Goal: Information Seeking & Learning: Learn about a topic

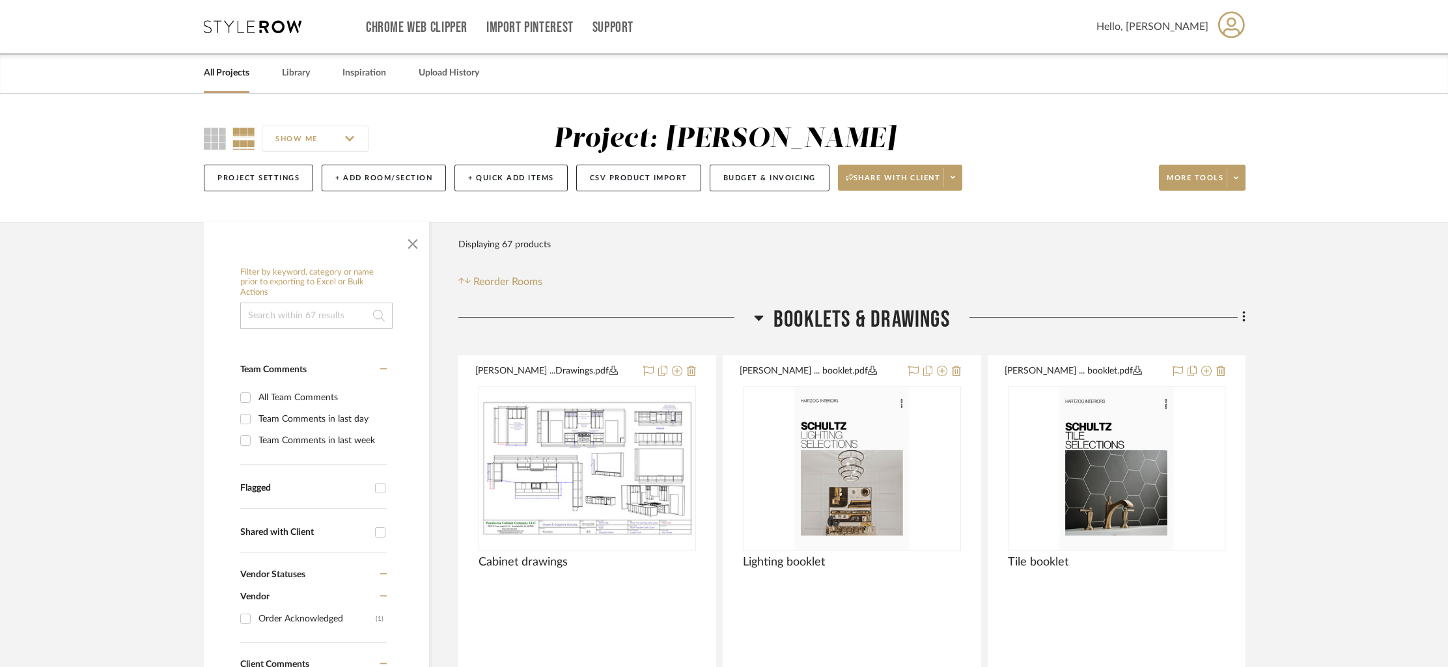
click at [219, 68] on link "All Projects" at bounding box center [227, 73] width 46 height 18
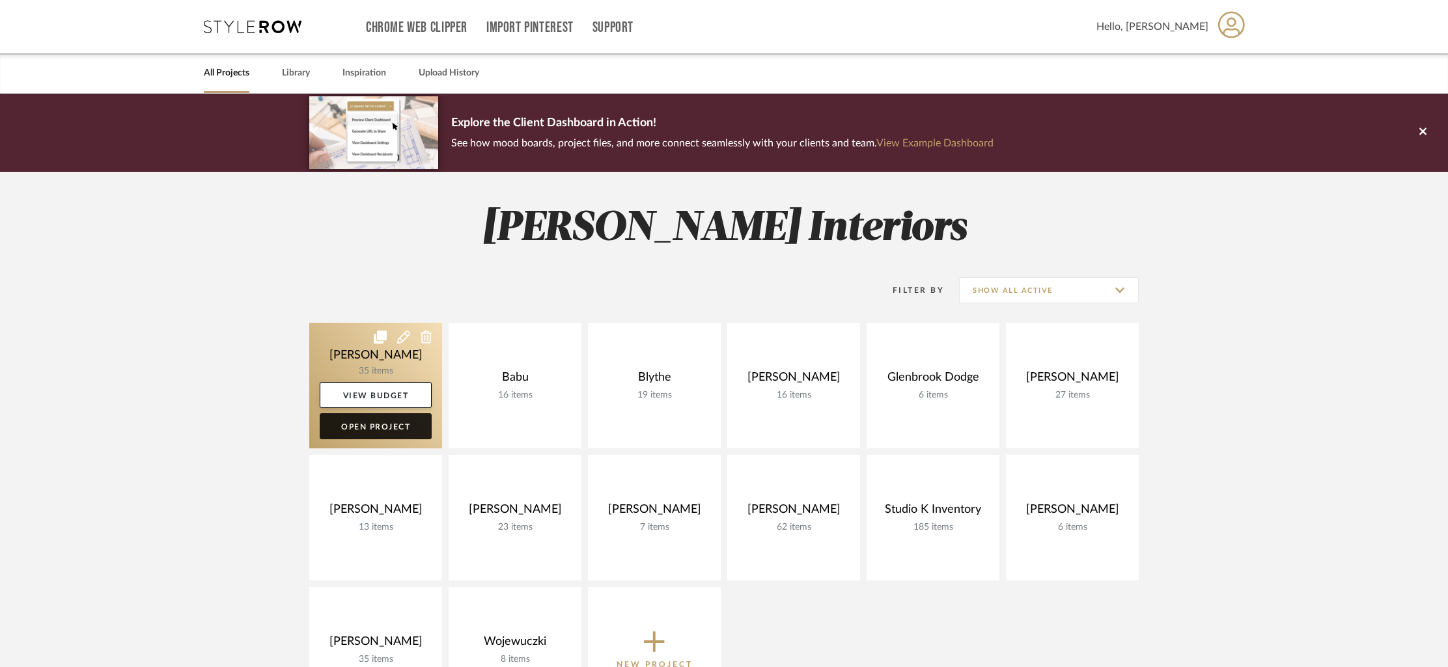
click at [370, 423] on link "Open Project" at bounding box center [376, 426] width 112 height 26
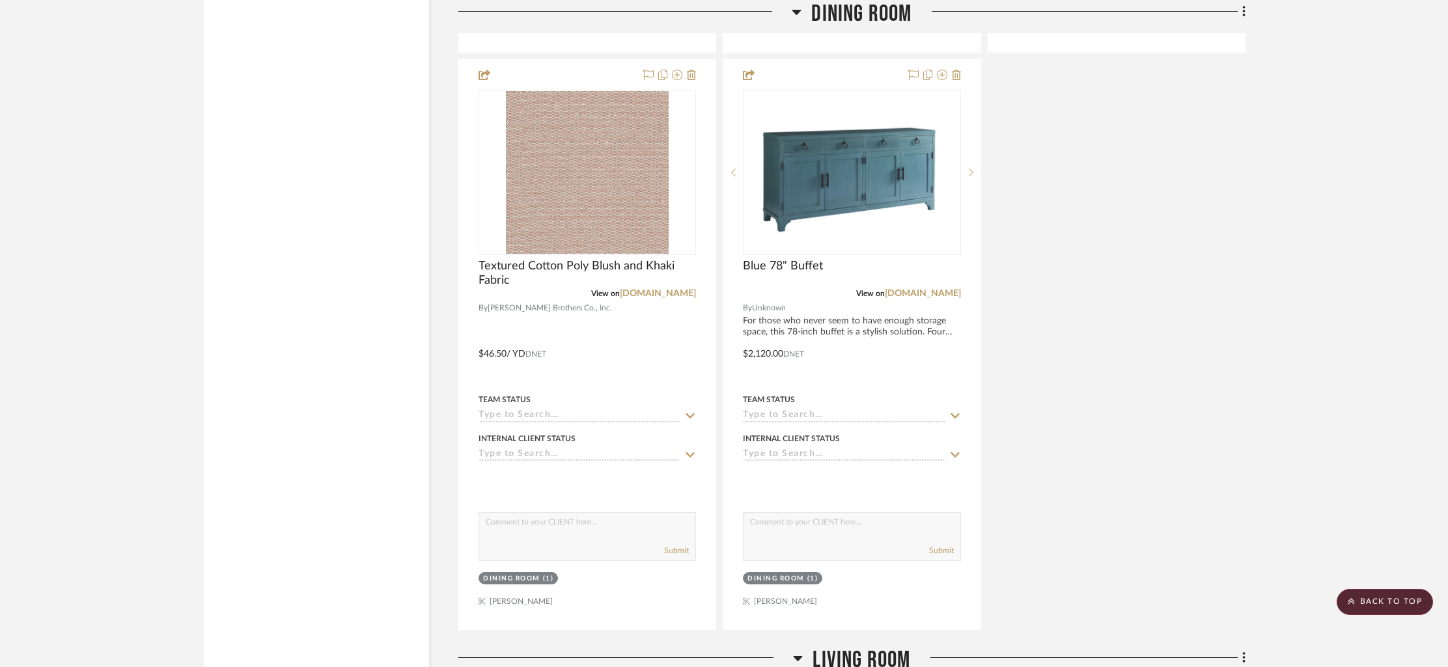
scroll to position [2256, 0]
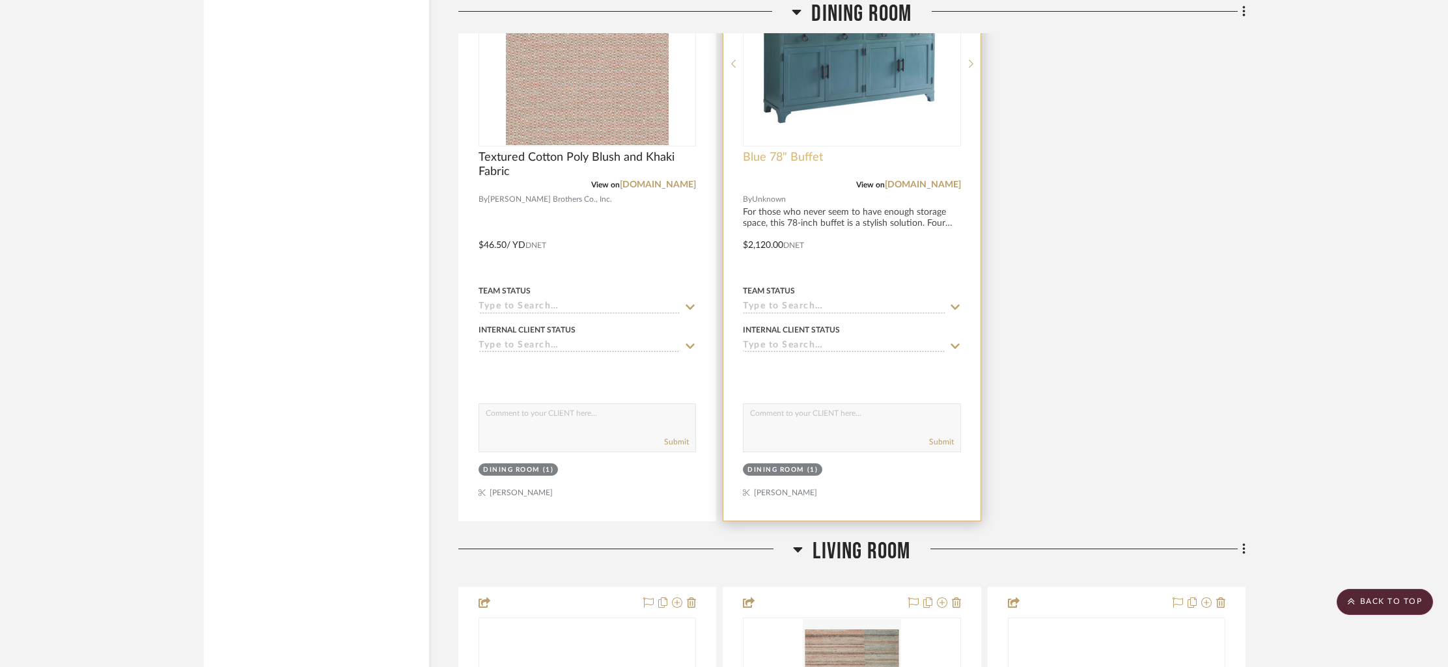
click at [784, 158] on span "Blue 78" Buffet" at bounding box center [783, 157] width 80 height 14
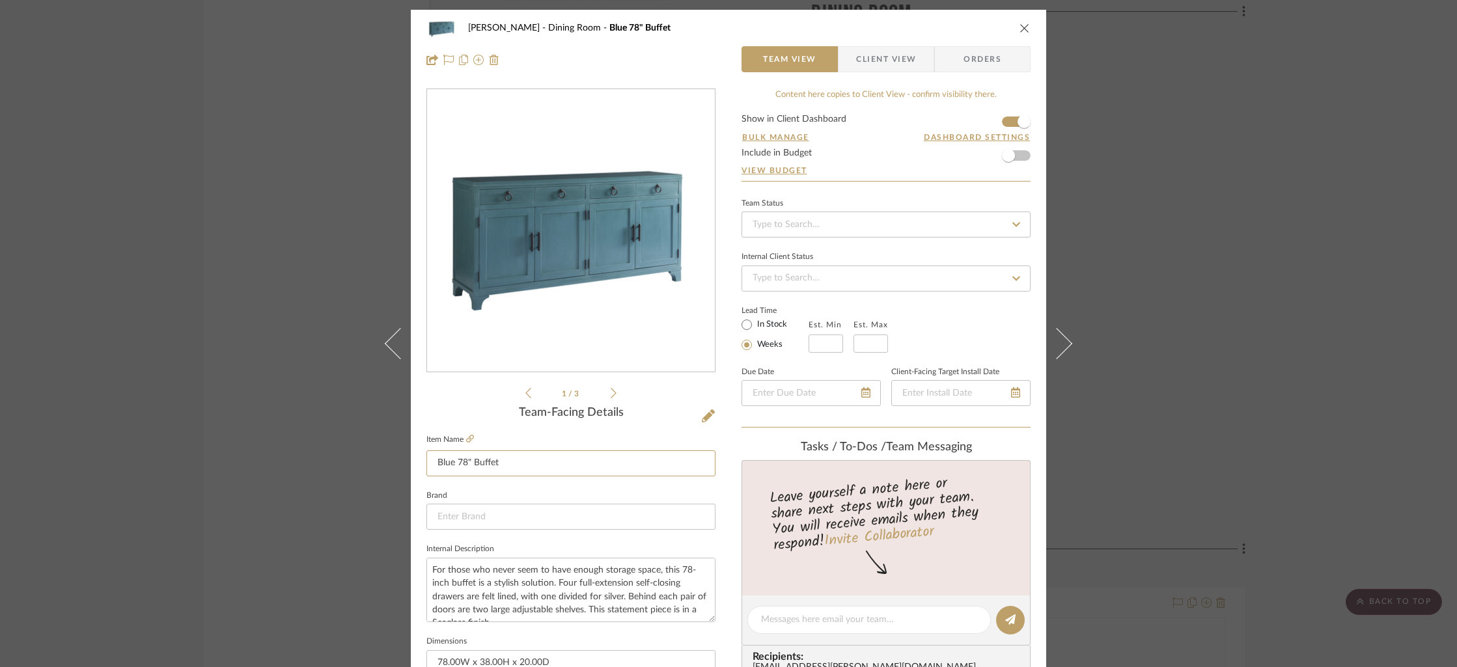
drag, startPoint x: 508, startPoint y: 466, endPoint x: 416, endPoint y: 462, distance: 91.9
click at [416, 462] on div "[PERSON_NAME] Dining Room Blue 78" Buffet Team View Client View Orders 1 / 3 Te…" at bounding box center [728, 611] width 635 height 1202
click at [1019, 30] on icon "close" at bounding box center [1024, 28] width 10 height 10
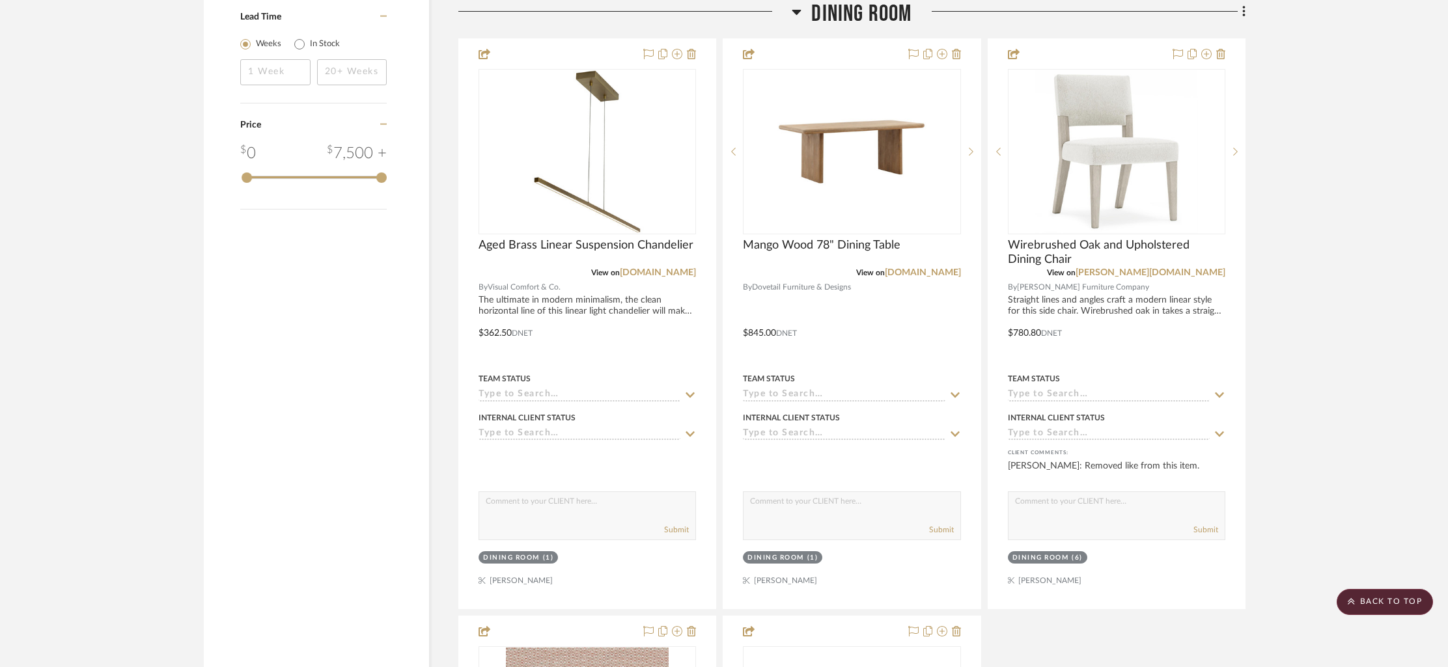
scroll to position [1584, 0]
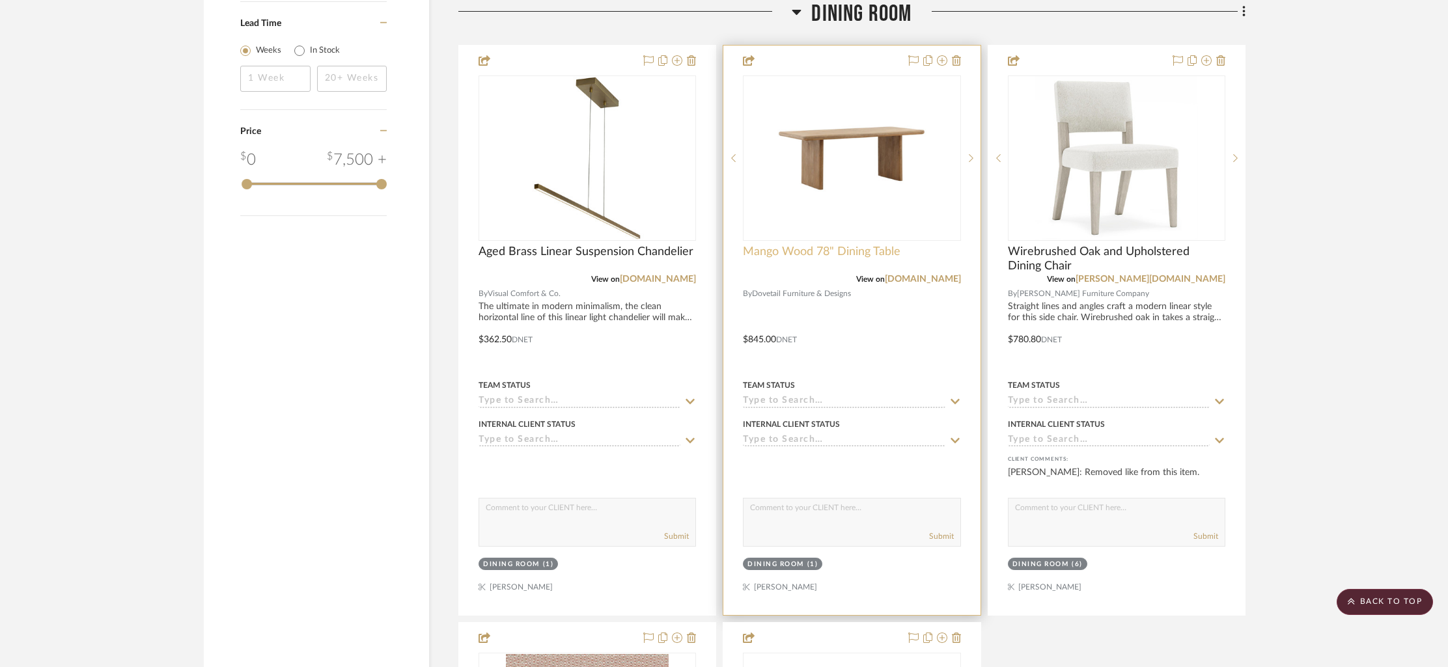
click at [868, 249] on span "Mango Wood 78" Dining Table" at bounding box center [822, 252] width 158 height 14
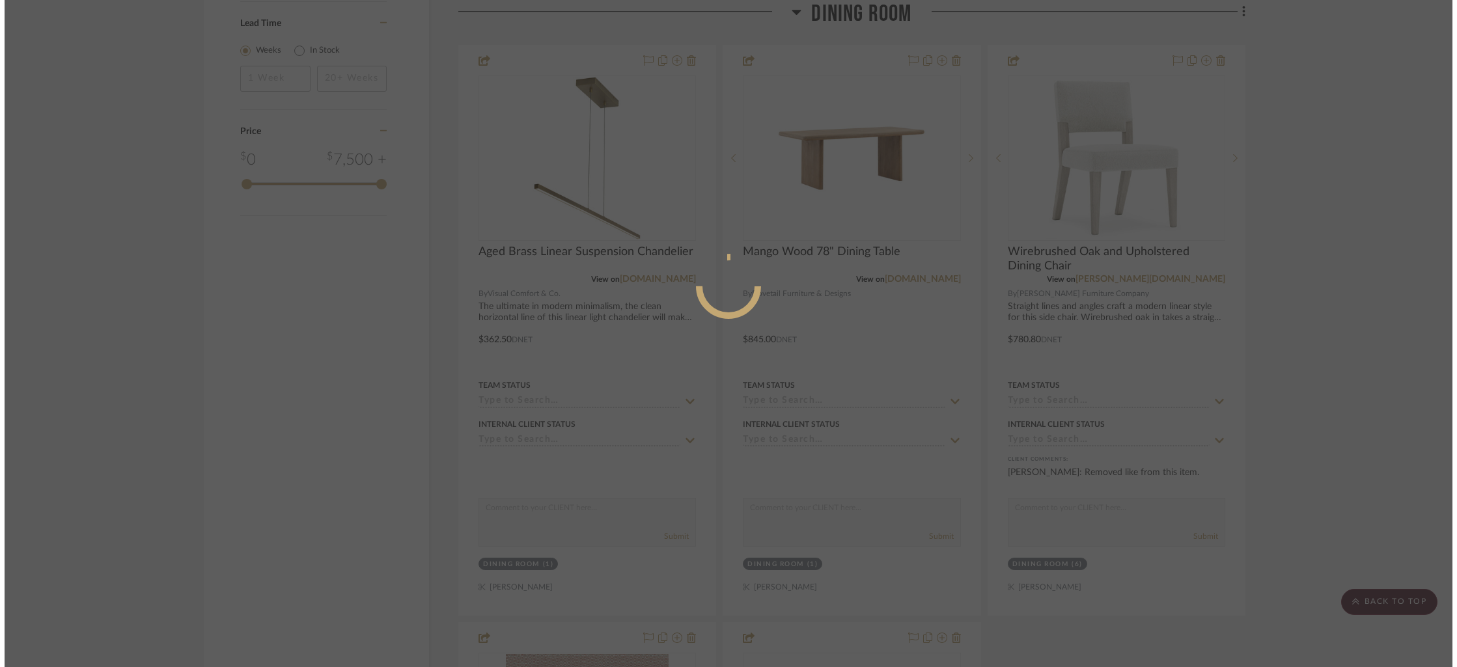
scroll to position [0, 0]
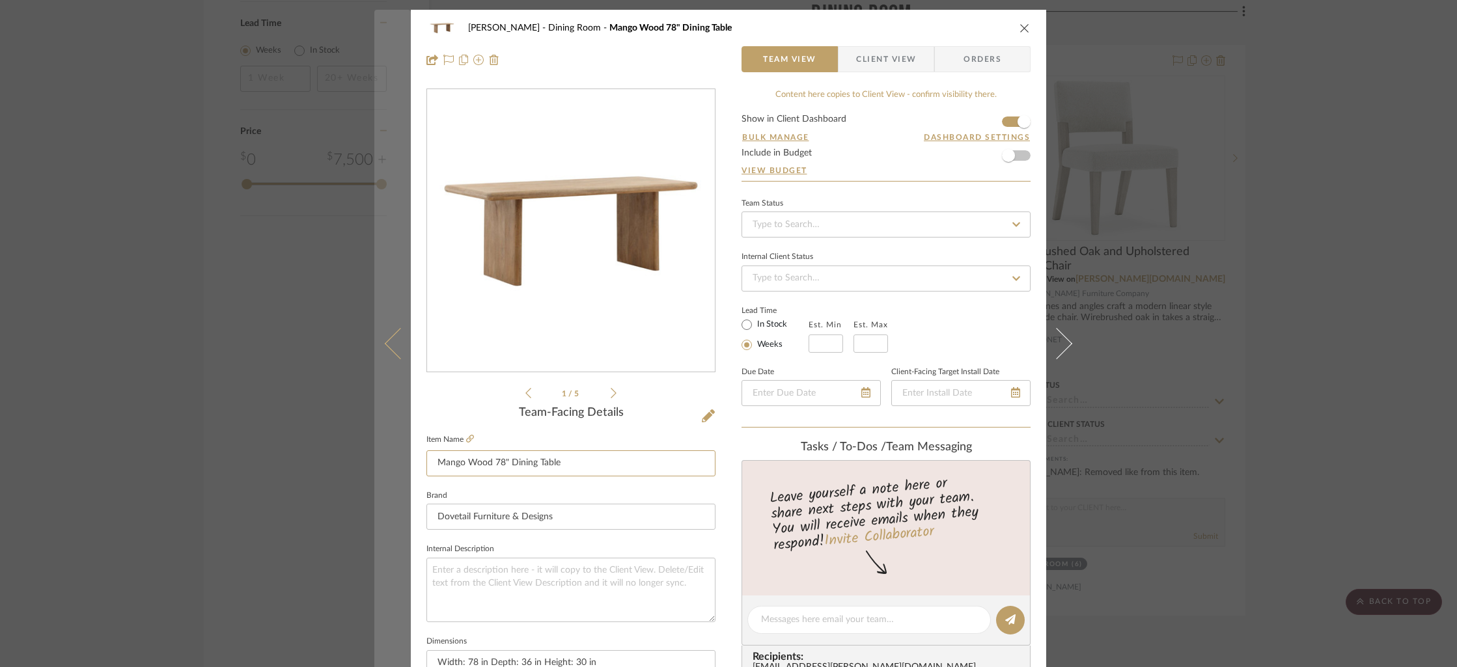
drag, startPoint x: 578, startPoint y: 470, endPoint x: 389, endPoint y: 459, distance: 189.1
click at [389, 459] on mat-dialog-content "[PERSON_NAME] Dining Room Mango Wood 78" Dining Table Team View Client View Ord…" at bounding box center [728, 611] width 708 height 1202
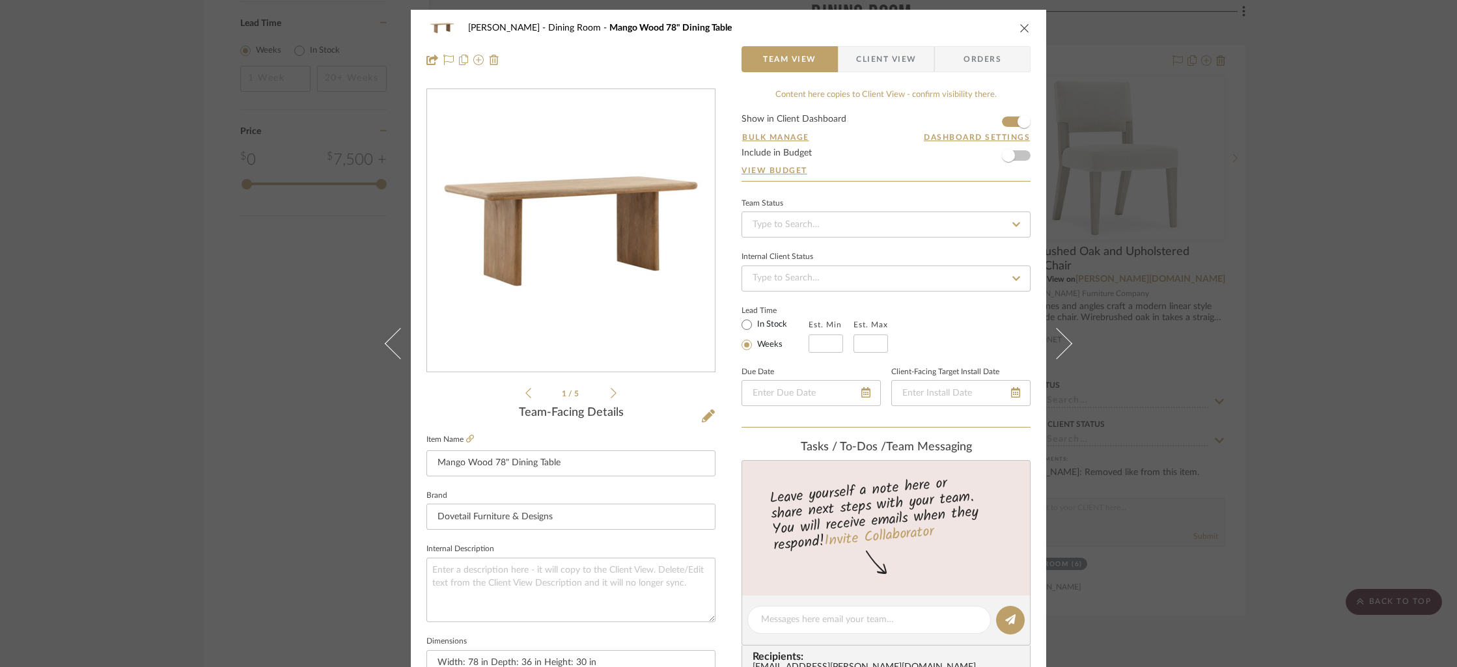
click at [1010, 25] on div "[PERSON_NAME] Dining Room Mango Wood 78" Dining Table" at bounding box center [728, 28] width 604 height 26
click at [1019, 24] on icon "close" at bounding box center [1024, 28] width 10 height 10
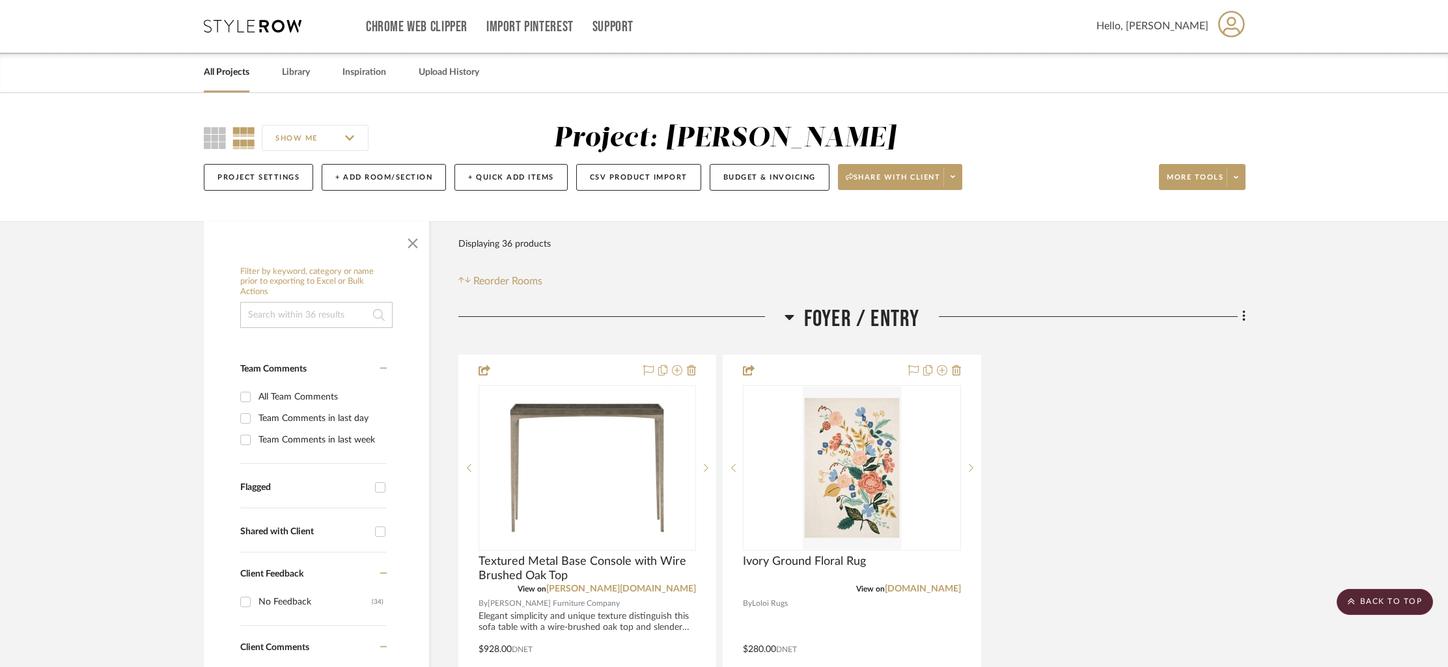
scroll to position [20, 0]
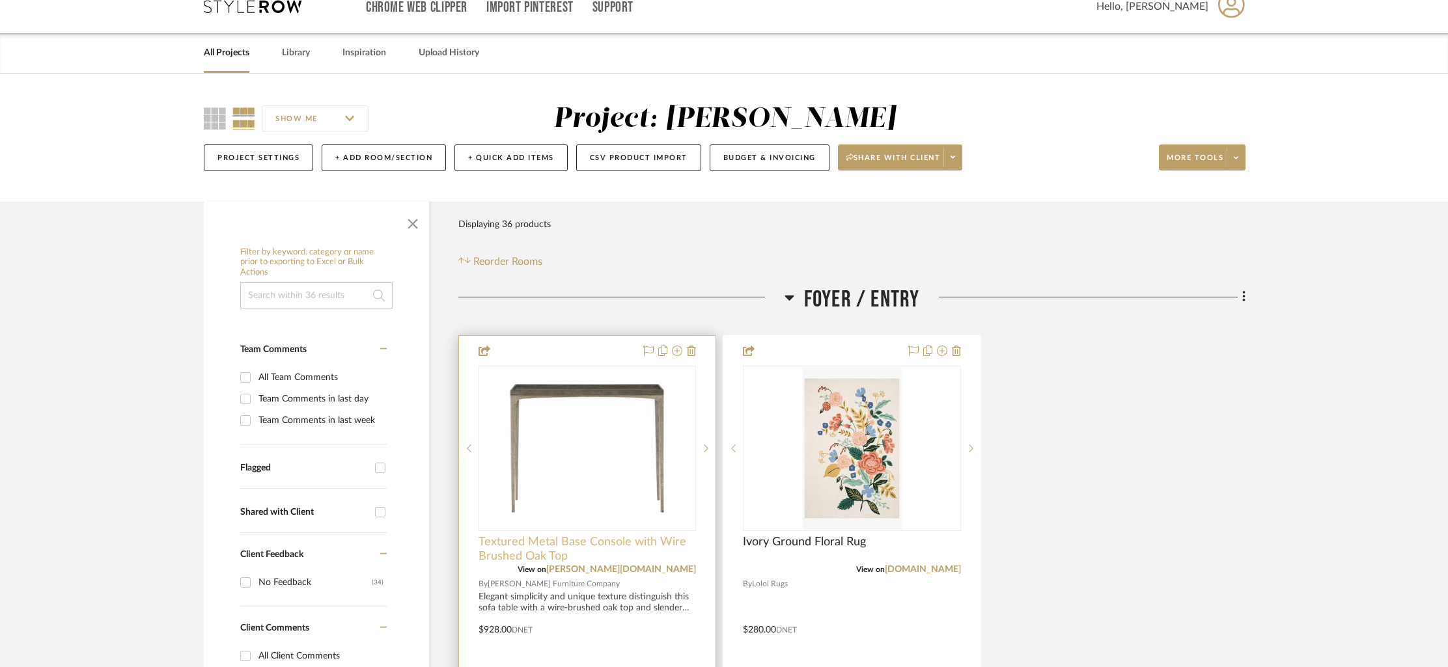
click at [529, 542] on span "Textured Metal Base Console with Wire Brushed Oak Top" at bounding box center [586, 549] width 217 height 29
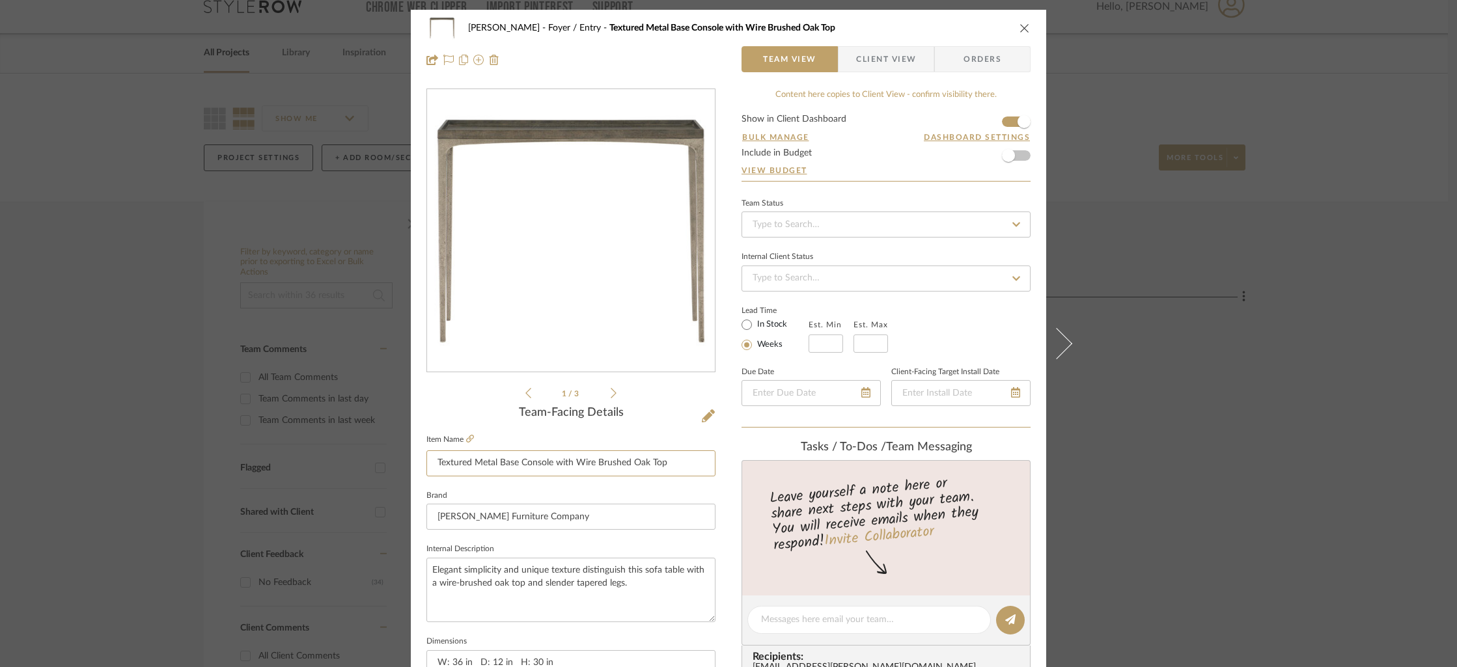
drag, startPoint x: 592, startPoint y: 464, endPoint x: 416, endPoint y: 467, distance: 175.8
click at [416, 467] on div "[PERSON_NAME] Foyer / Entry Textured Metal Base Console with Wire Brushed Oak T…" at bounding box center [728, 611] width 635 height 1202
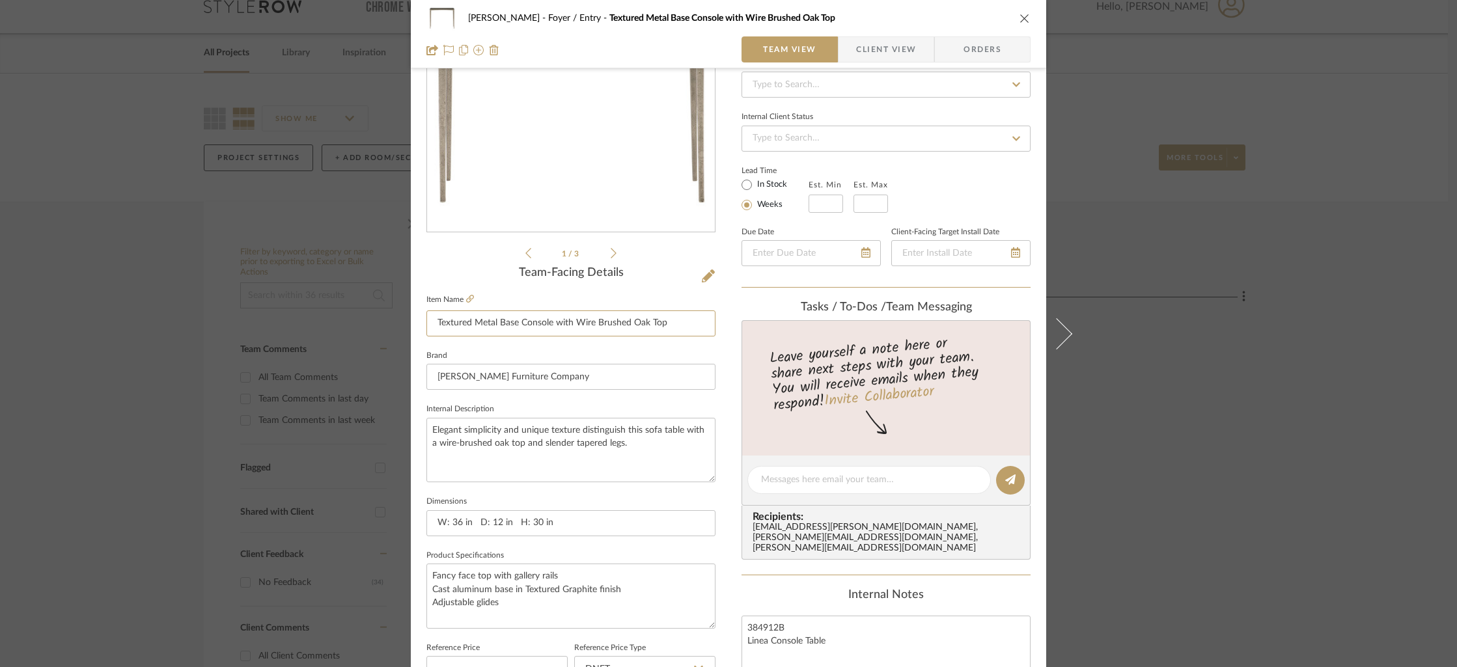
scroll to position [174, 0]
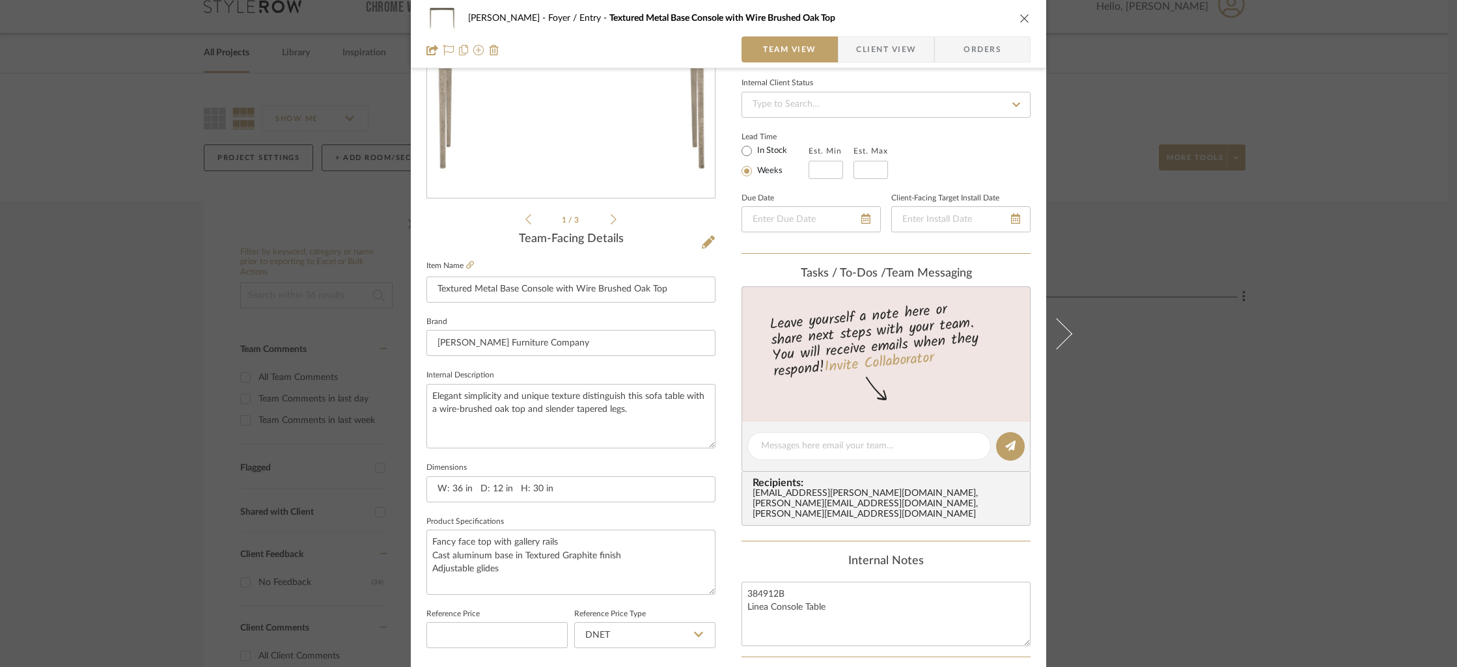
click at [1019, 18] on icon "close" at bounding box center [1024, 18] width 10 height 10
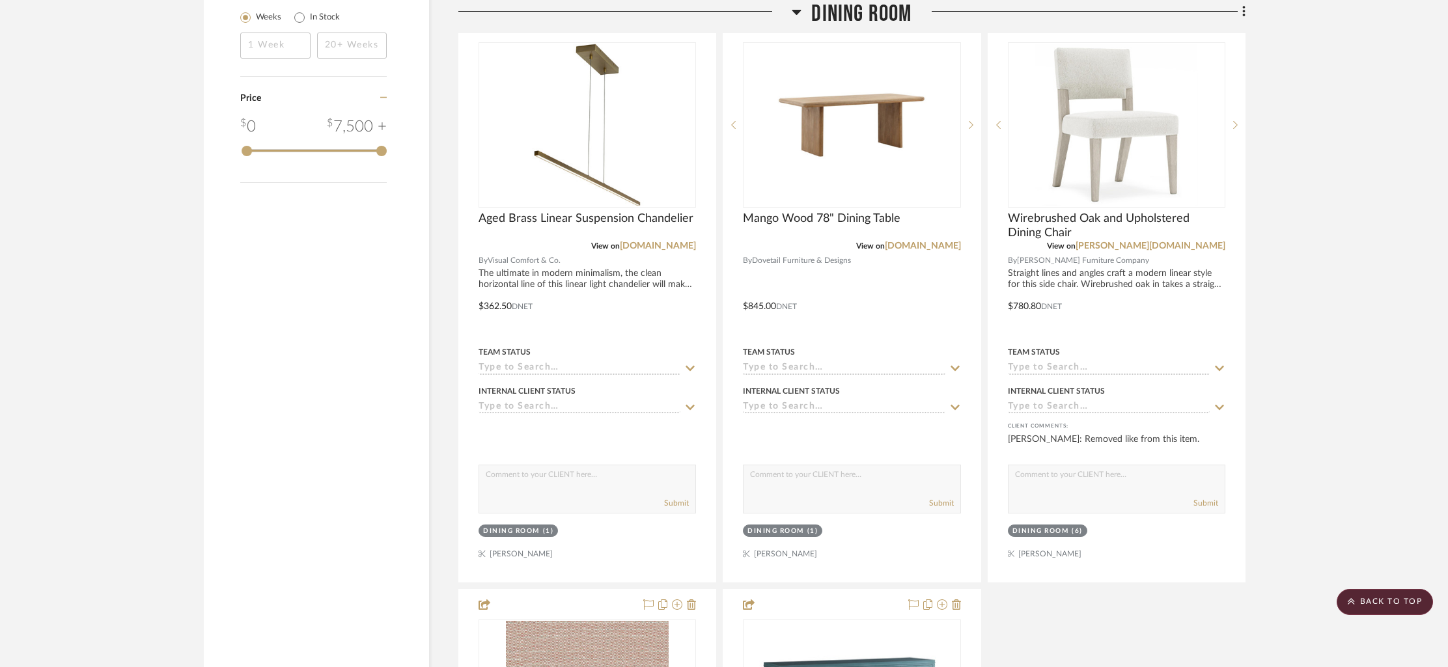
scroll to position [1640, 0]
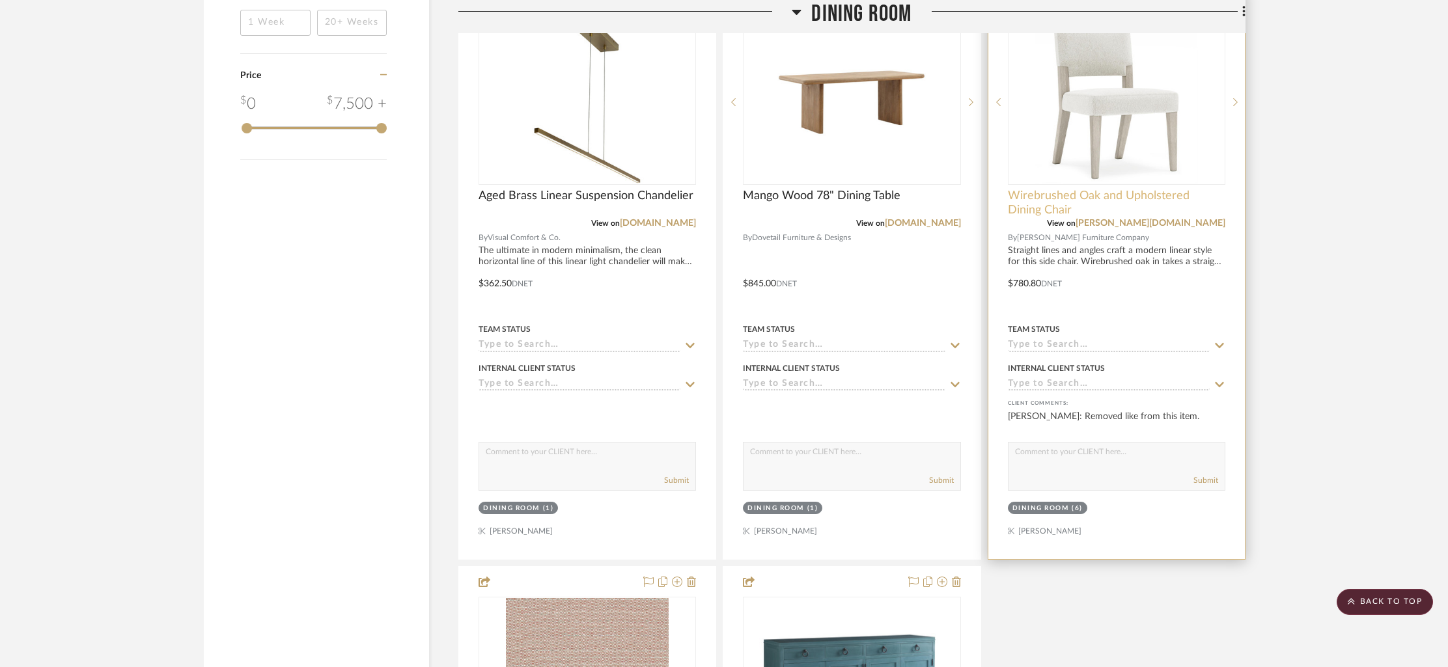
click at [1061, 191] on span "Wirebrushed Oak and Upholstered Dining Chair" at bounding box center [1116, 203] width 217 height 29
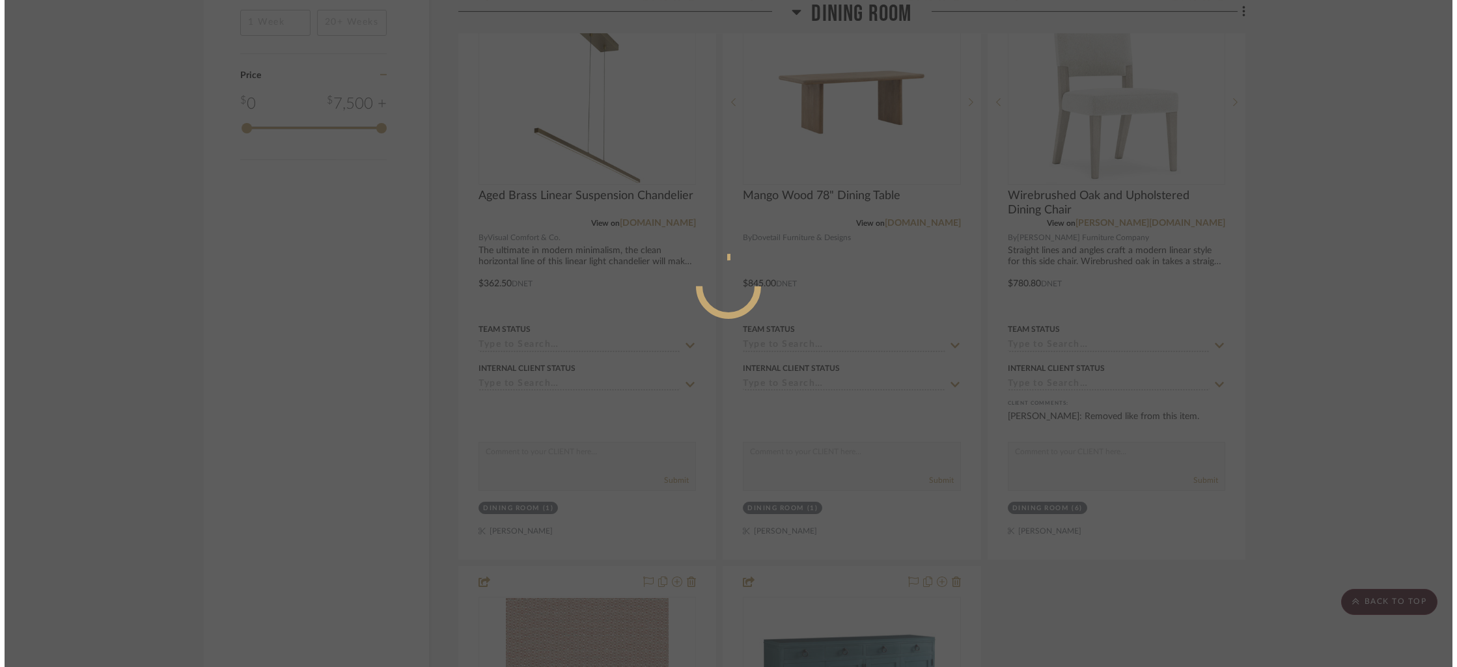
scroll to position [0, 0]
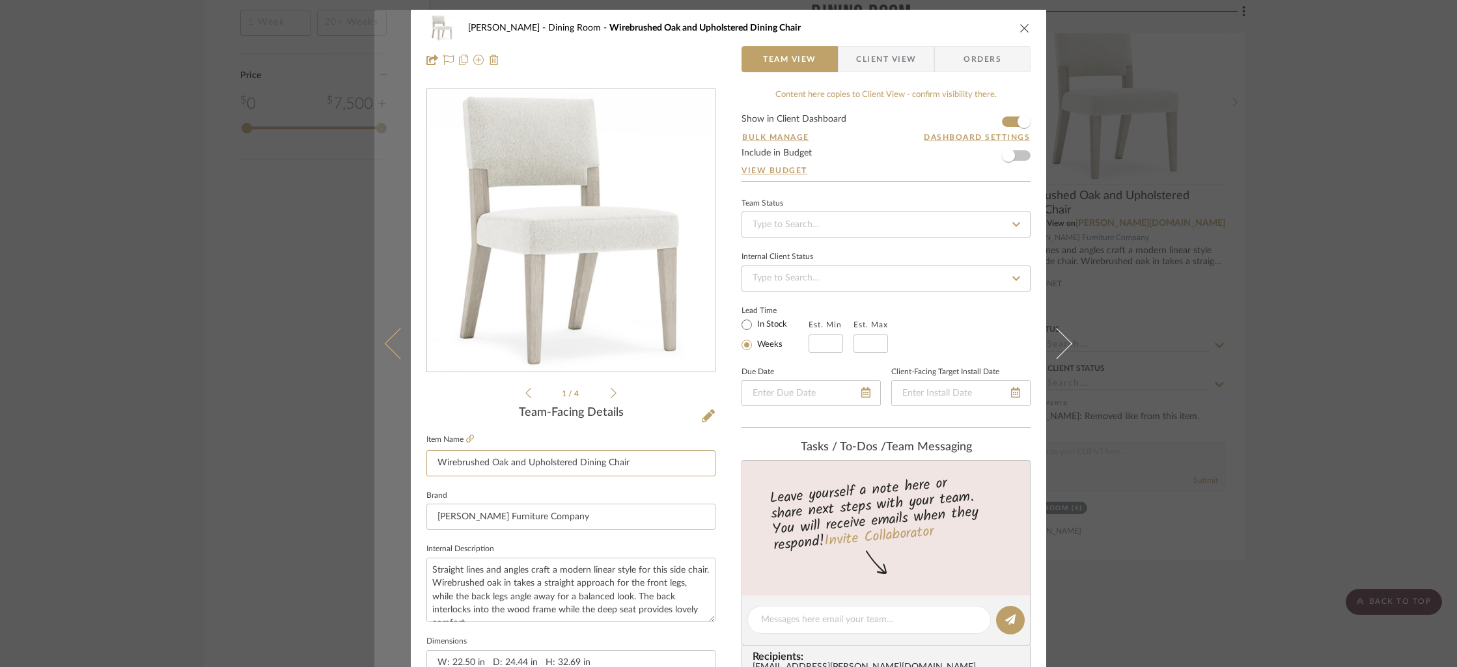
drag, startPoint x: 633, startPoint y: 467, endPoint x: 404, endPoint y: 458, distance: 229.3
click at [404, 458] on mat-dialog-content "[PERSON_NAME] Dining Room Wirebrushed Oak and Upholstered Dining Chair Team Vie…" at bounding box center [728, 611] width 708 height 1202
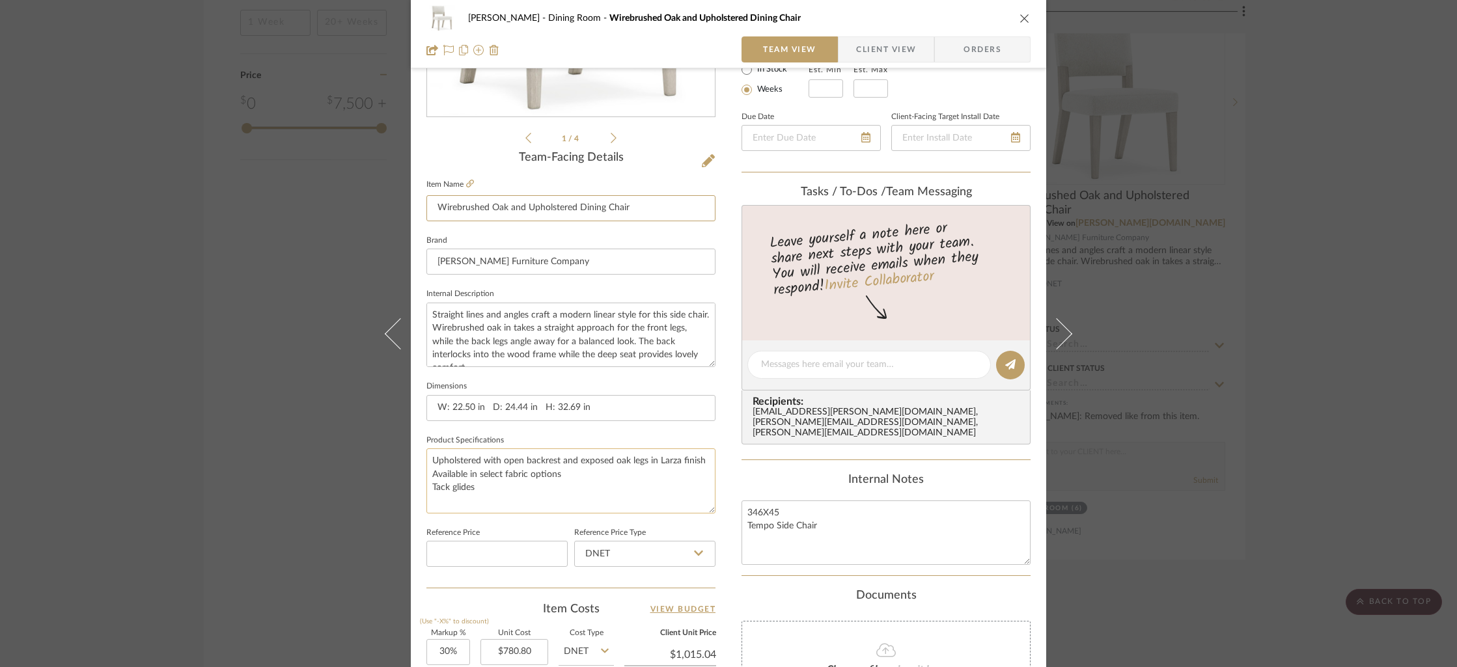
scroll to position [284, 0]
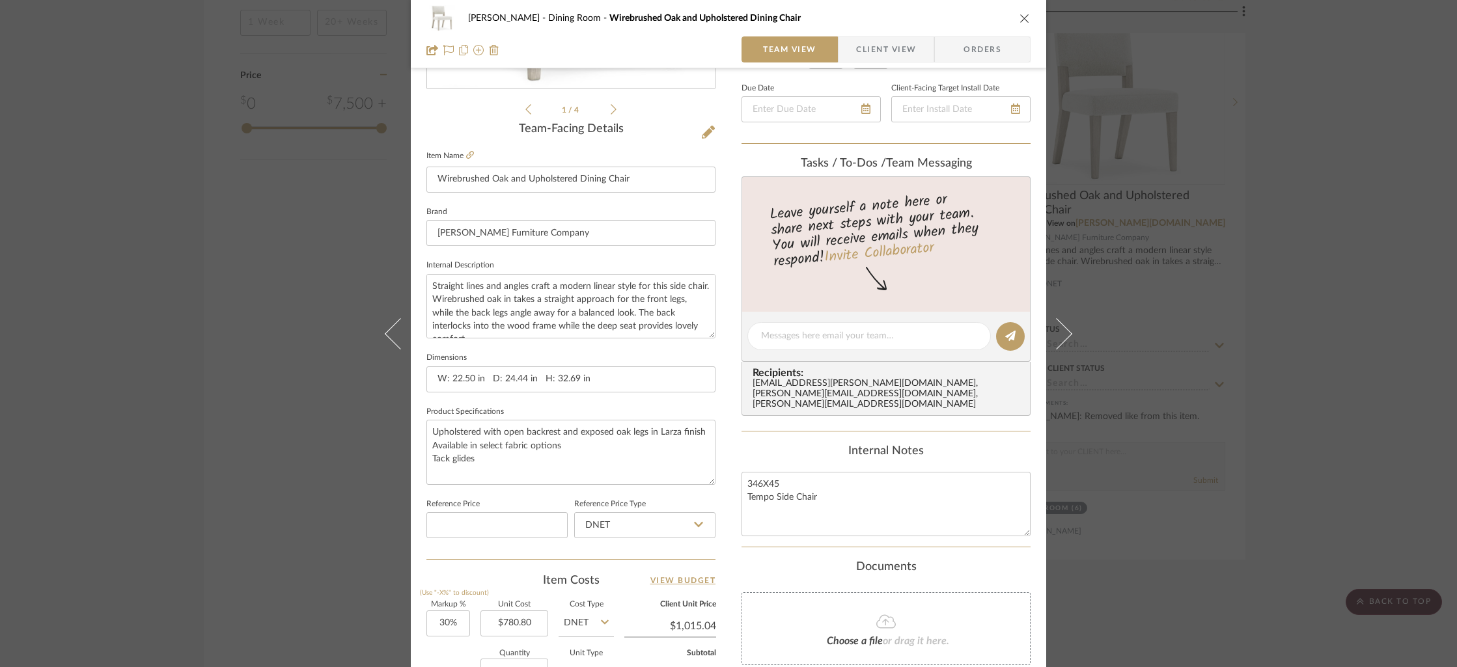
click at [1019, 18] on icon "close" at bounding box center [1024, 18] width 10 height 10
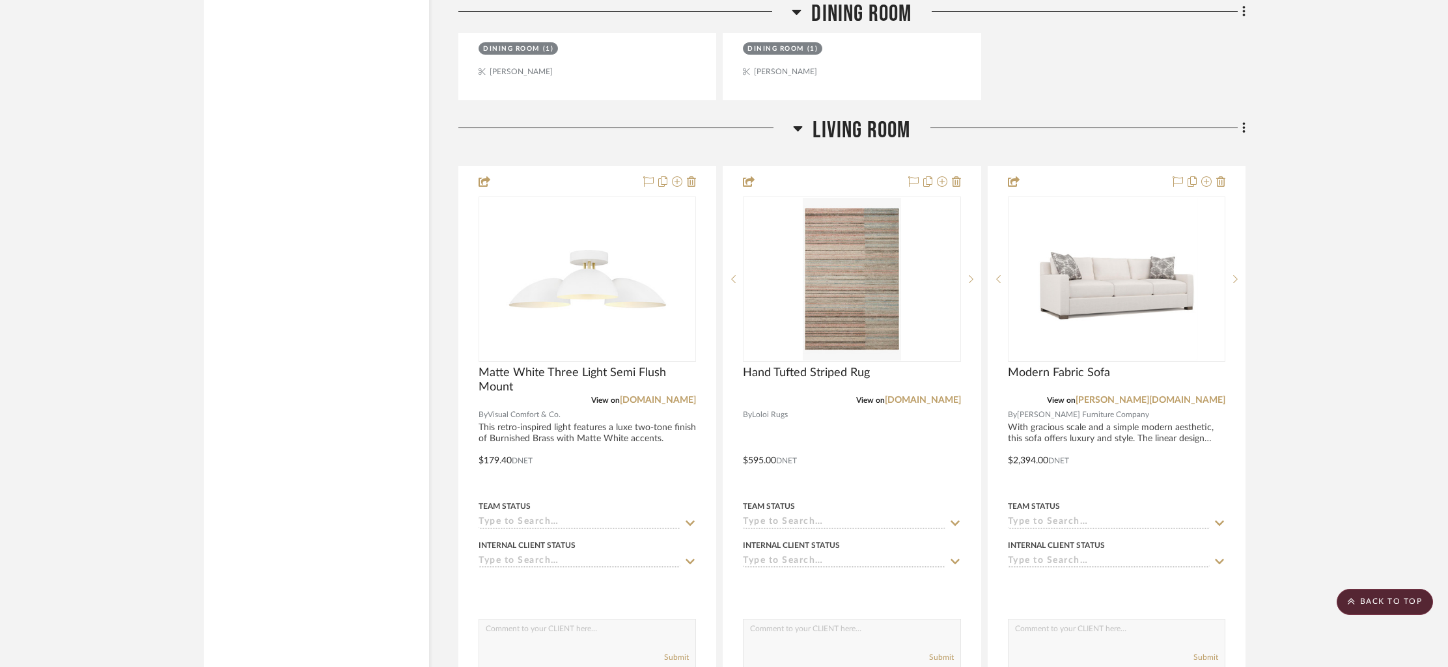
scroll to position [2728, 0]
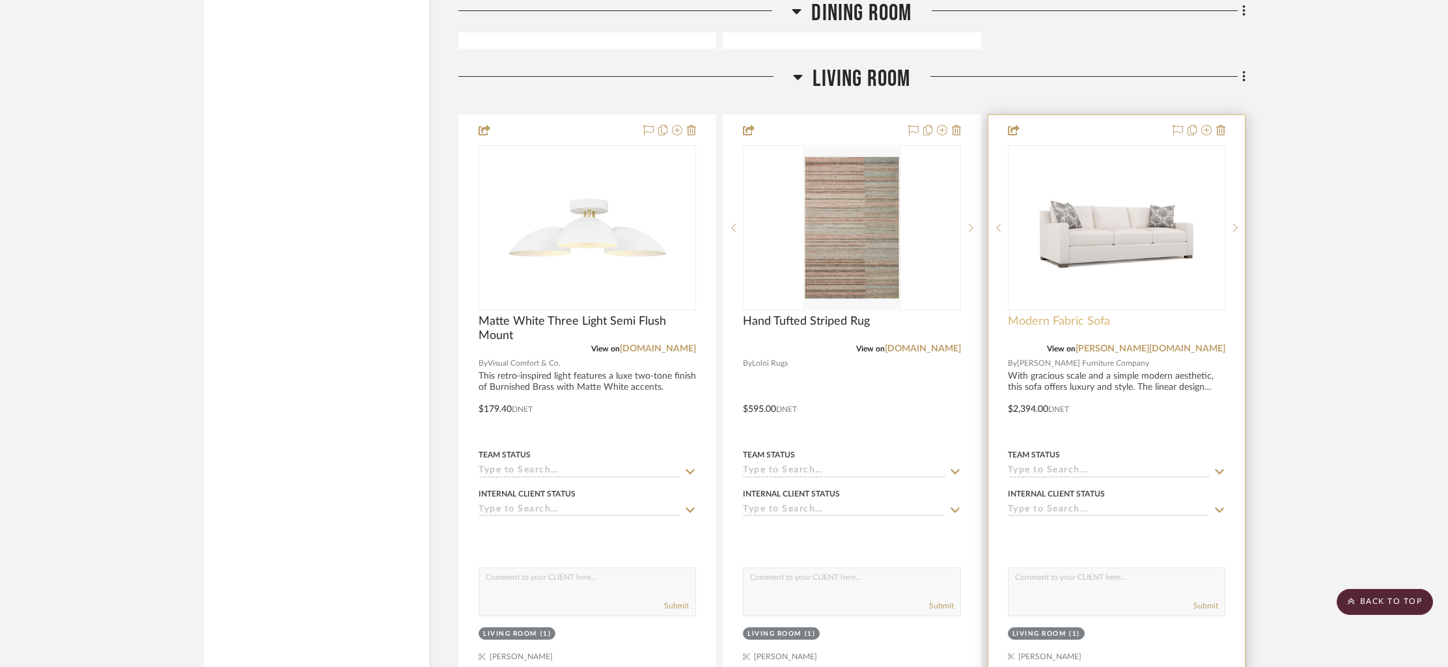
click at [1070, 317] on span "Modern Fabric Sofa" at bounding box center [1059, 321] width 102 height 14
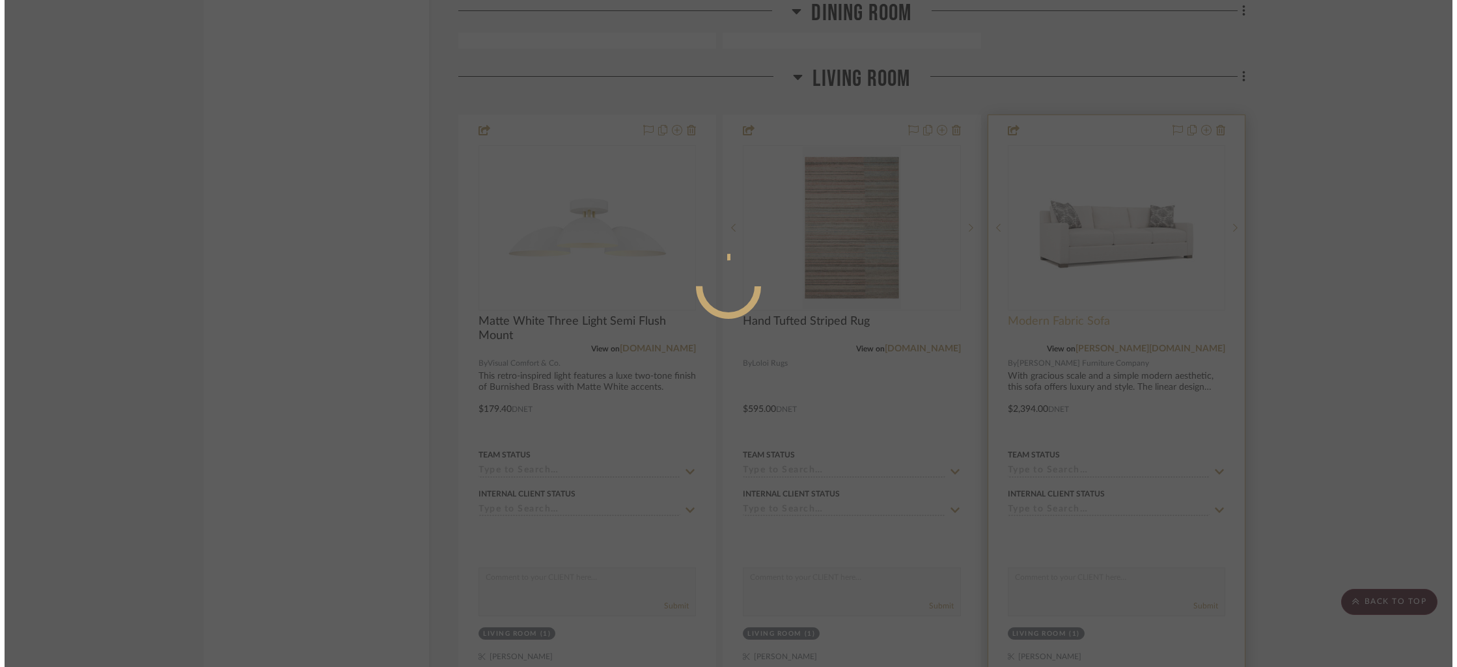
scroll to position [0, 0]
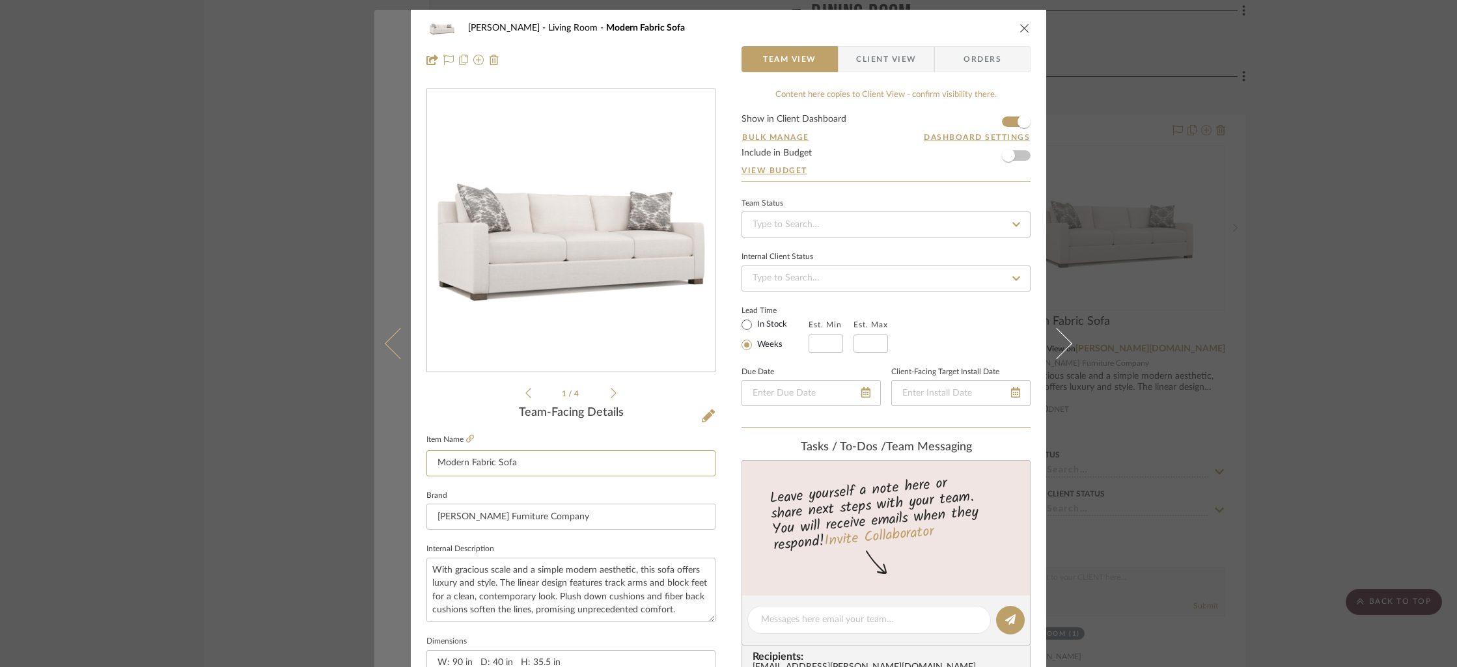
drag, startPoint x: 520, startPoint y: 464, endPoint x: 382, endPoint y: 462, distance: 138.0
click at [382, 462] on mat-dialog-content "[PERSON_NAME] Living Room Modern Fabric Sofa Team View Client View Orders 1 / 4…" at bounding box center [728, 611] width 708 height 1202
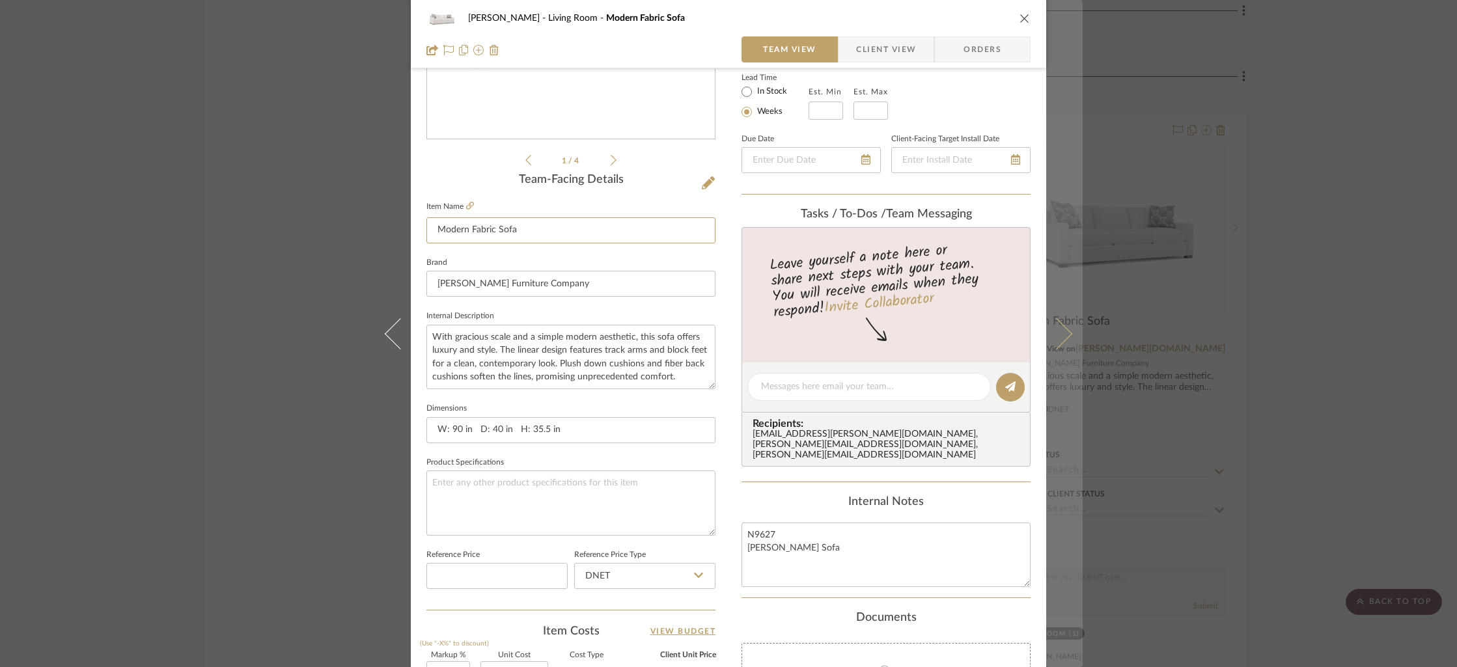
scroll to position [238, 0]
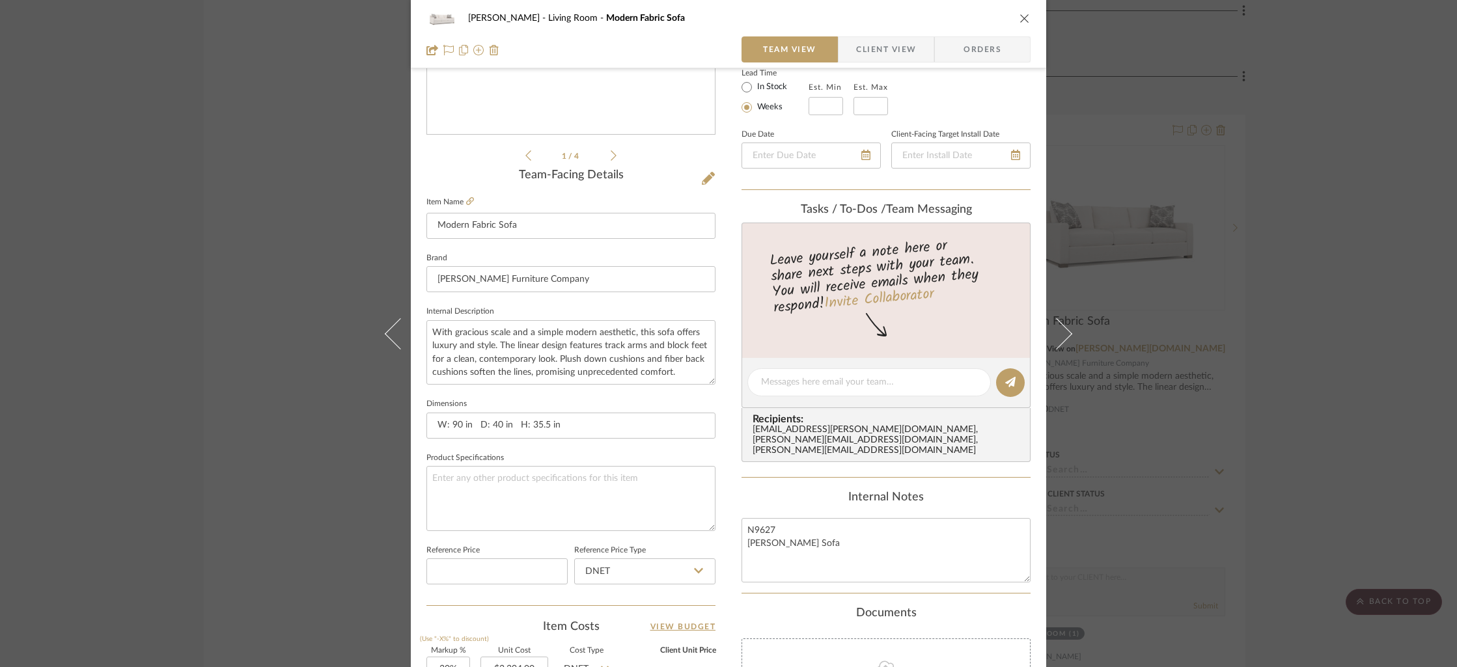
drag, startPoint x: 1017, startPoint y: 19, endPoint x: 1045, endPoint y: 34, distance: 31.2
click at [1019, 19] on icon "close" at bounding box center [1024, 18] width 10 height 10
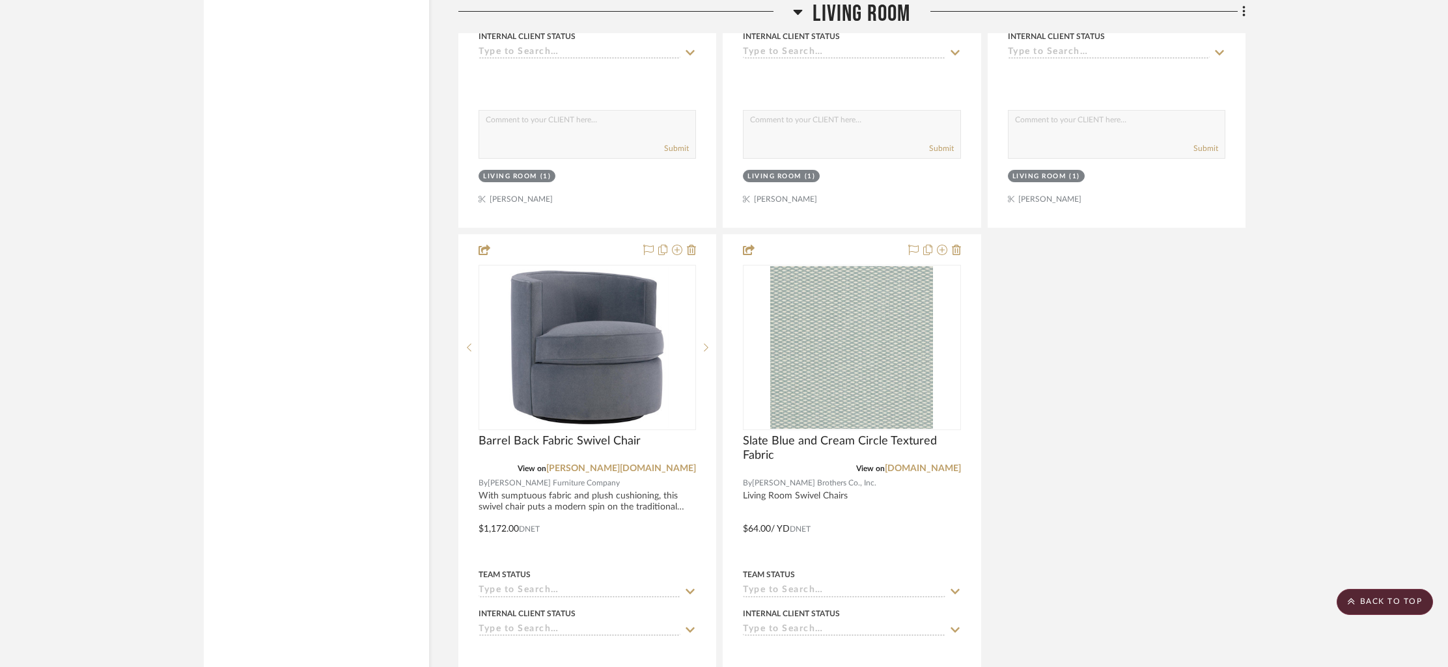
scroll to position [3790, 0]
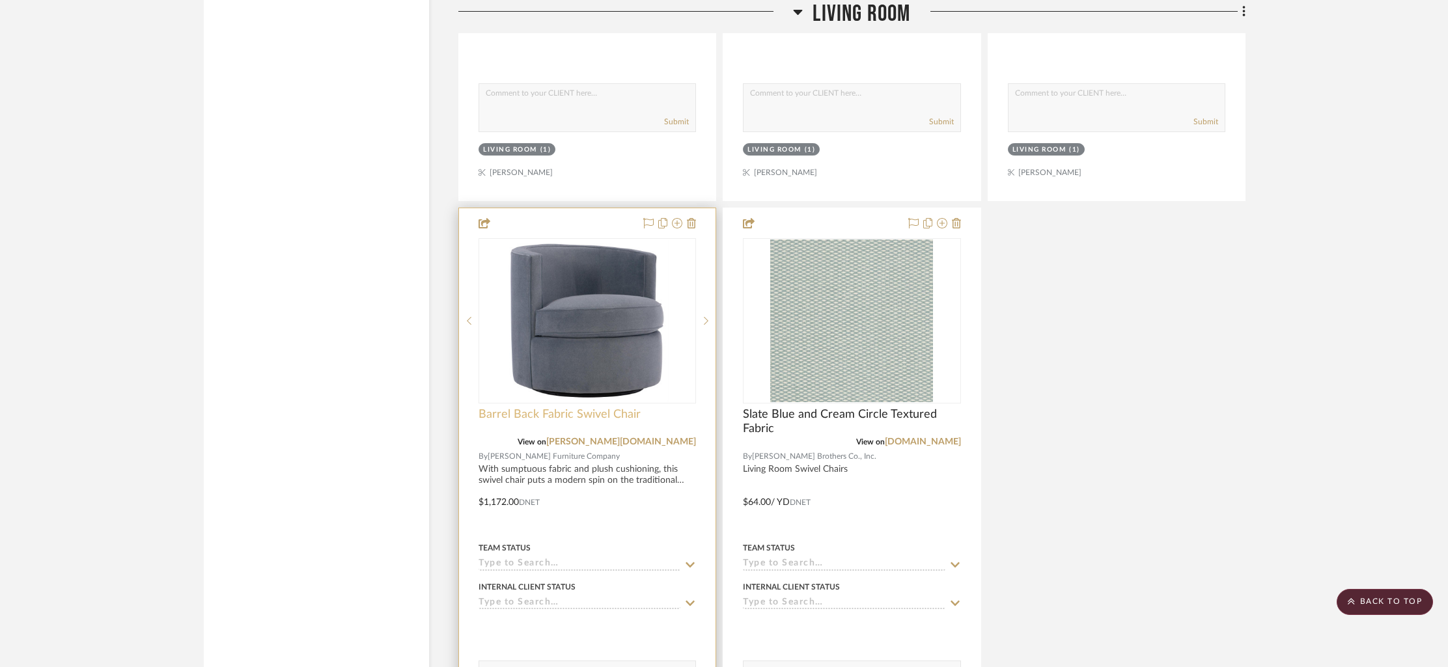
click at [538, 416] on span "Barrel Back Fabric Swivel Chair" at bounding box center [559, 415] width 162 height 14
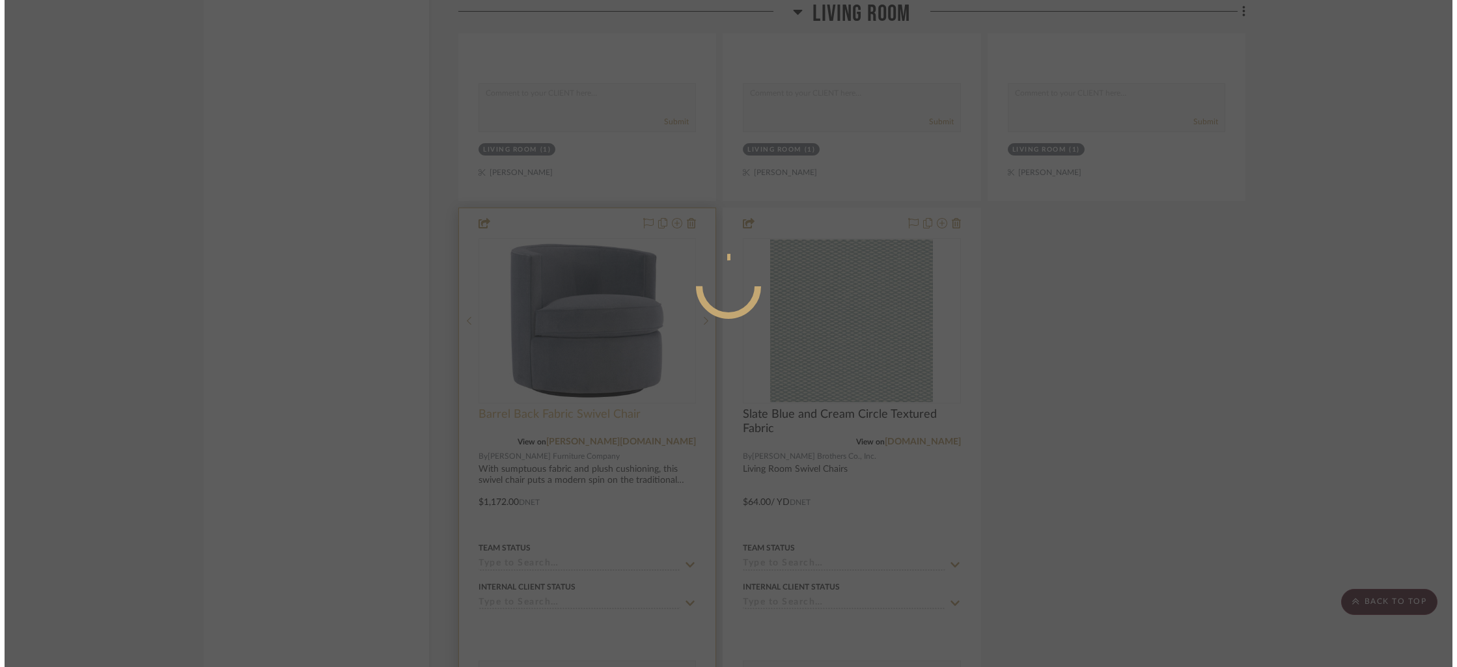
scroll to position [0, 0]
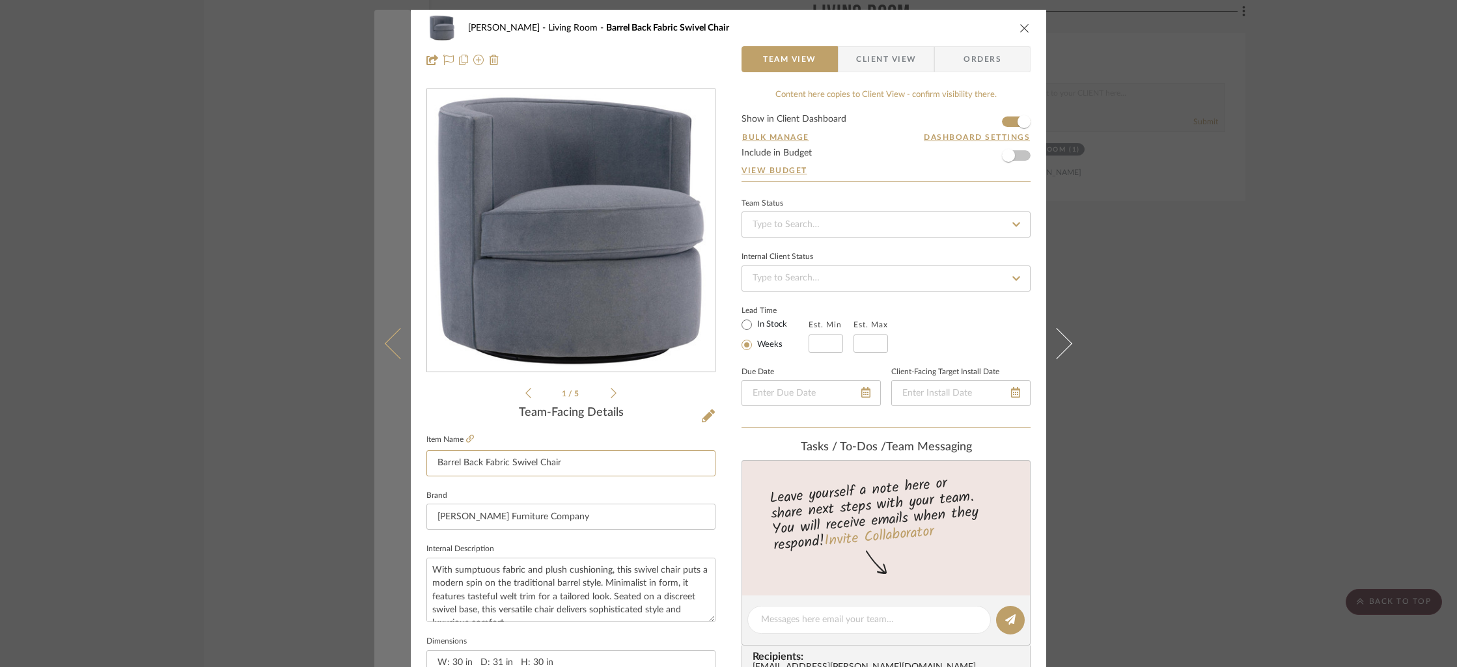
drag, startPoint x: 509, startPoint y: 467, endPoint x: 397, endPoint y: 463, distance: 112.1
click at [397, 463] on mat-dialog-content "[PERSON_NAME] Living Room Barrel Back Fabric Swivel Chair Team View Client View…" at bounding box center [728, 611] width 708 height 1202
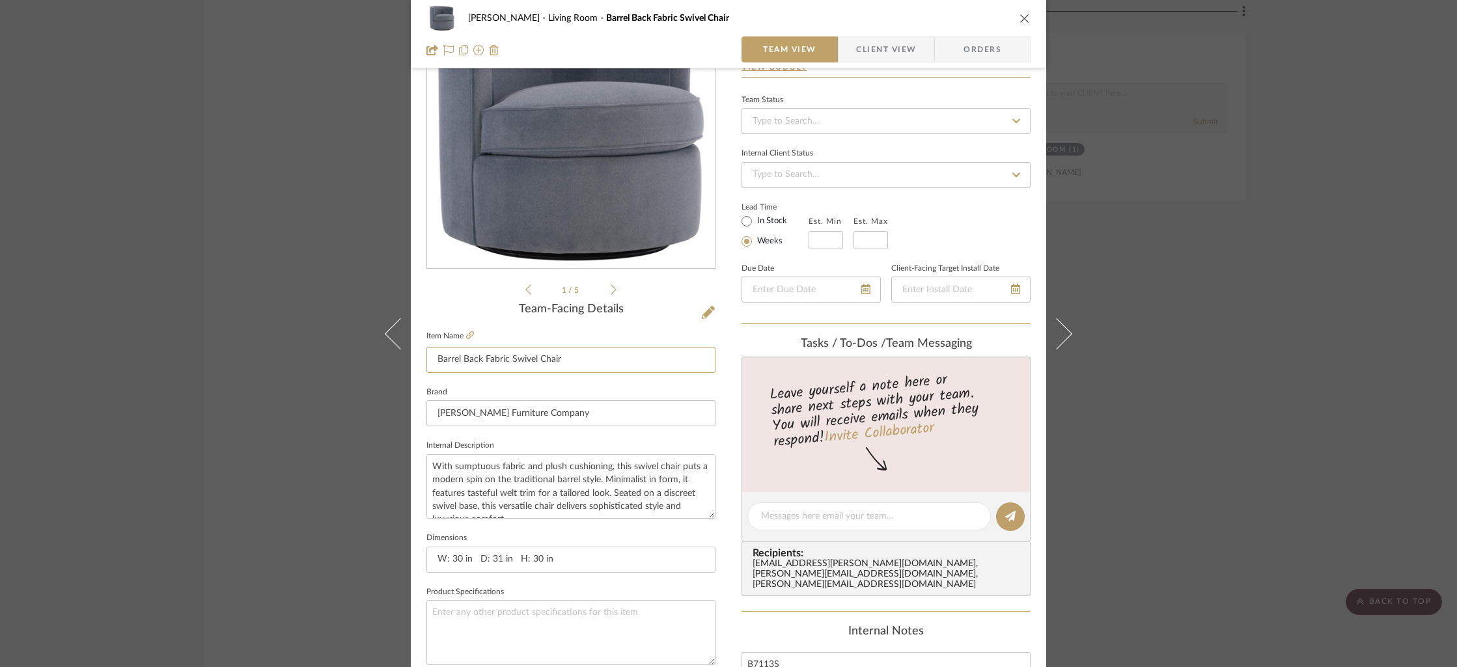
scroll to position [340, 0]
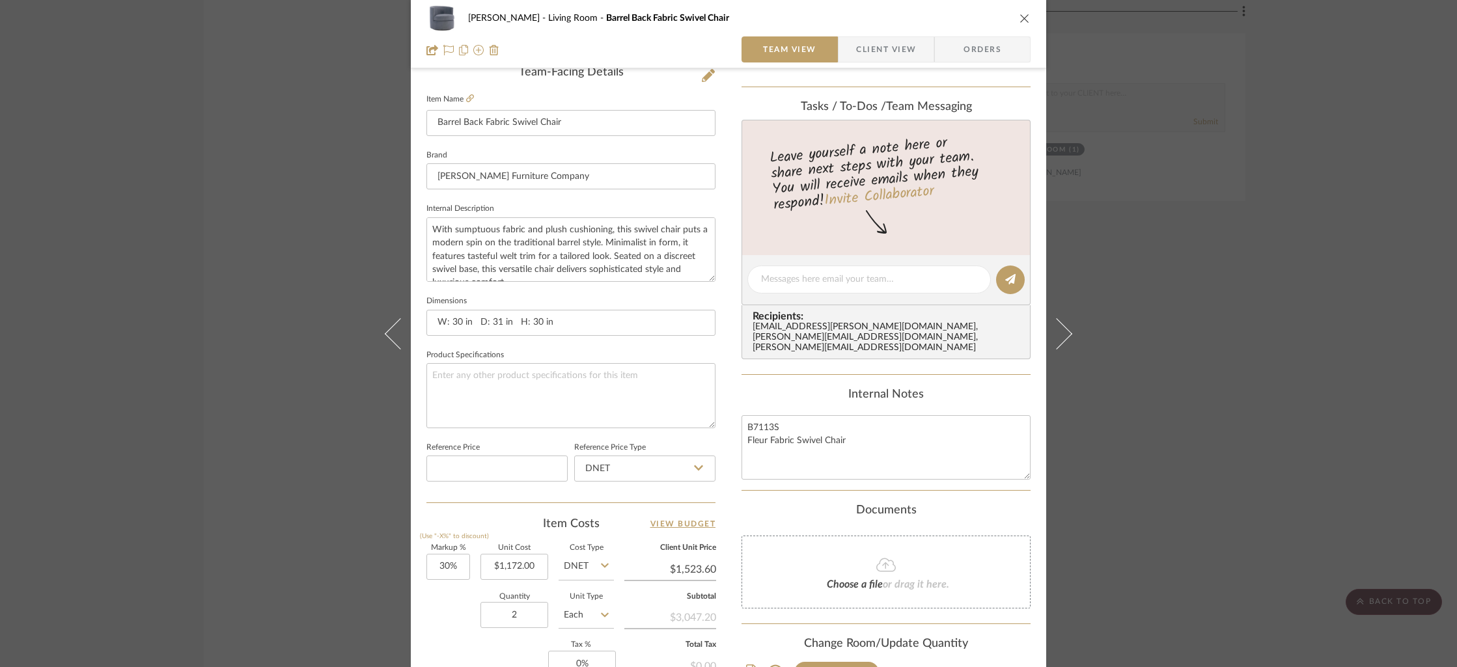
click at [1019, 14] on icon "close" at bounding box center [1024, 18] width 10 height 10
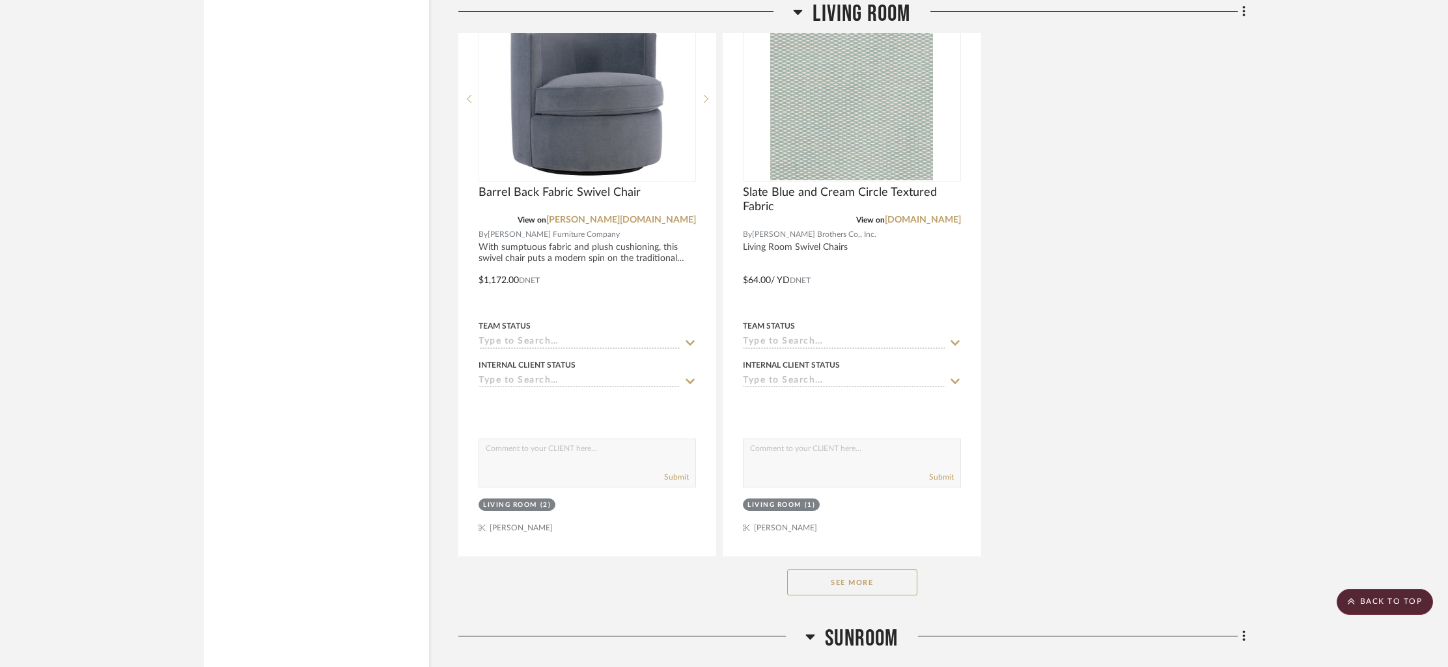
scroll to position [4046, 0]
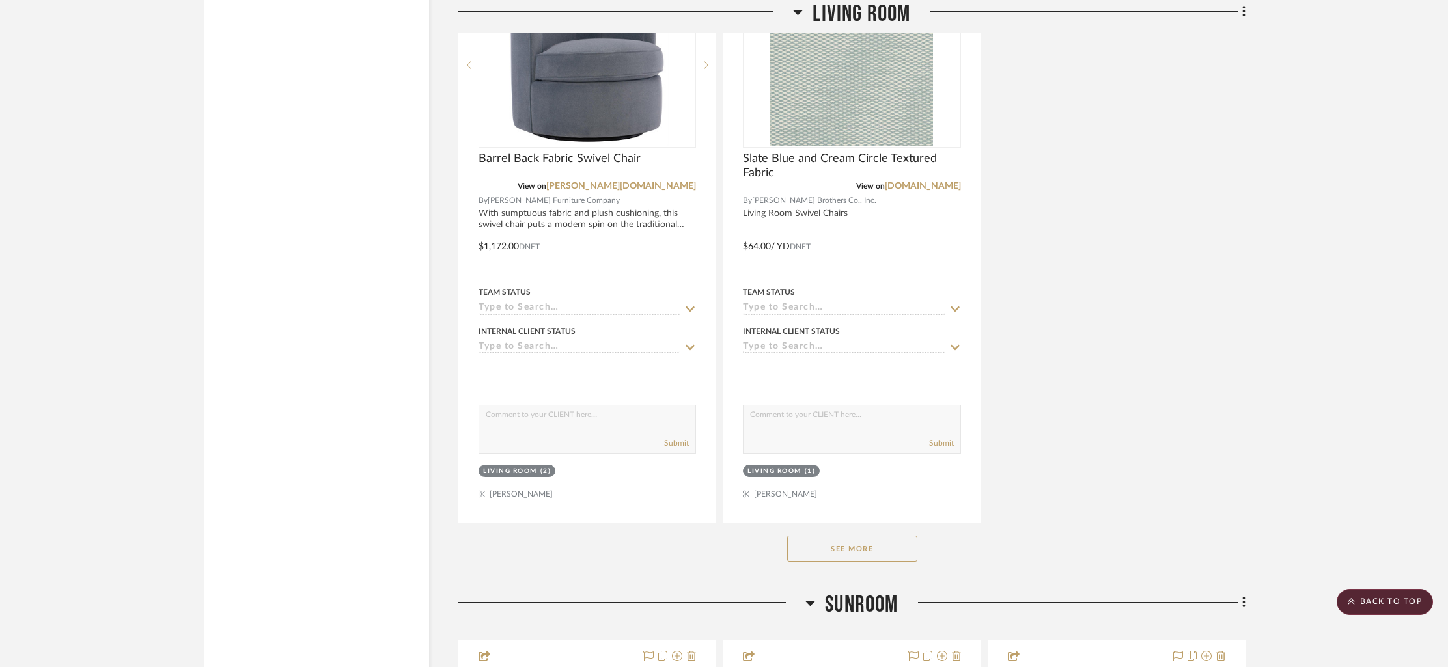
drag, startPoint x: 855, startPoint y: 538, endPoint x: 986, endPoint y: 510, distance: 133.7
click at [857, 536] on button "See More" at bounding box center [852, 549] width 130 height 26
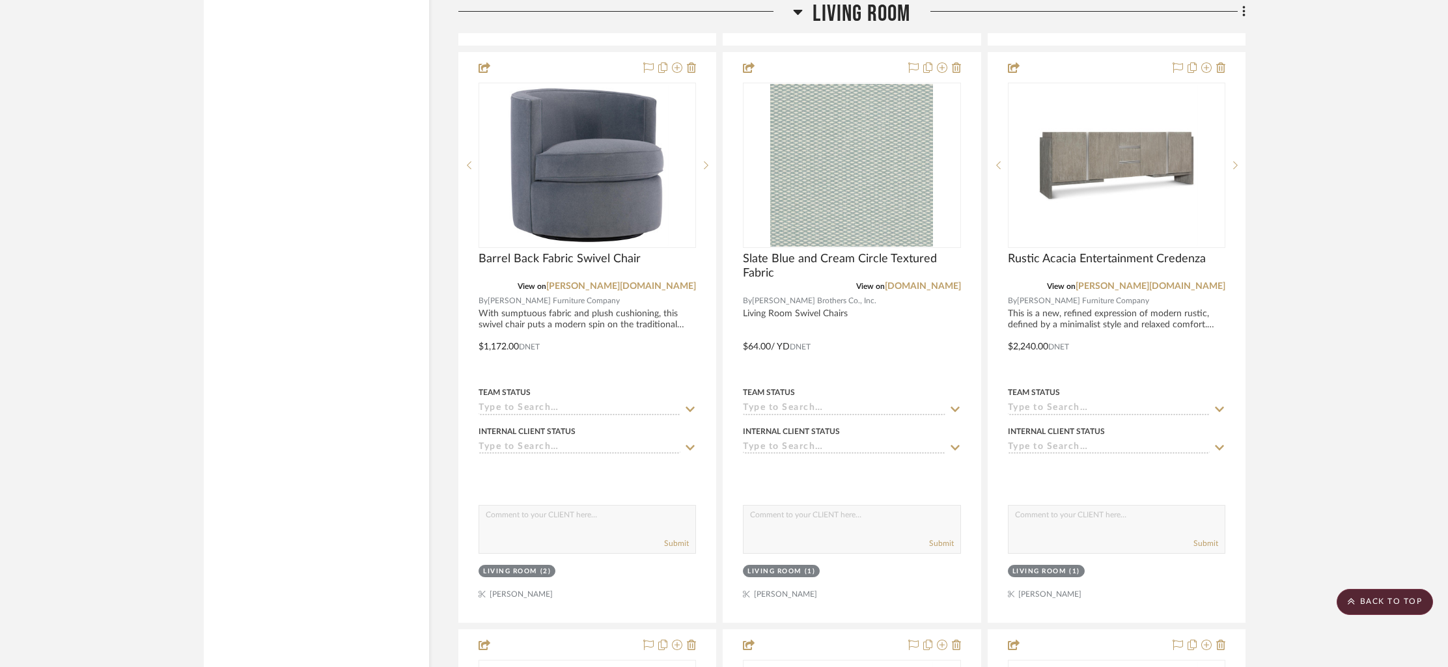
scroll to position [3936, 0]
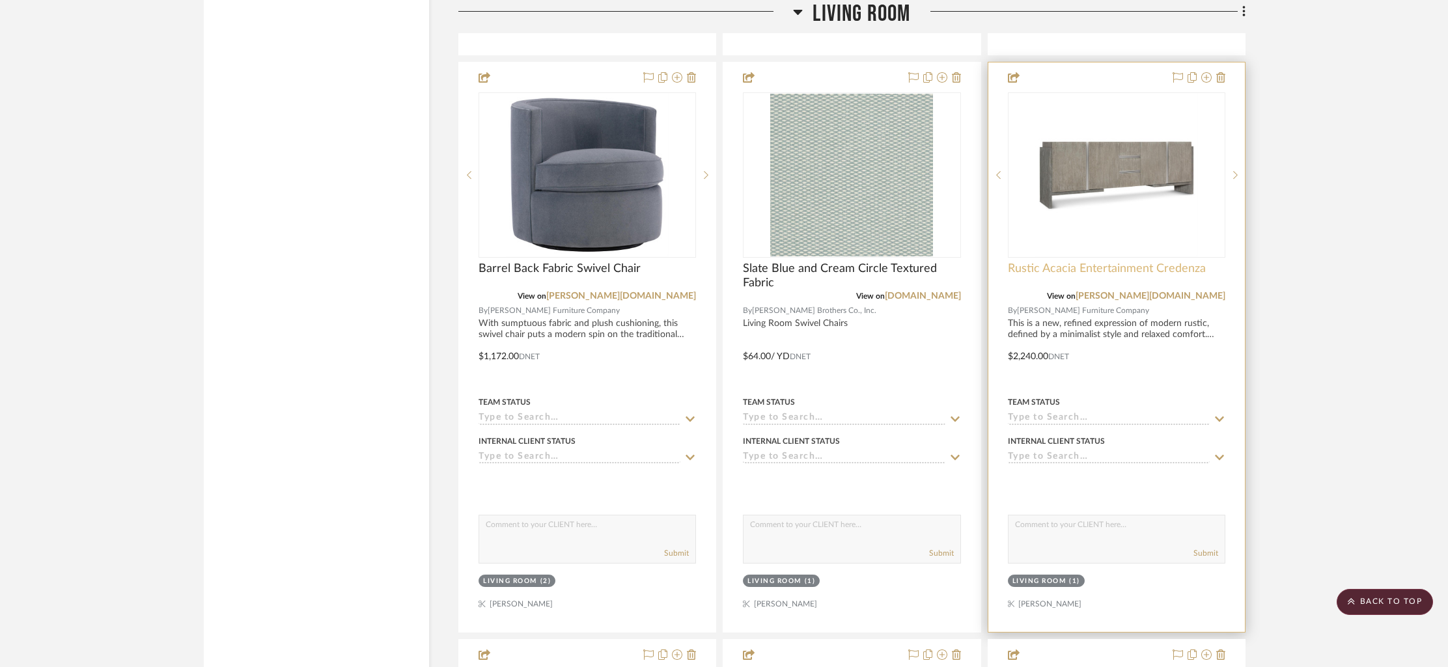
click at [1095, 262] on span "Rustic Acacia Entertainment Credenza" at bounding box center [1107, 269] width 198 height 14
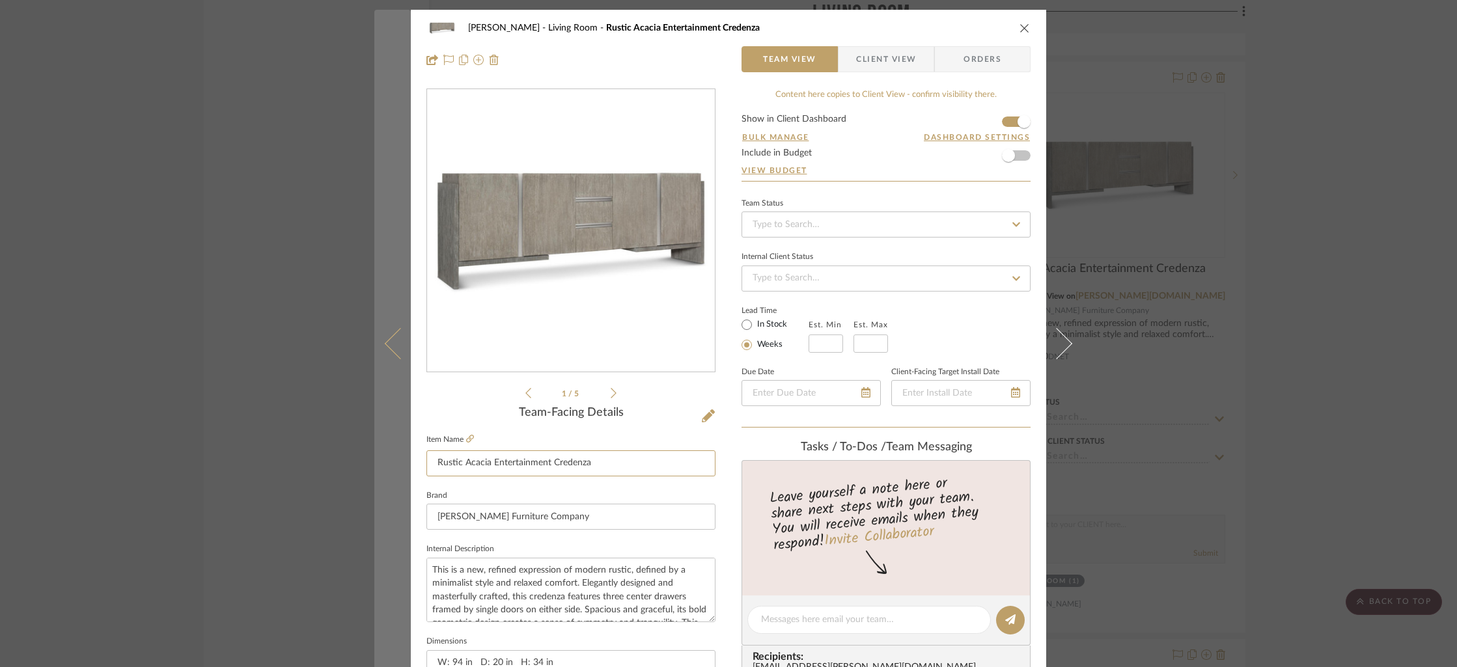
drag, startPoint x: 603, startPoint y: 462, endPoint x: 393, endPoint y: 461, distance: 210.9
click at [393, 461] on mat-dialog-content "[PERSON_NAME] Living Room Rustic Acacia Entertainment Credenza Team View Client…" at bounding box center [728, 611] width 708 height 1202
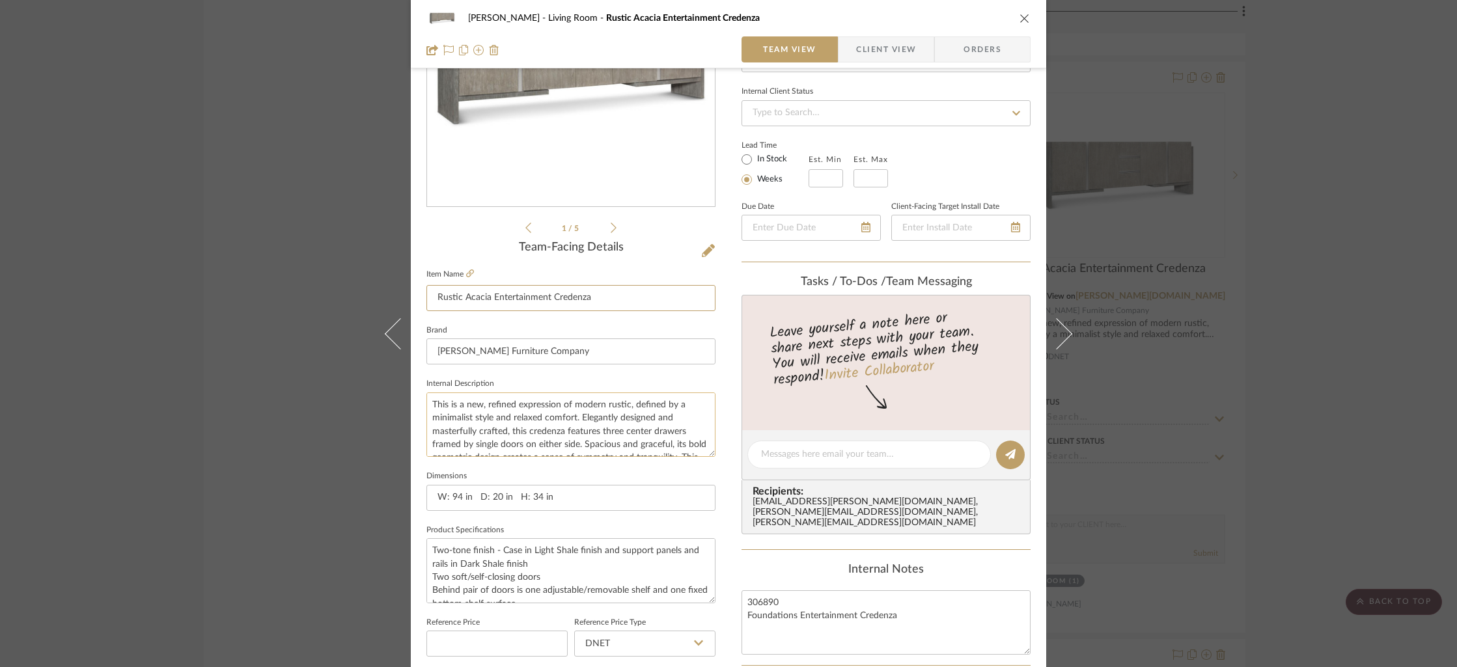
scroll to position [199, 0]
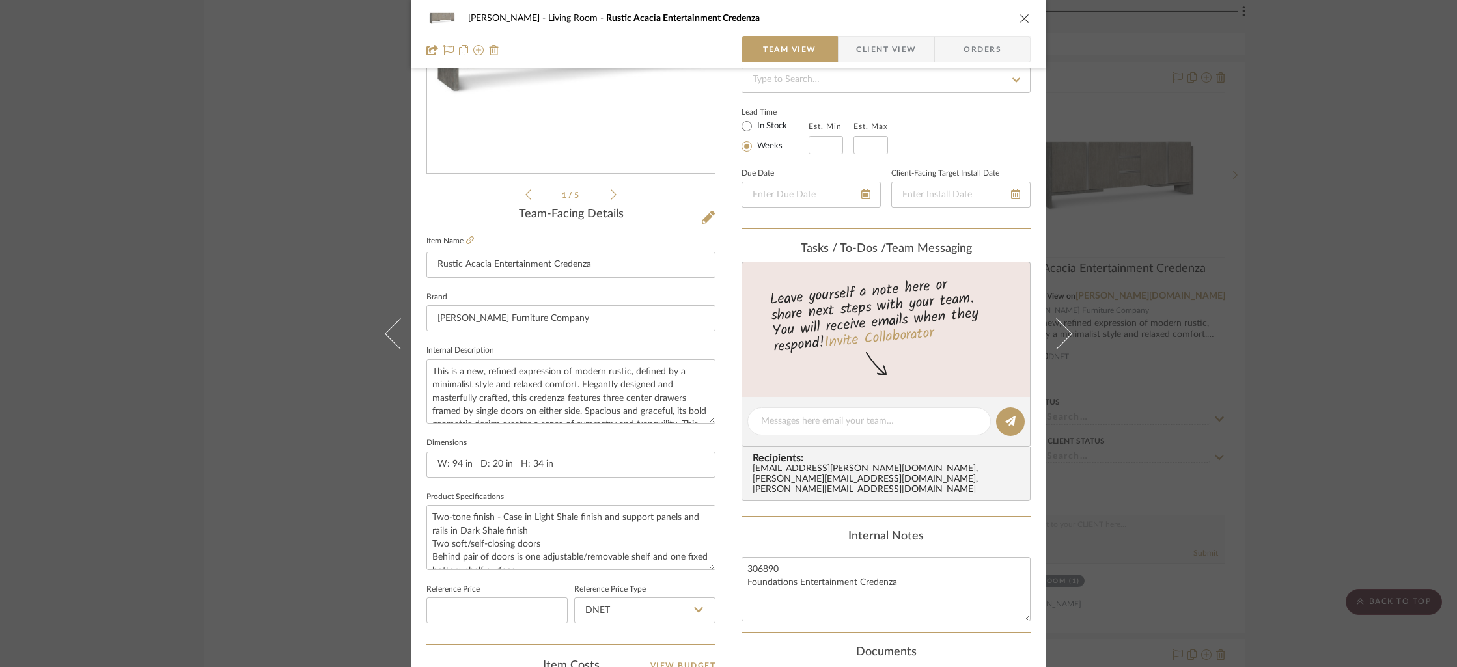
click at [1021, 18] on icon "close" at bounding box center [1024, 18] width 10 height 10
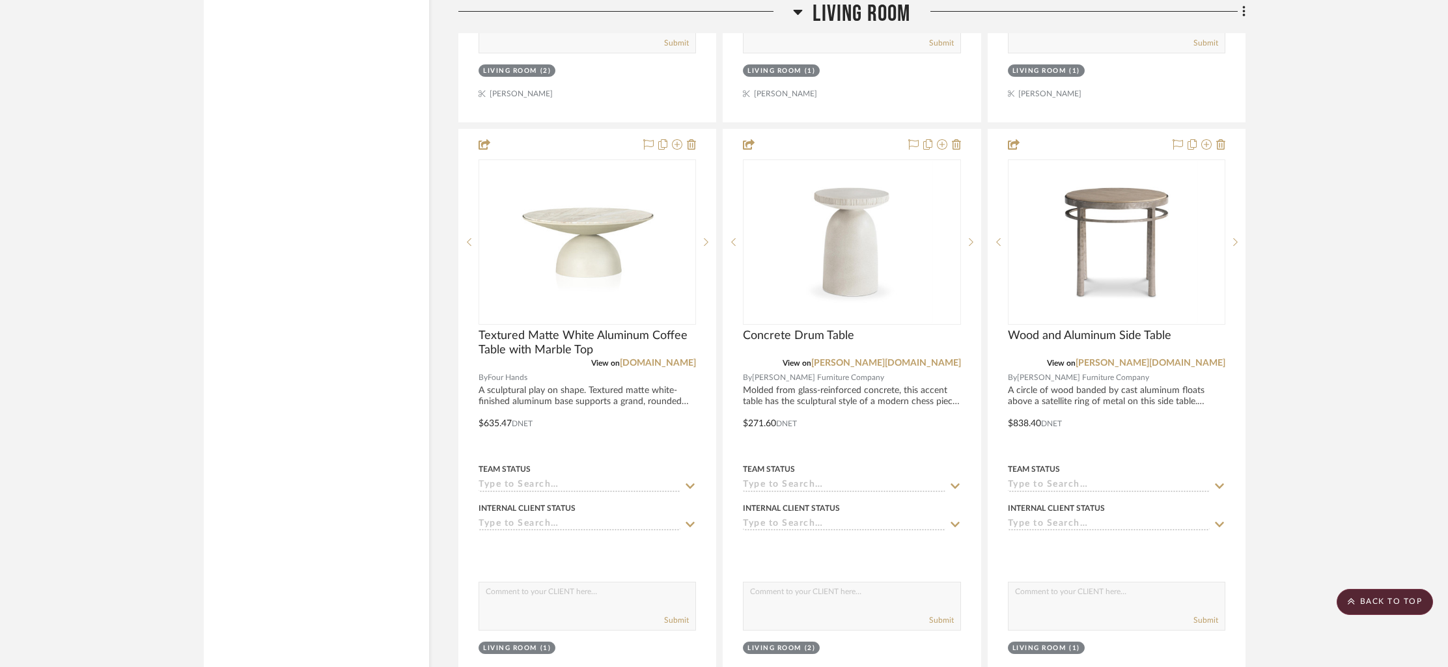
scroll to position [4458, 0]
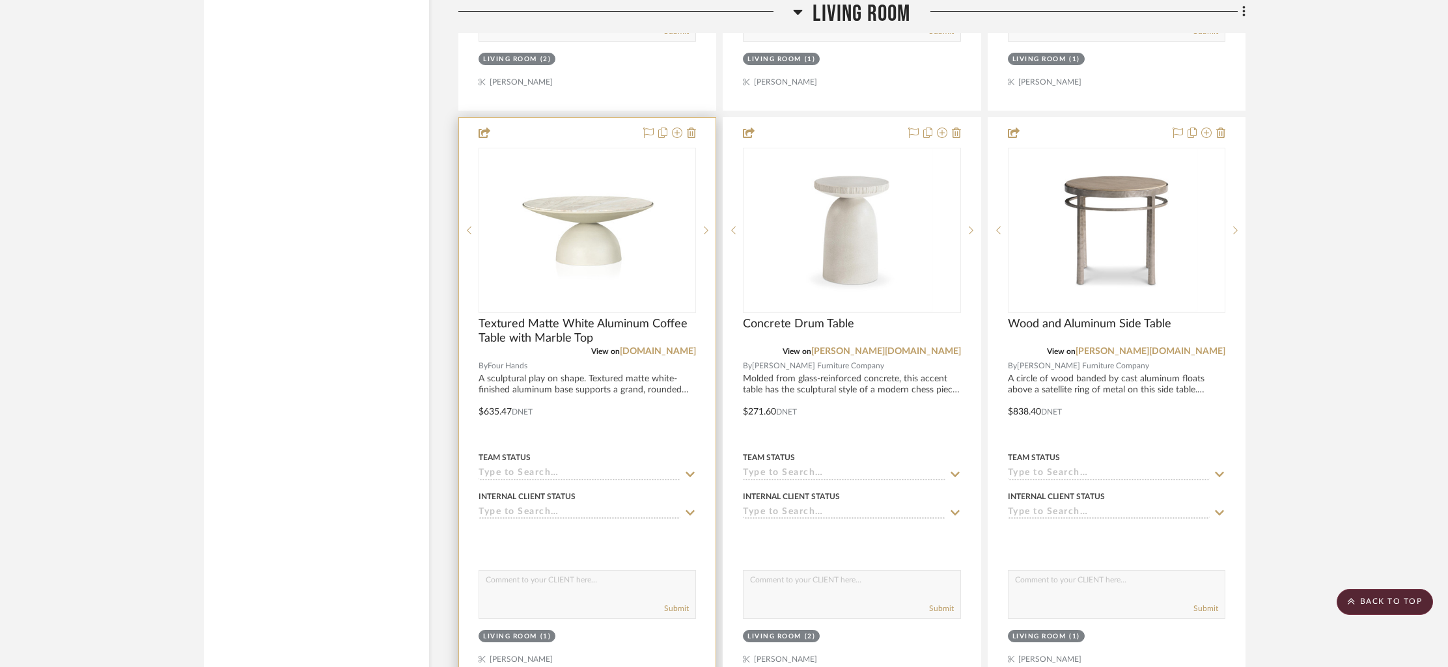
click at [570, 311] on div at bounding box center [587, 403] width 256 height 570
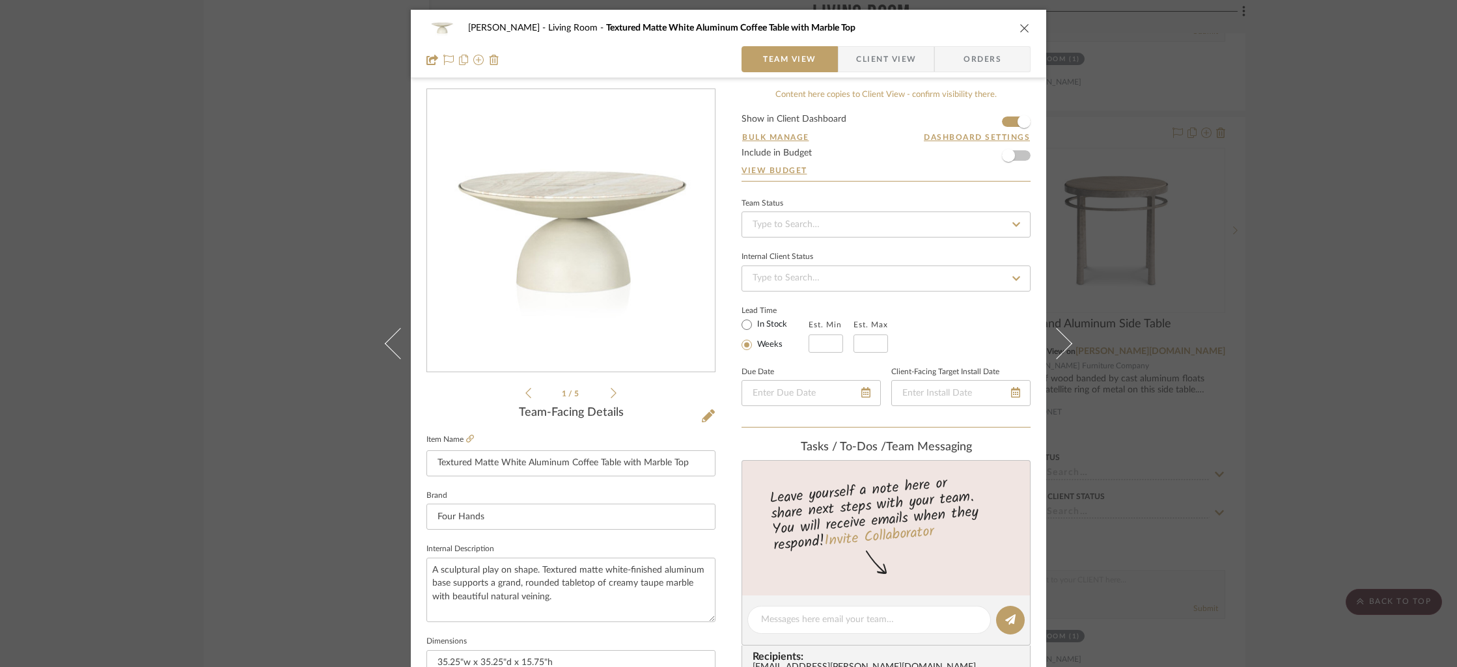
scroll to position [213, 0]
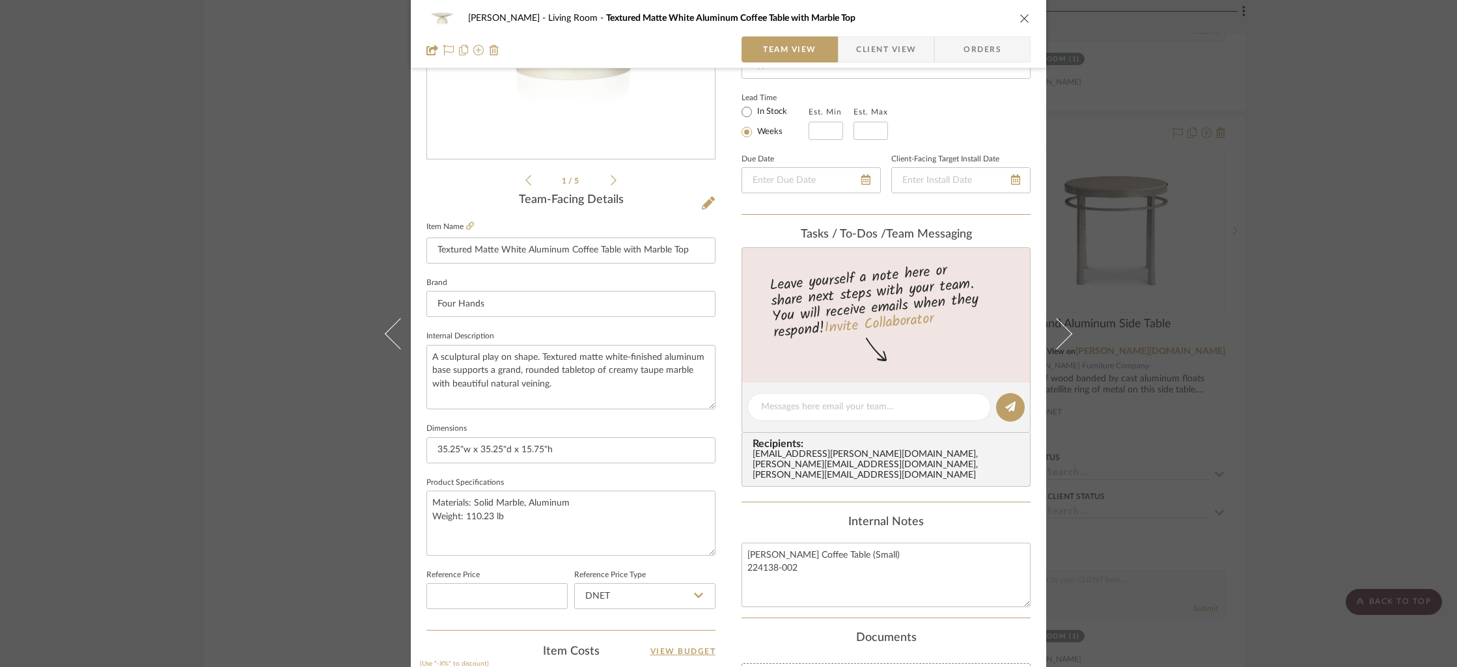
drag, startPoint x: 1020, startPoint y: 17, endPoint x: 1003, endPoint y: 15, distance: 17.0
click at [1020, 17] on icon "close" at bounding box center [1024, 18] width 10 height 10
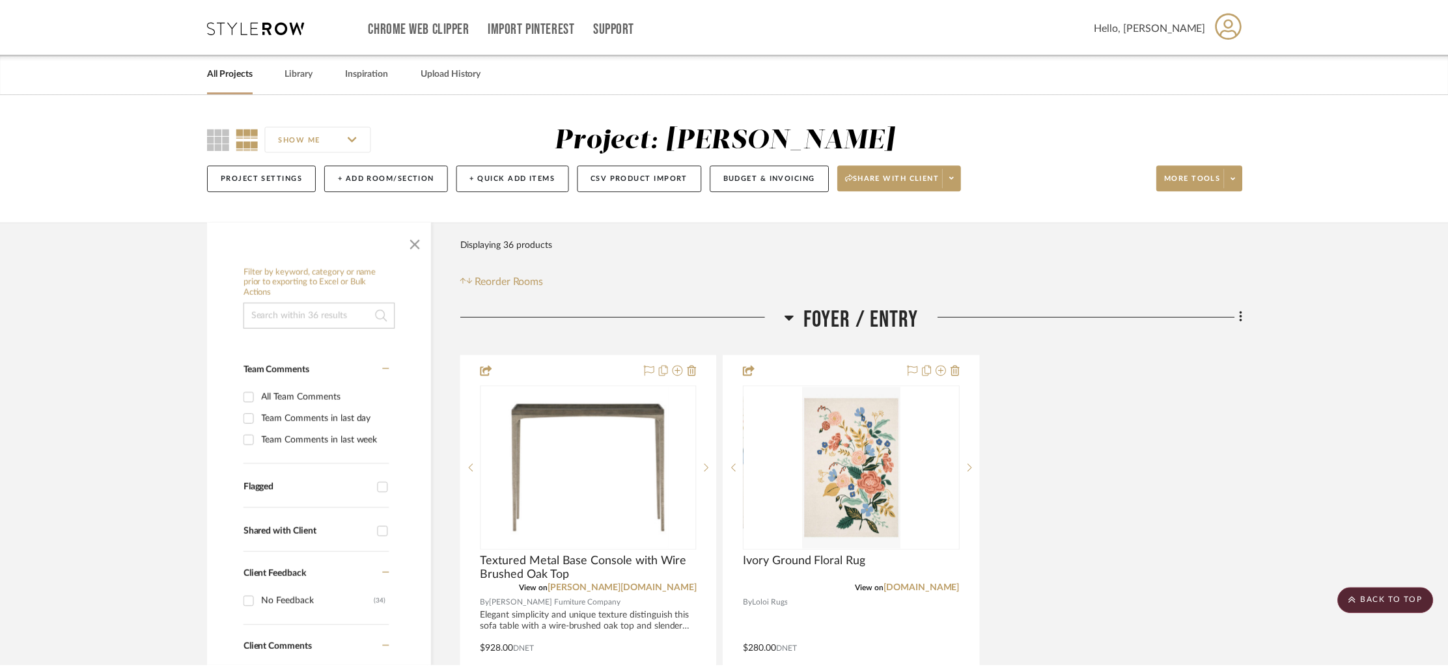
scroll to position [4458, 0]
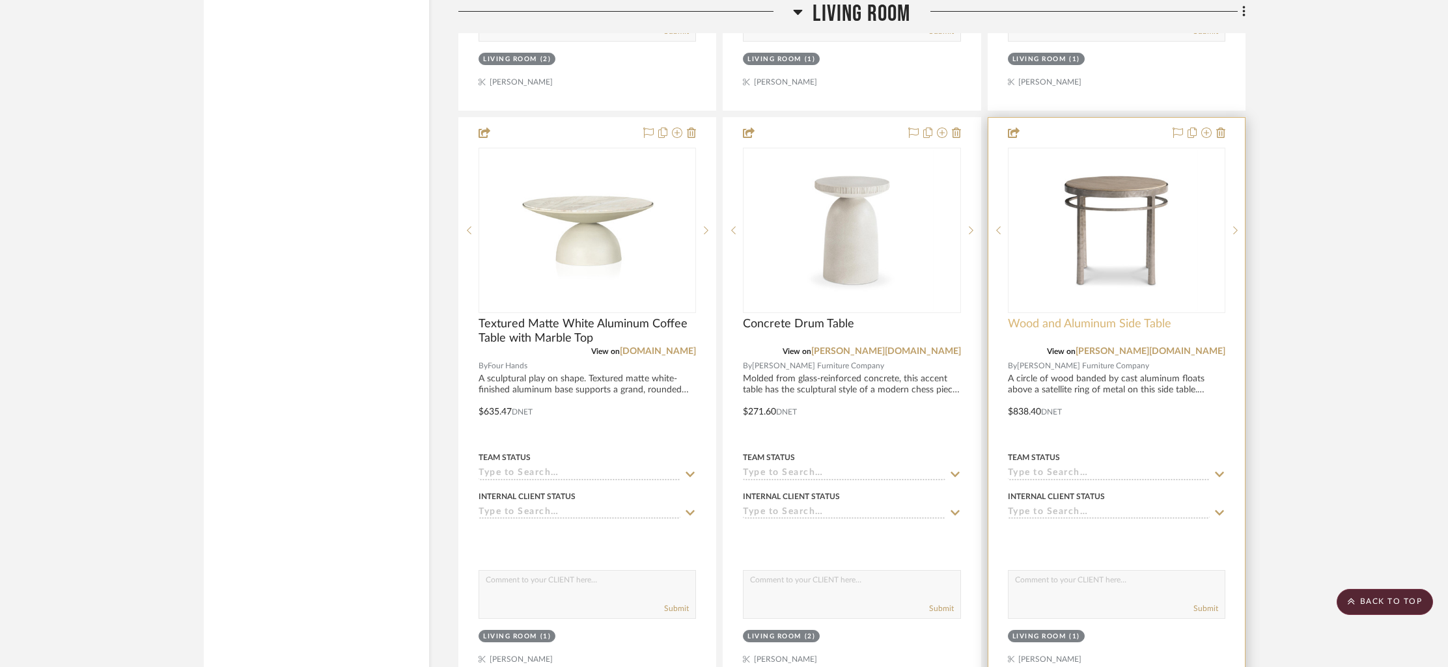
click at [1130, 318] on span "Wood and Aluminum Side Table" at bounding box center [1089, 324] width 163 height 14
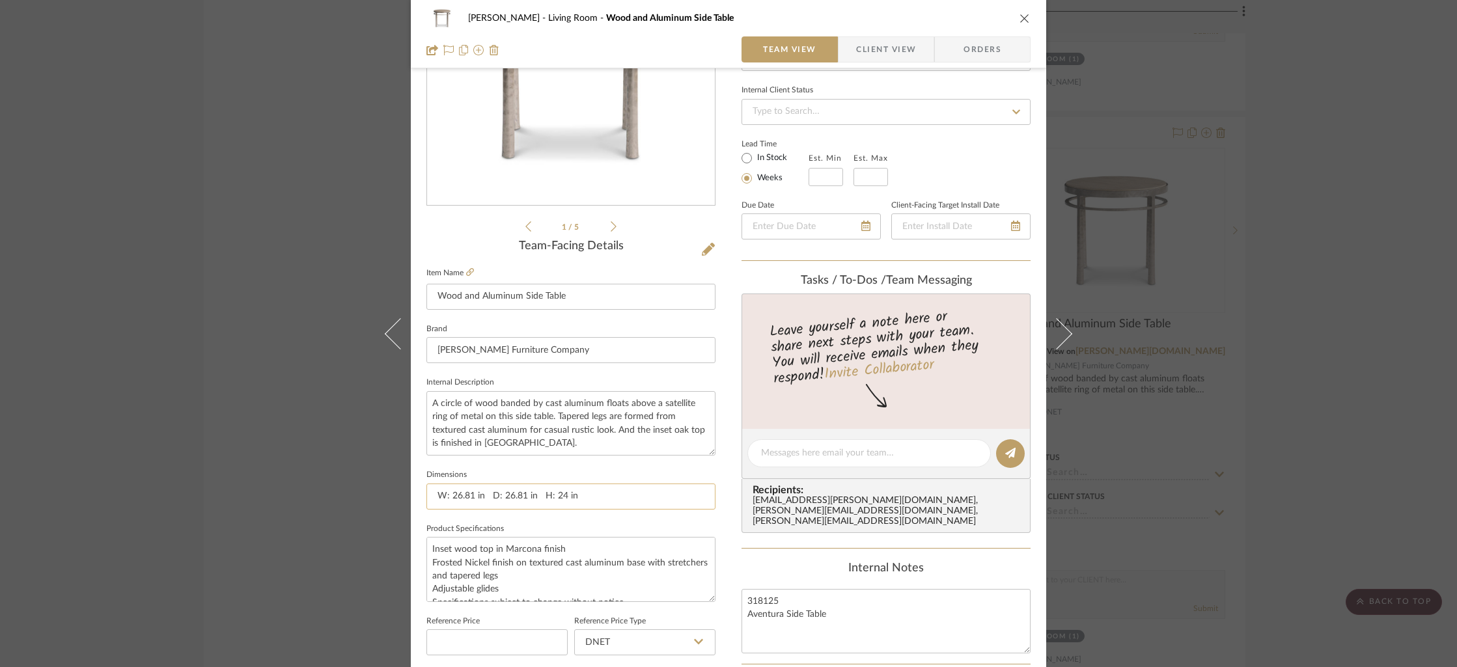
scroll to position [188, 0]
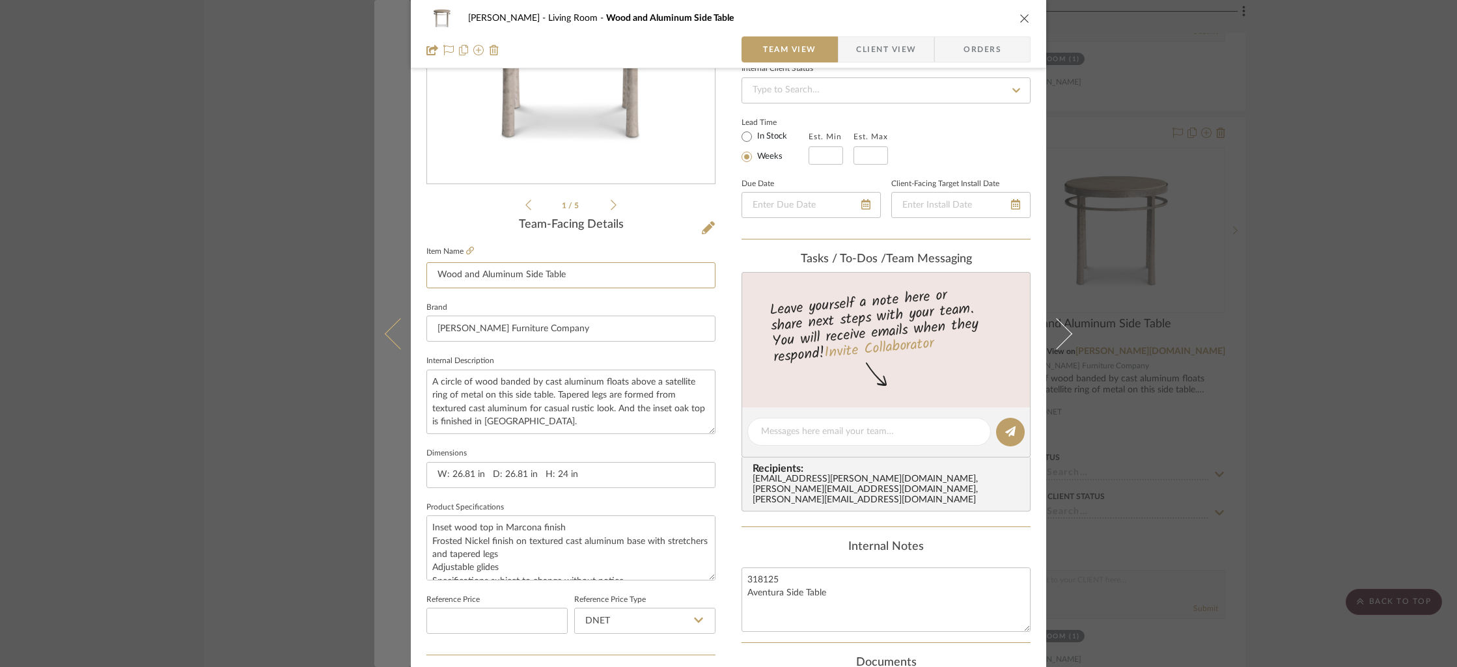
drag, startPoint x: 501, startPoint y: 275, endPoint x: 405, endPoint y: 281, distance: 96.5
click at [405, 281] on mat-dialog-content "[PERSON_NAME] Living Room Wood and Aluminum Side Table Team View Client View Or…" at bounding box center [728, 423] width 708 height 1202
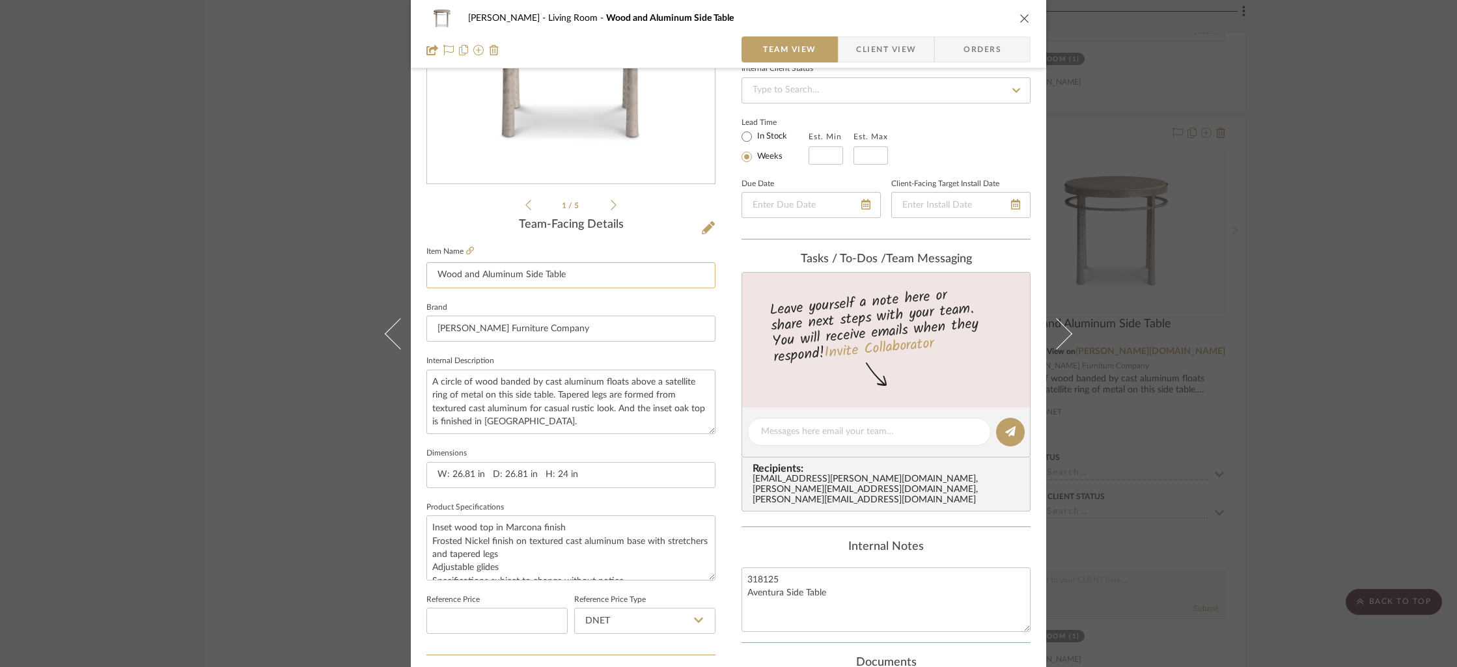
drag, startPoint x: 568, startPoint y: 271, endPoint x: 426, endPoint y: 275, distance: 142.0
click at [426, 275] on input "Wood and Aluminum Side Table" at bounding box center [570, 275] width 289 height 26
click at [1019, 18] on icon "close" at bounding box center [1024, 18] width 10 height 10
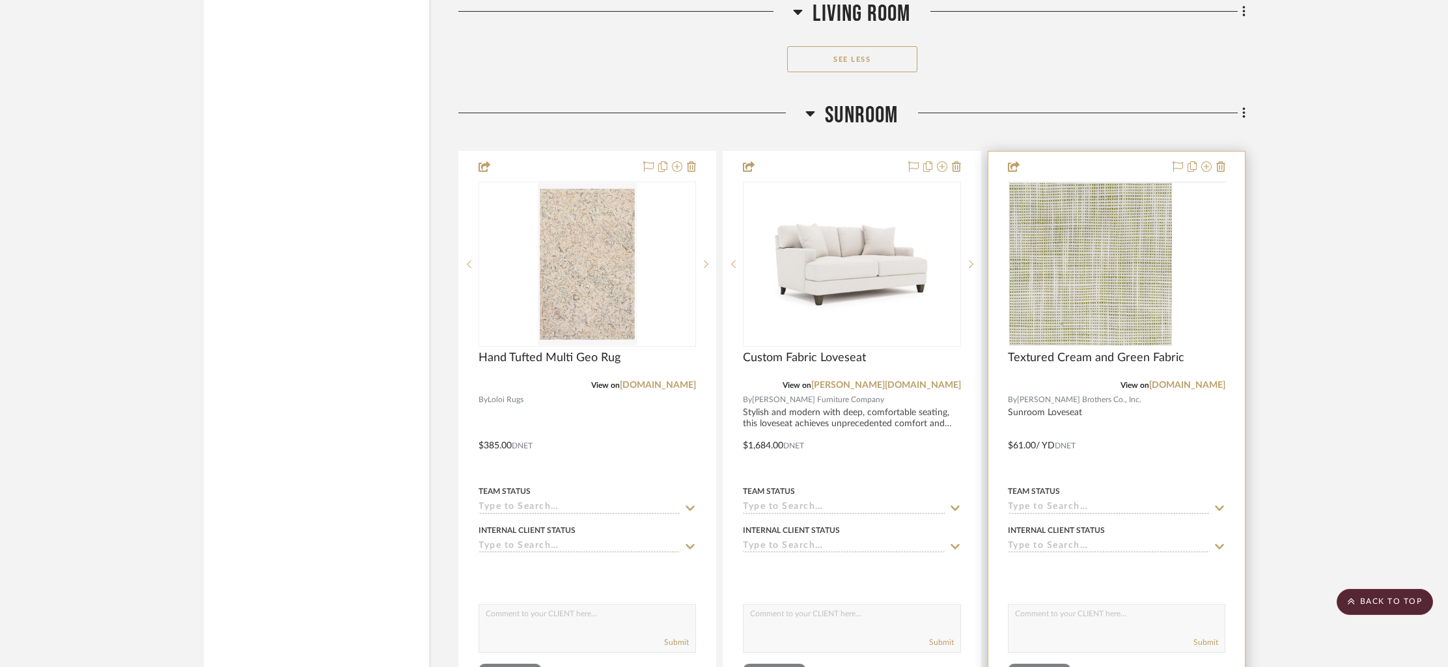
scroll to position [5852, 0]
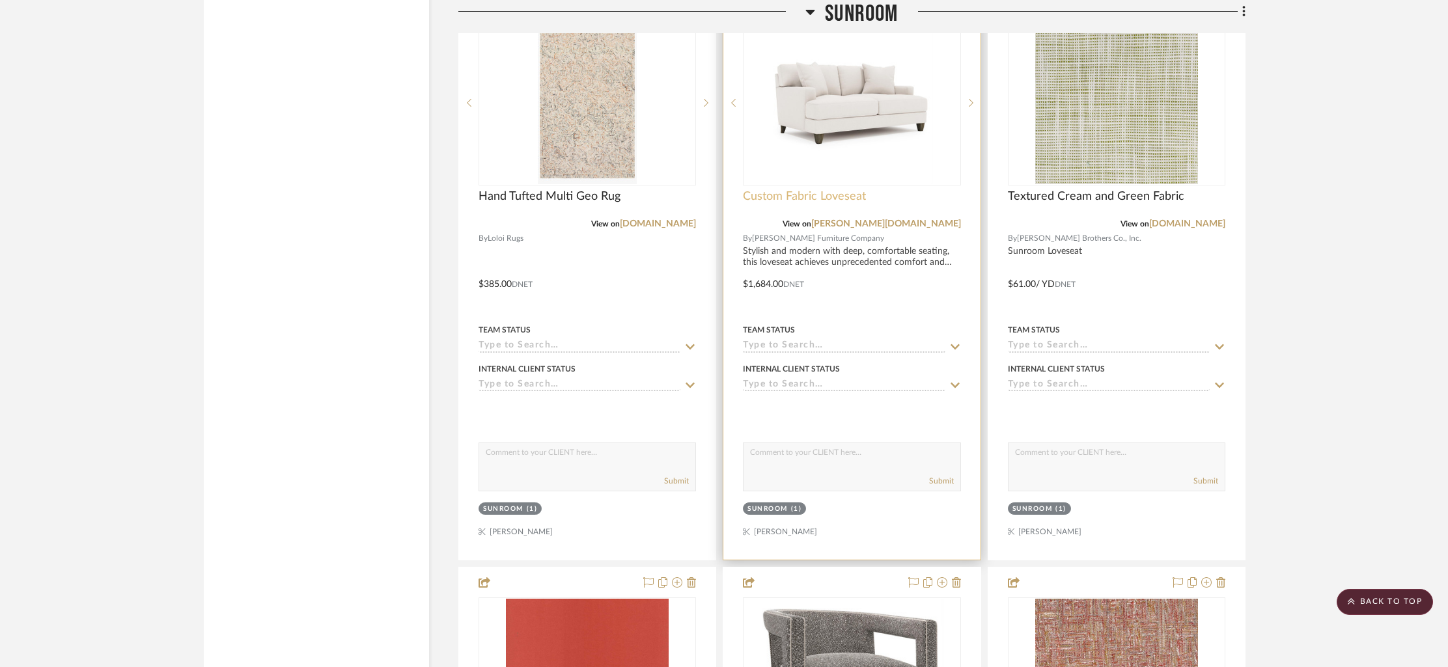
click at [824, 191] on span "Custom Fabric Loveseat" at bounding box center [804, 196] width 123 height 14
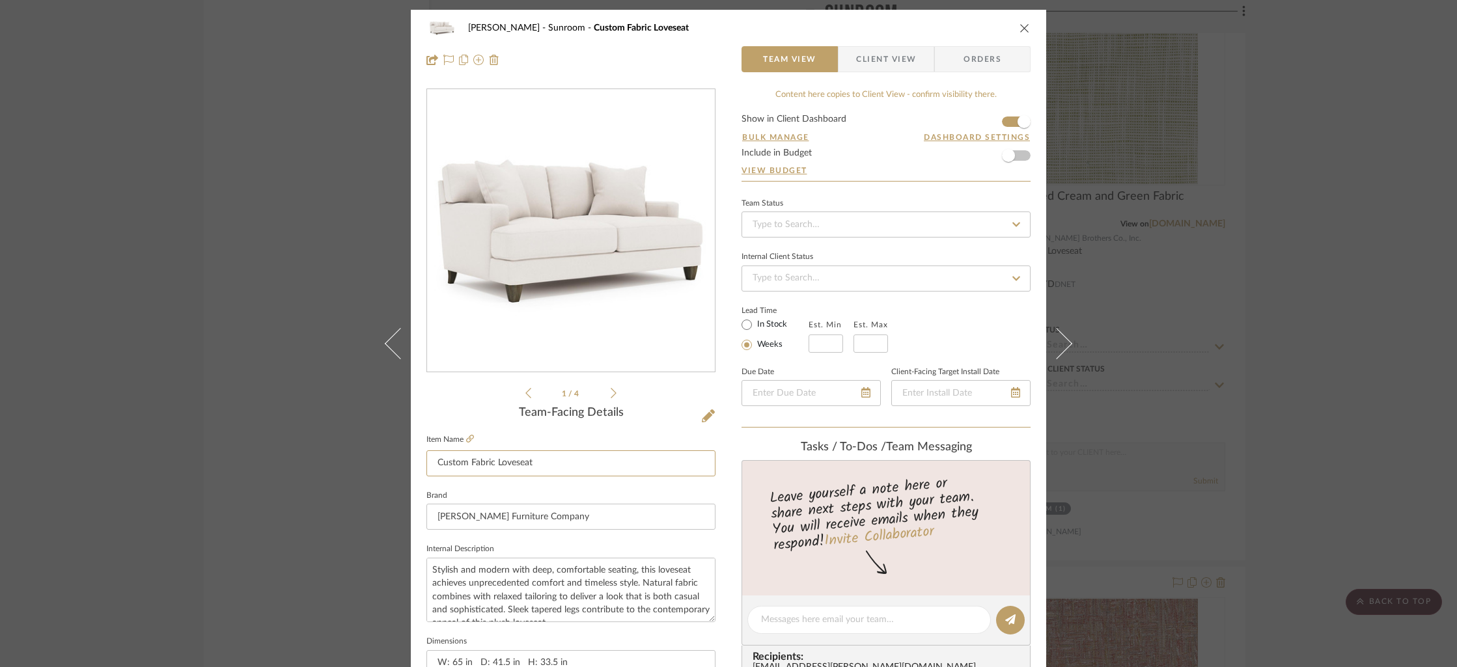
drag, startPoint x: 481, startPoint y: 460, endPoint x: 421, endPoint y: 463, distance: 60.6
click at [419, 463] on div "[PERSON_NAME] Sunroom Custom Fabric Loveseat Team View Client View Orders 1 / 4…" at bounding box center [728, 611] width 635 height 1202
click at [1023, 23] on icon "close" at bounding box center [1024, 28] width 10 height 10
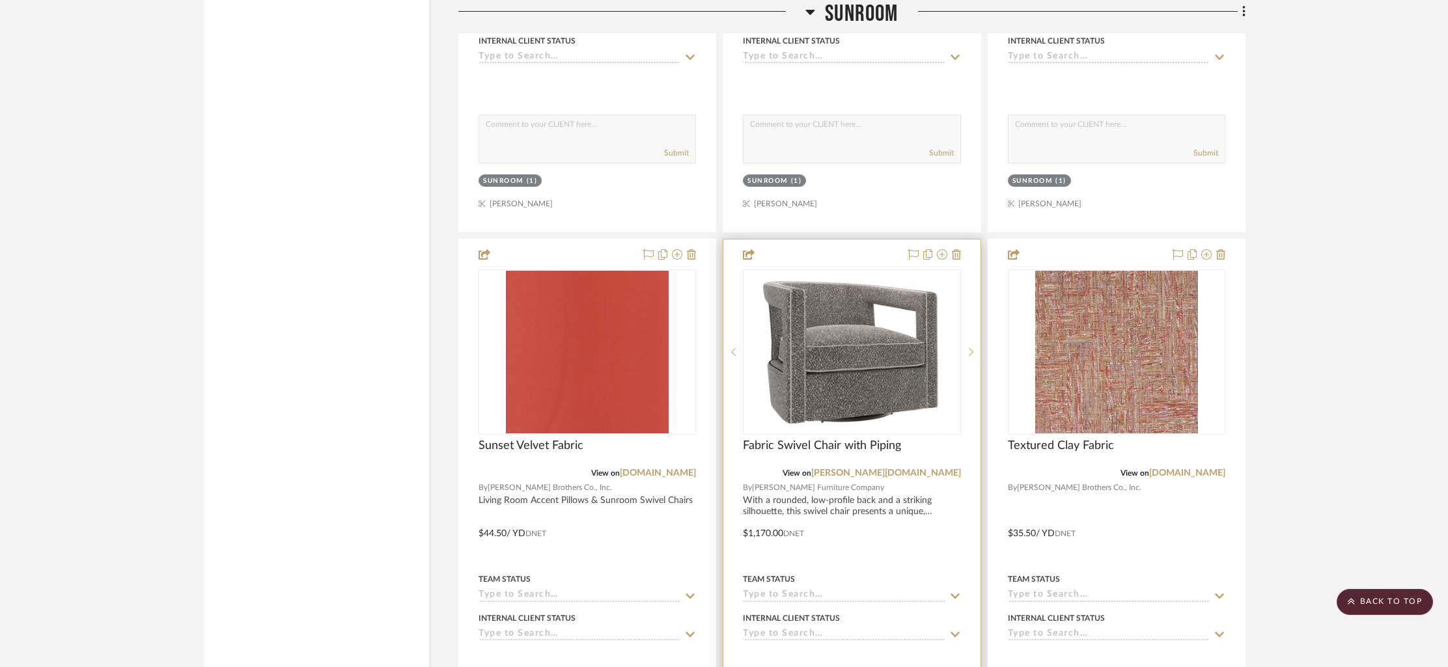
scroll to position [6186, 0]
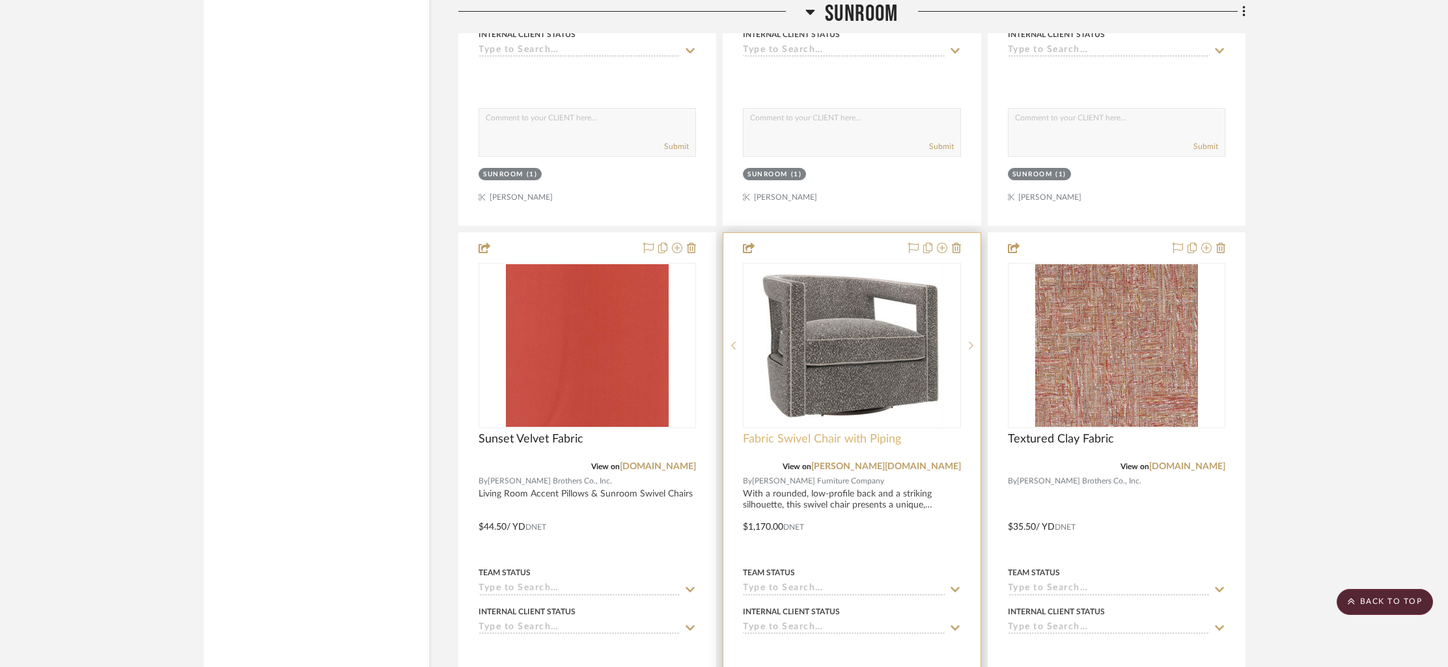
click at [834, 439] on span "Fabric Swivel Chair with Piping" at bounding box center [822, 439] width 158 height 14
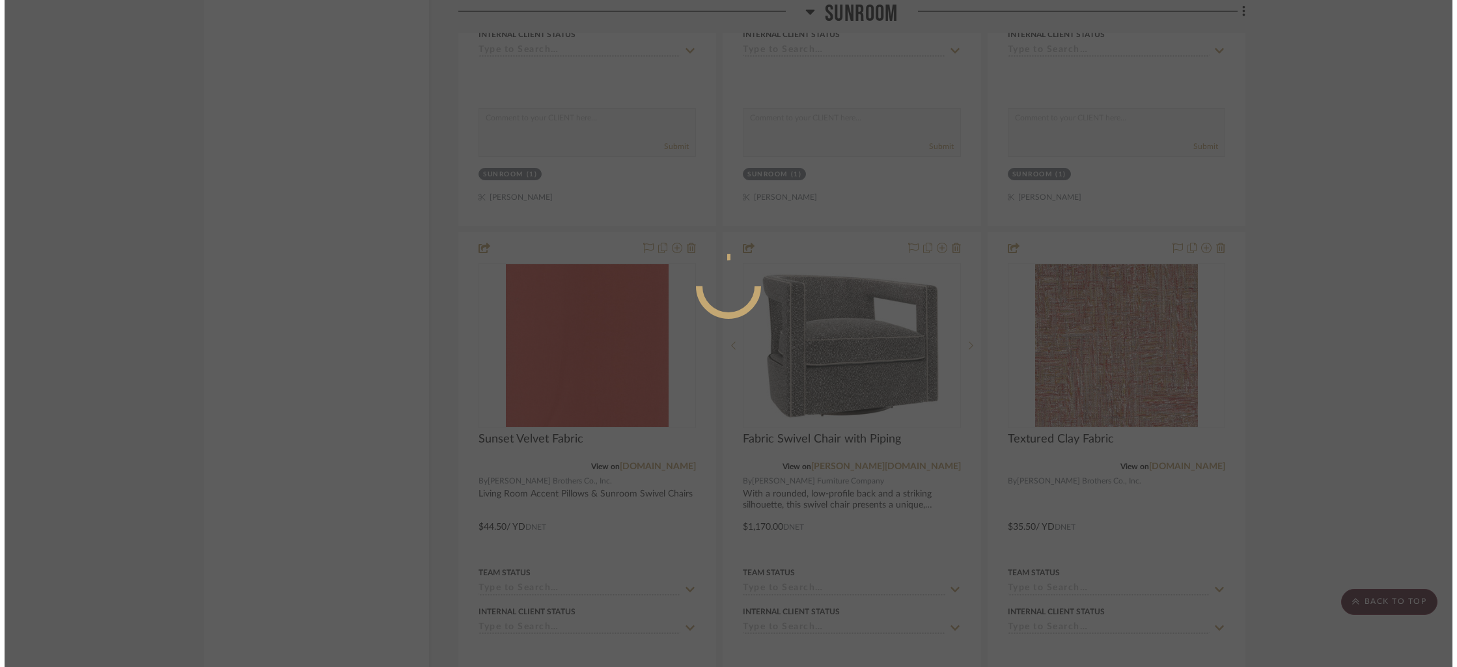
scroll to position [0, 0]
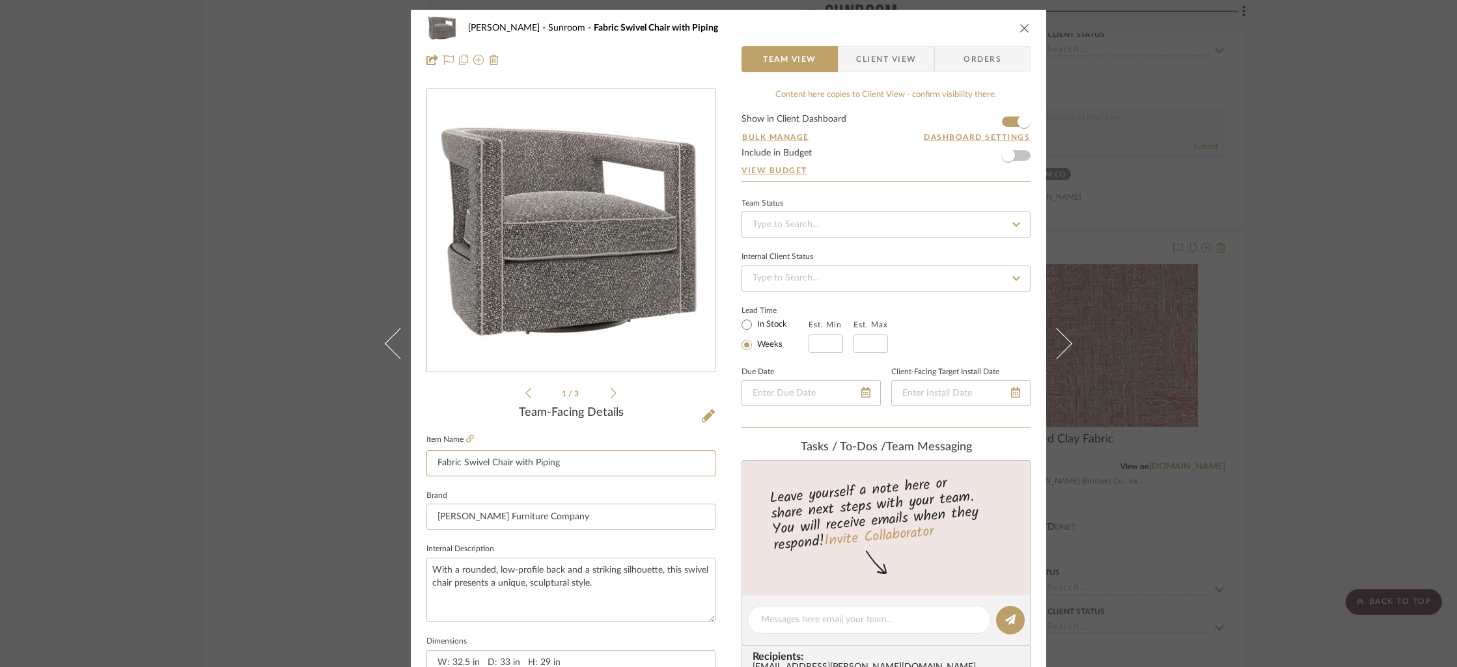
drag, startPoint x: 573, startPoint y: 466, endPoint x: 420, endPoint y: 462, distance: 153.0
click at [420, 462] on div "[PERSON_NAME] Sunroom Fabric Swivel Chair with Piping Team View Client View Ord…" at bounding box center [728, 611] width 635 height 1202
click at [1019, 25] on icon "close" at bounding box center [1024, 28] width 10 height 10
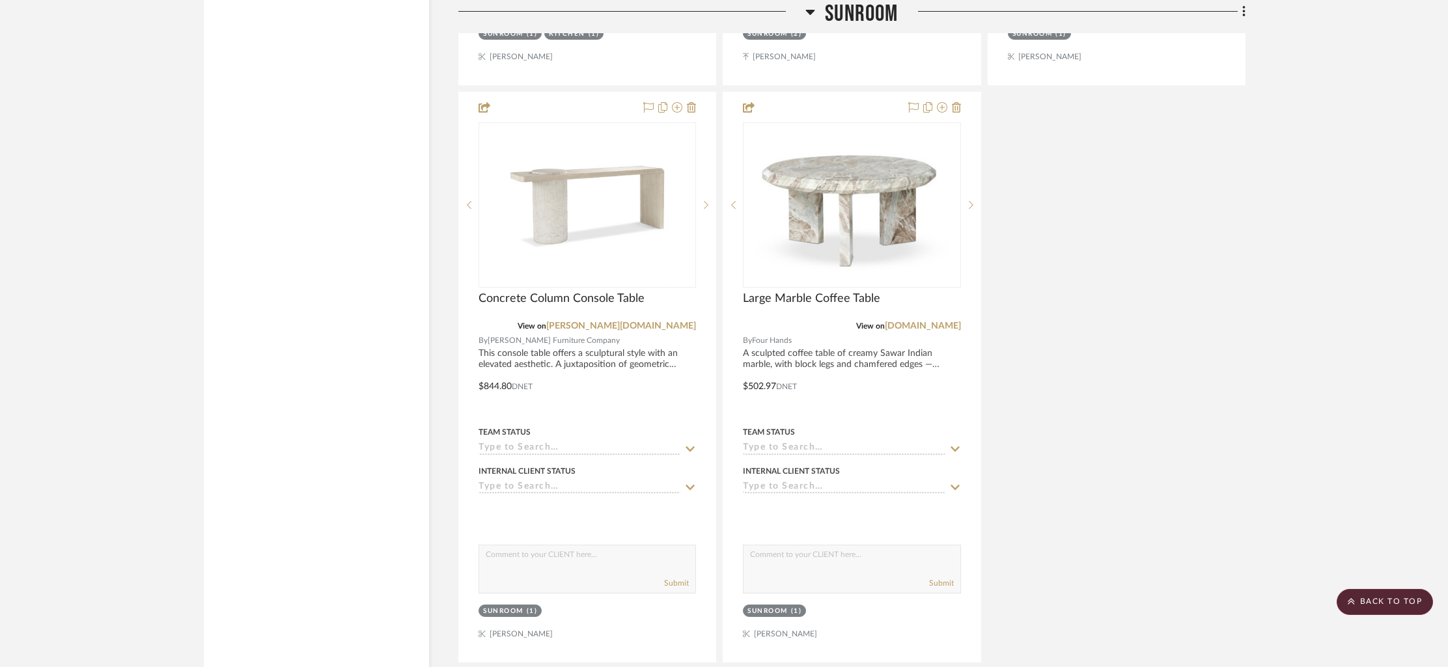
scroll to position [6937, 0]
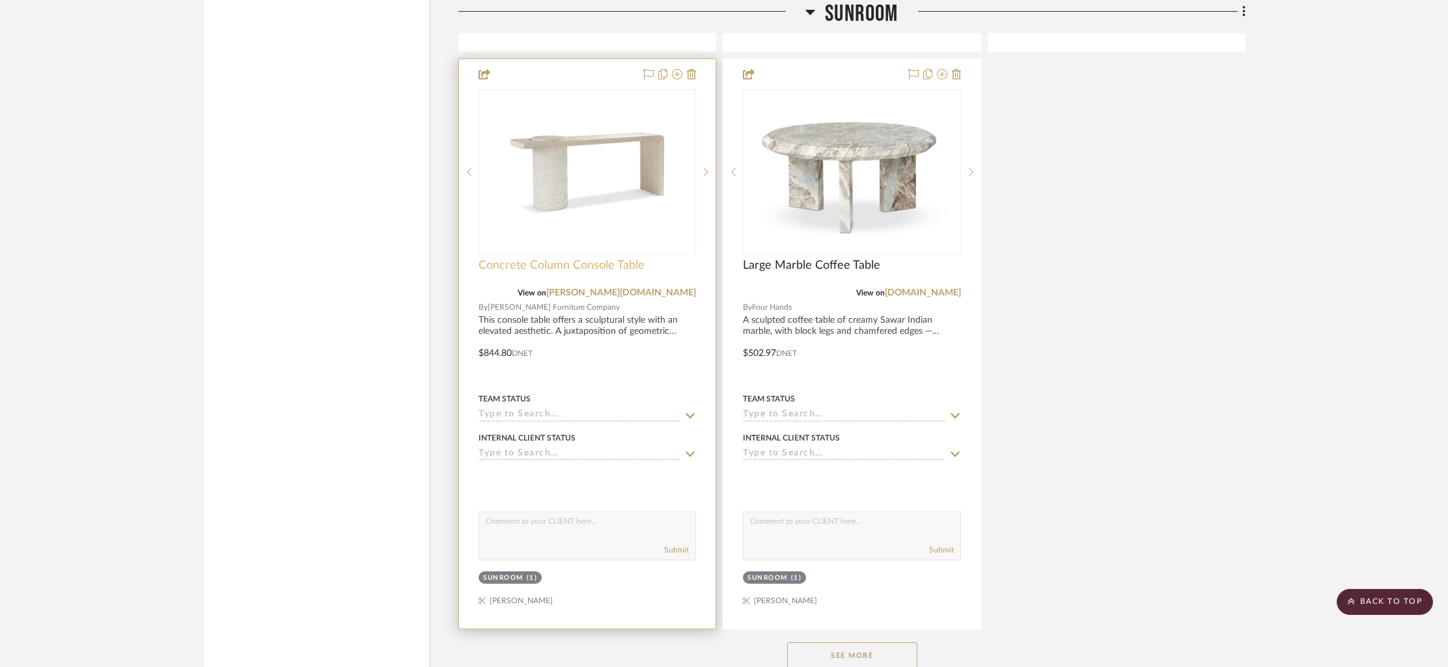
click at [626, 258] on span "Concrete Column Console Table" at bounding box center [561, 265] width 166 height 14
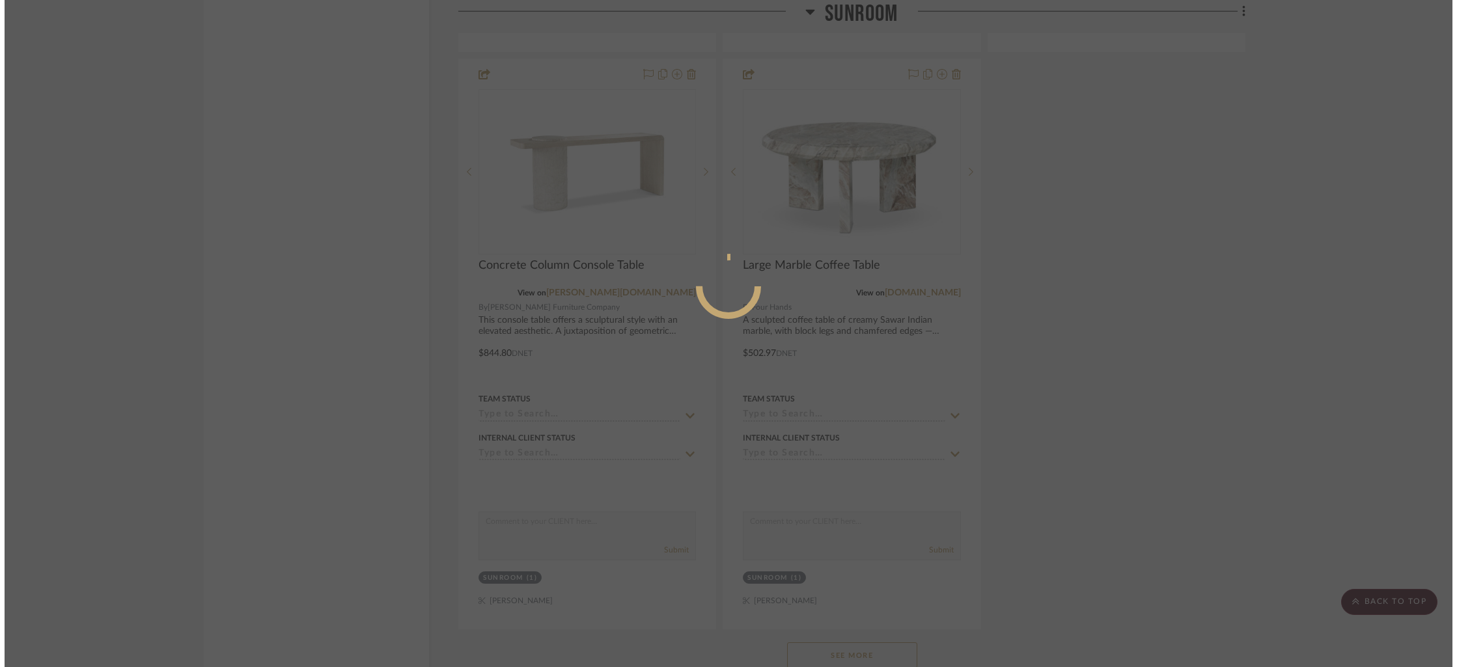
scroll to position [0, 0]
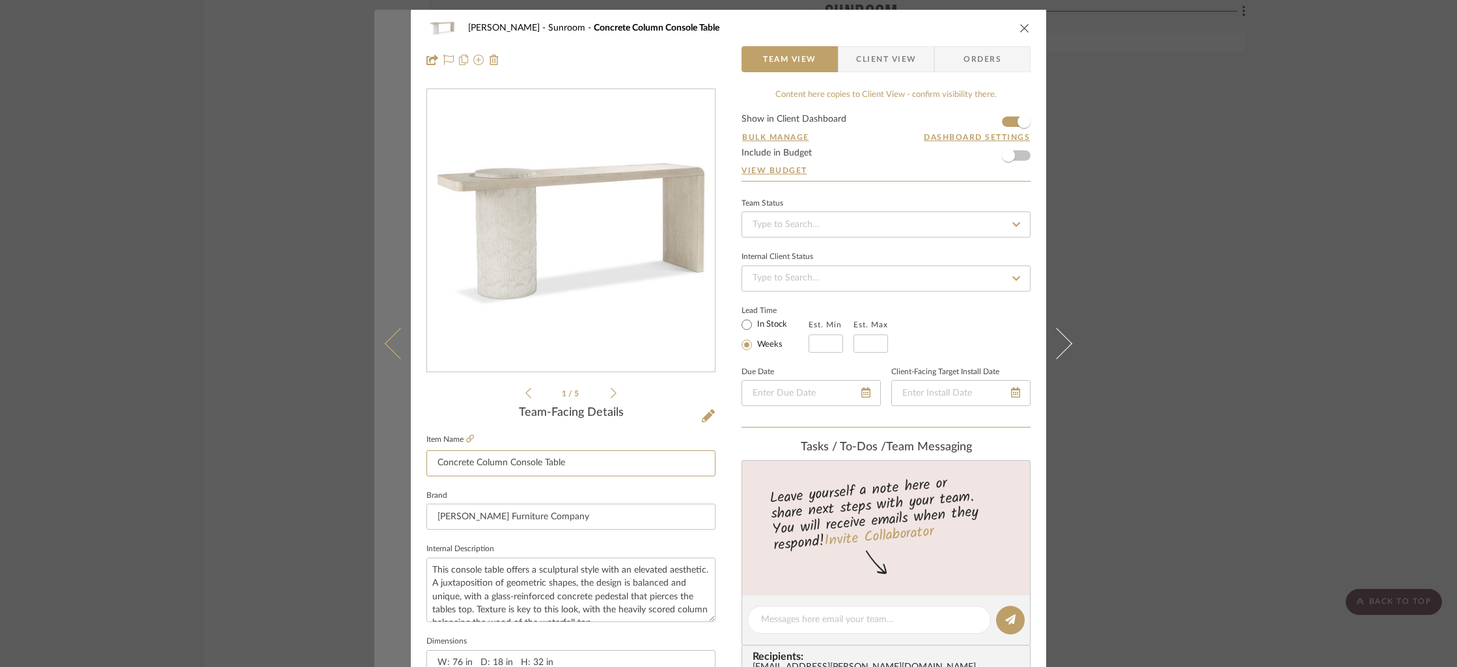
drag, startPoint x: 567, startPoint y: 461, endPoint x: 399, endPoint y: 463, distance: 168.0
click at [399, 463] on mat-dialog-content "[PERSON_NAME] Sunroom Concrete Column Console Table Team View Client View Order…" at bounding box center [728, 611] width 708 height 1202
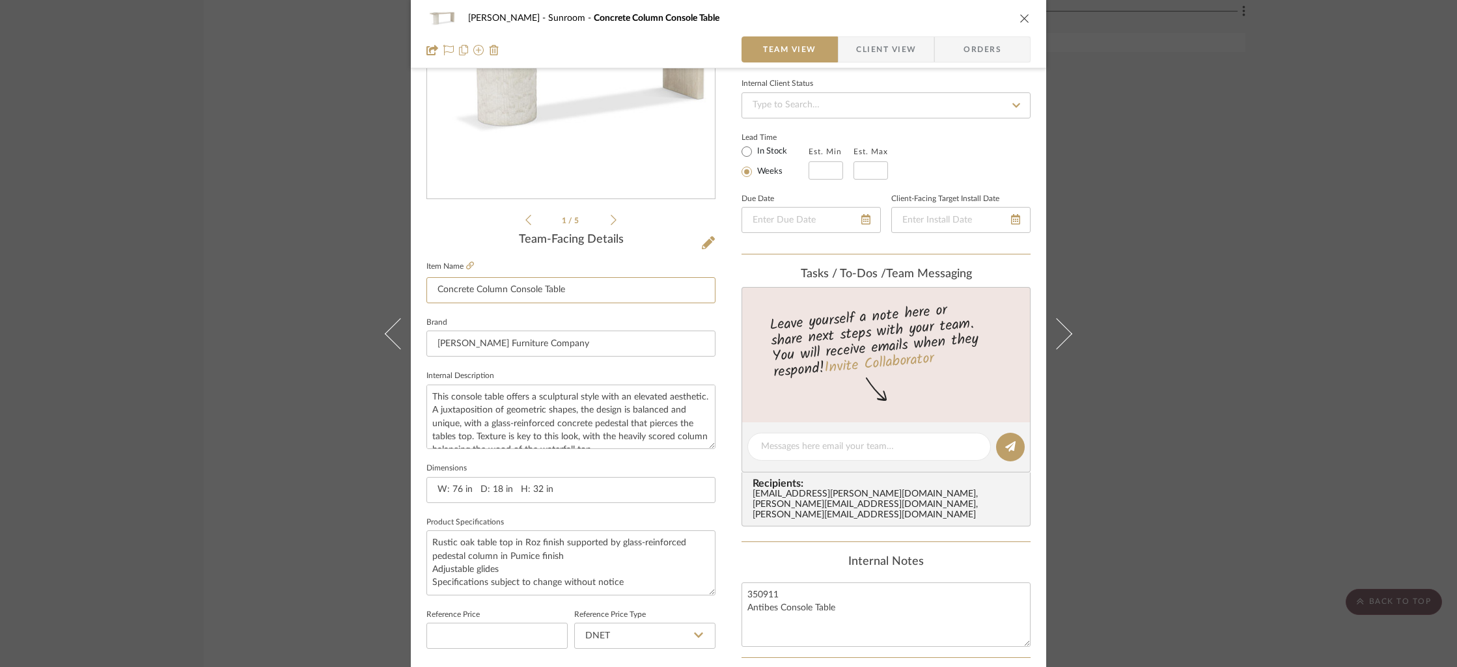
scroll to position [200, 0]
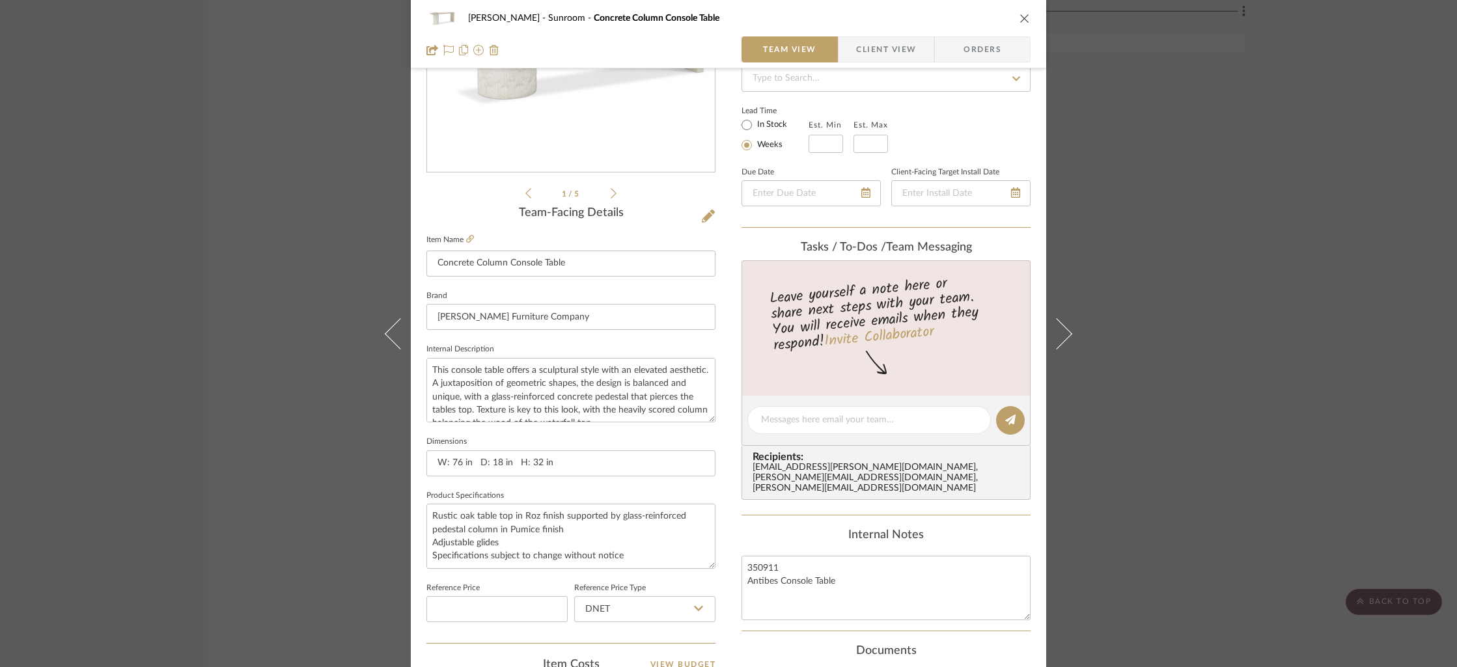
click at [1019, 14] on icon "close" at bounding box center [1024, 18] width 10 height 10
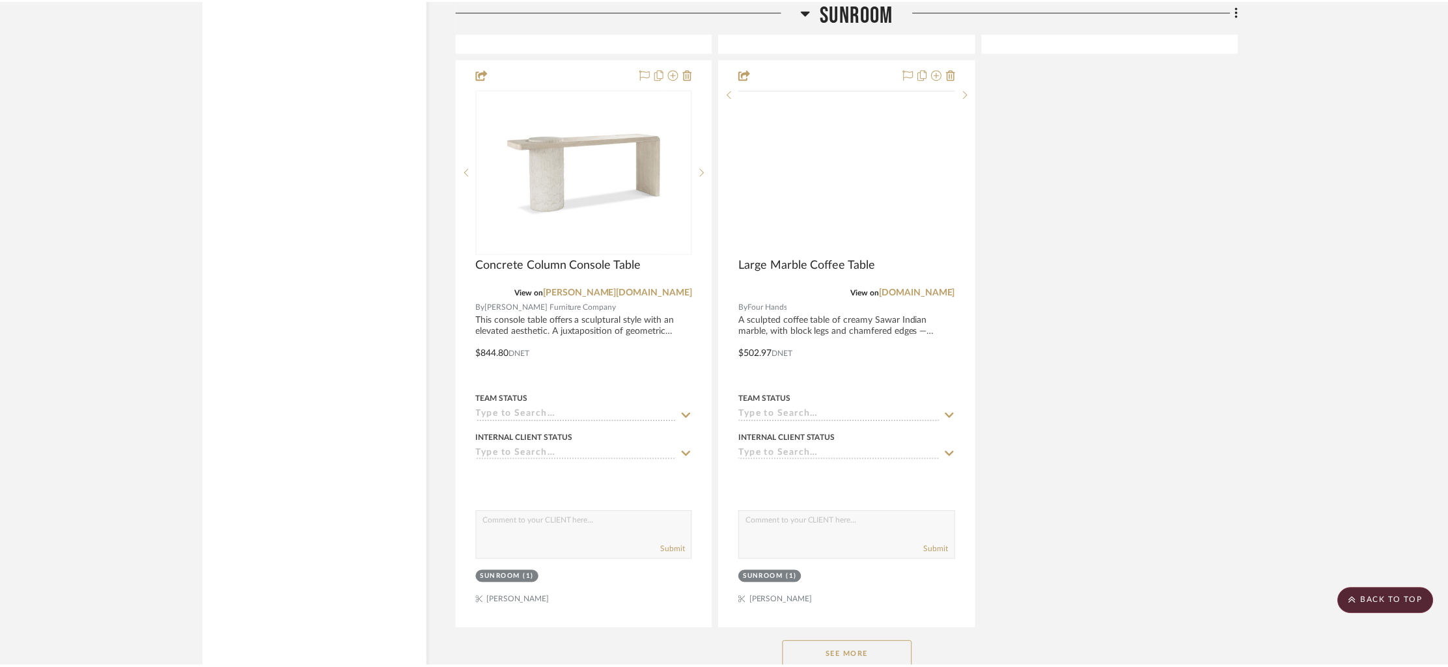
scroll to position [6937, 0]
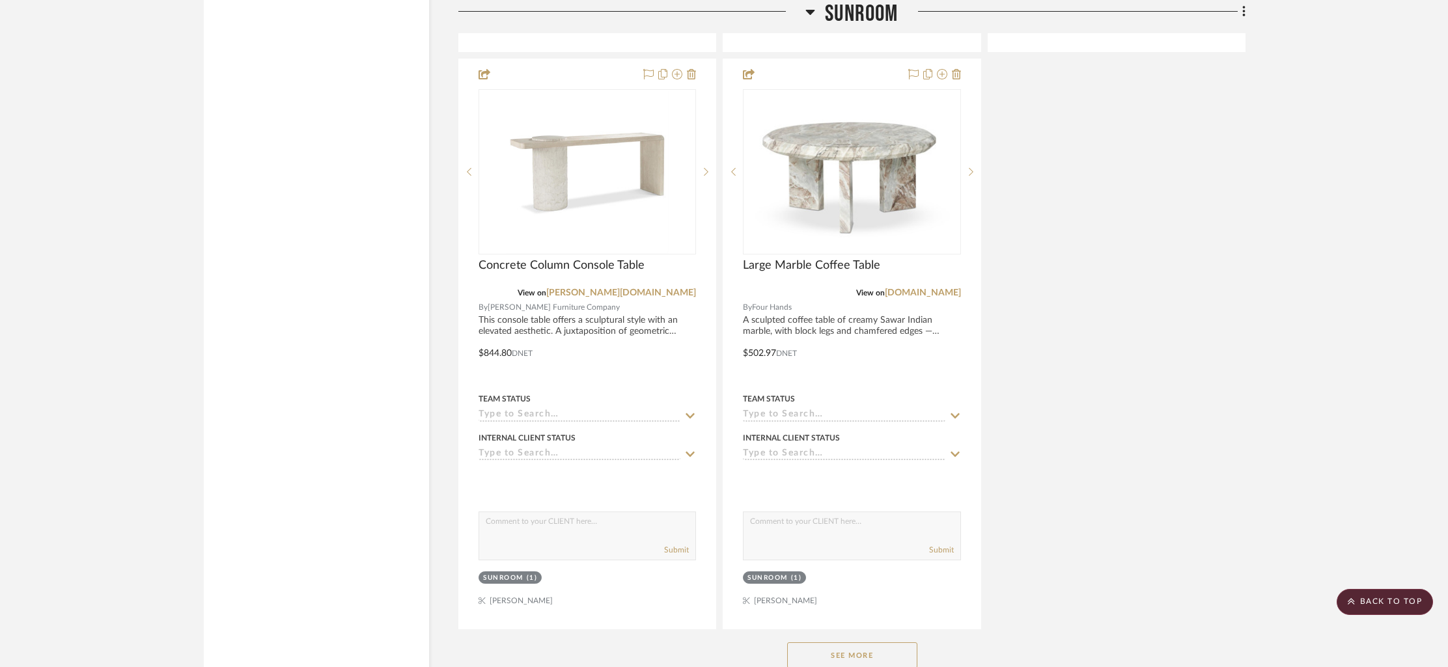
click at [842, 646] on button "See More" at bounding box center [852, 656] width 130 height 26
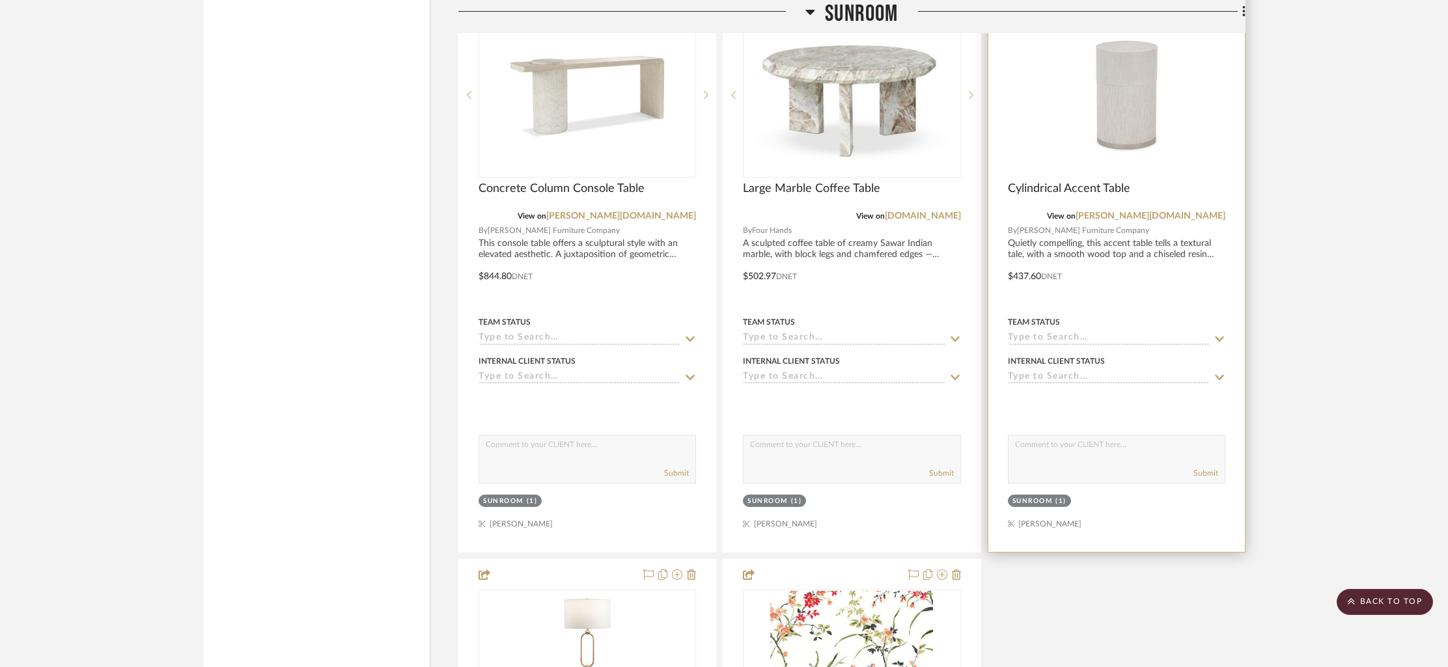
scroll to position [7017, 0]
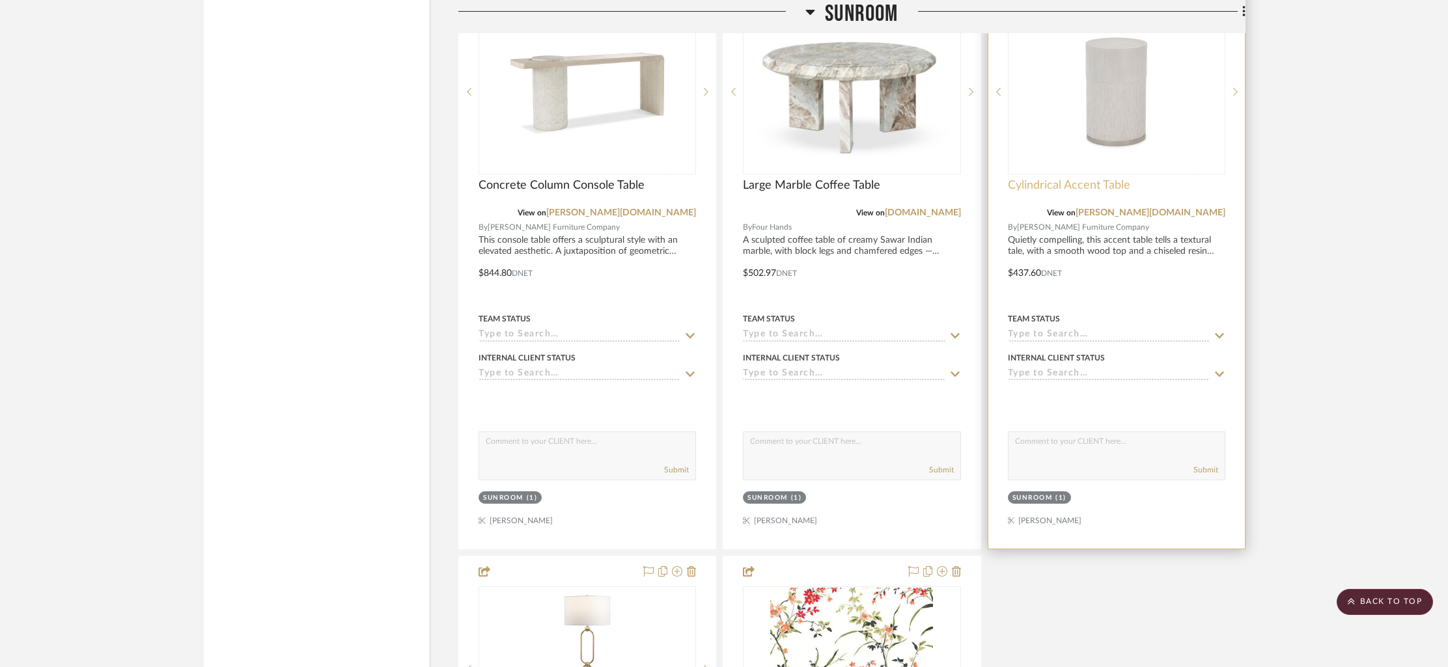
click at [1087, 178] on span "Cylindrical Accent Table" at bounding box center [1069, 185] width 122 height 14
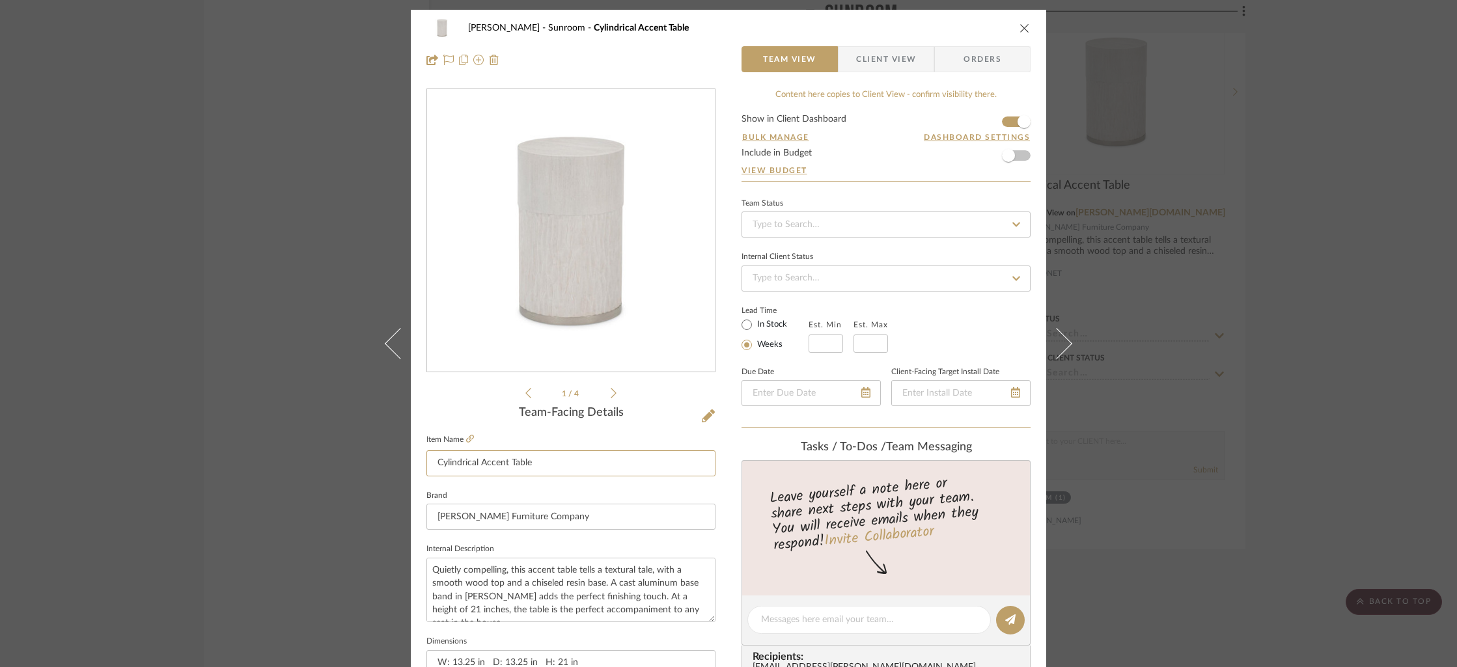
drag, startPoint x: 541, startPoint y: 471, endPoint x: 408, endPoint y: 462, distance: 133.7
click at [411, 462] on div "[PERSON_NAME] Sunroom Cylindrical Accent Table Team View Client View Orders 1 /…" at bounding box center [728, 611] width 635 height 1202
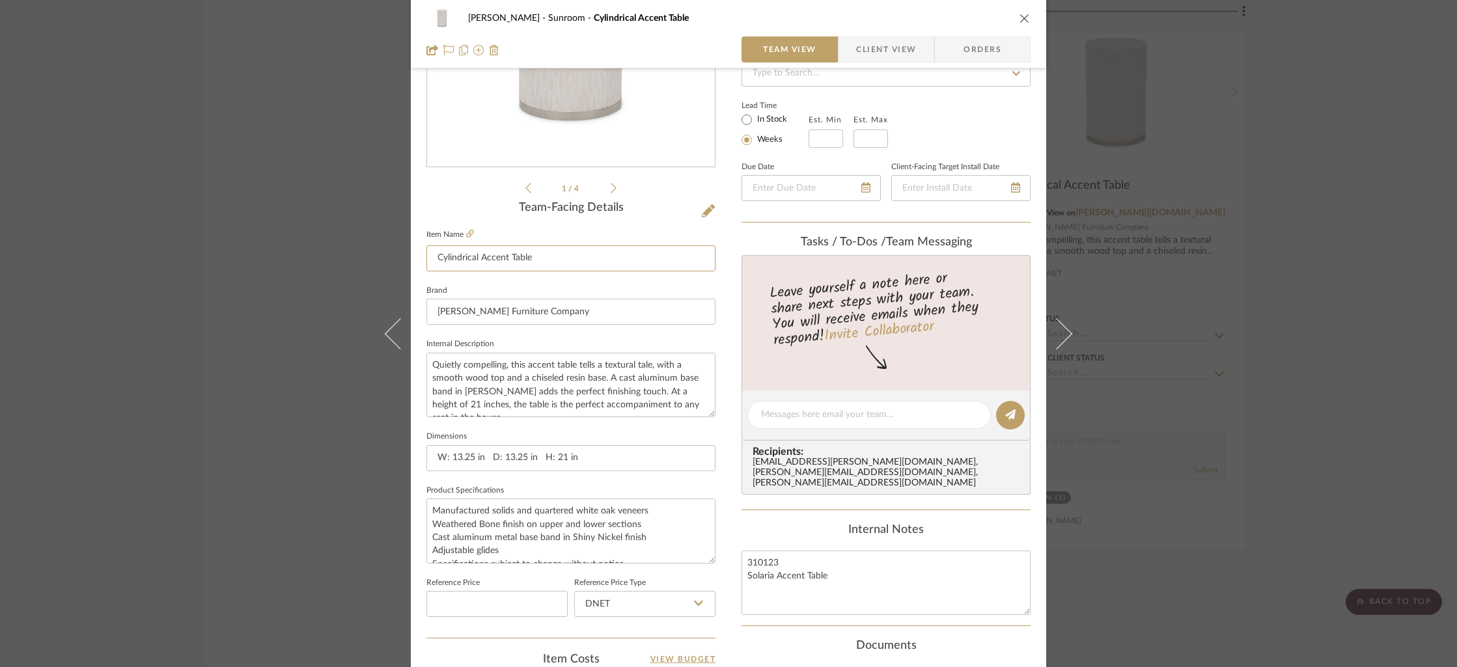
scroll to position [214, 0]
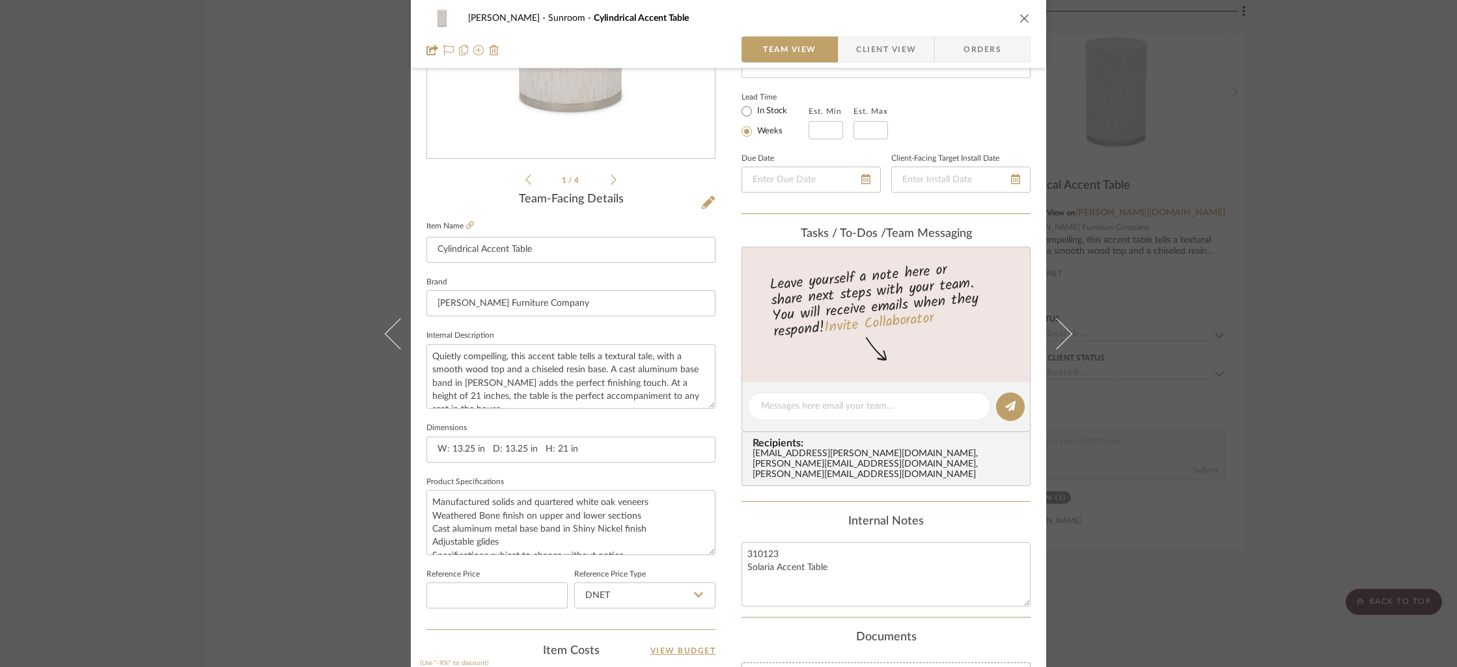
click at [1021, 18] on icon "close" at bounding box center [1024, 18] width 10 height 10
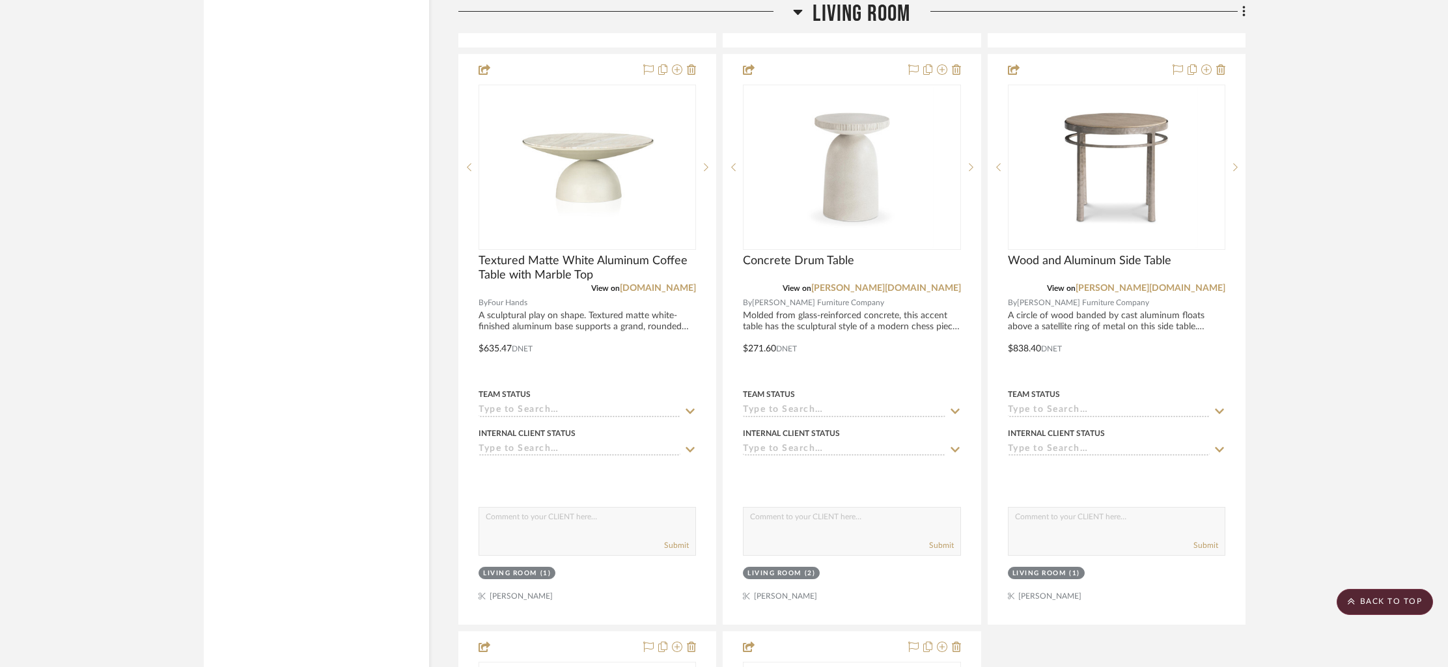
scroll to position [4501, 0]
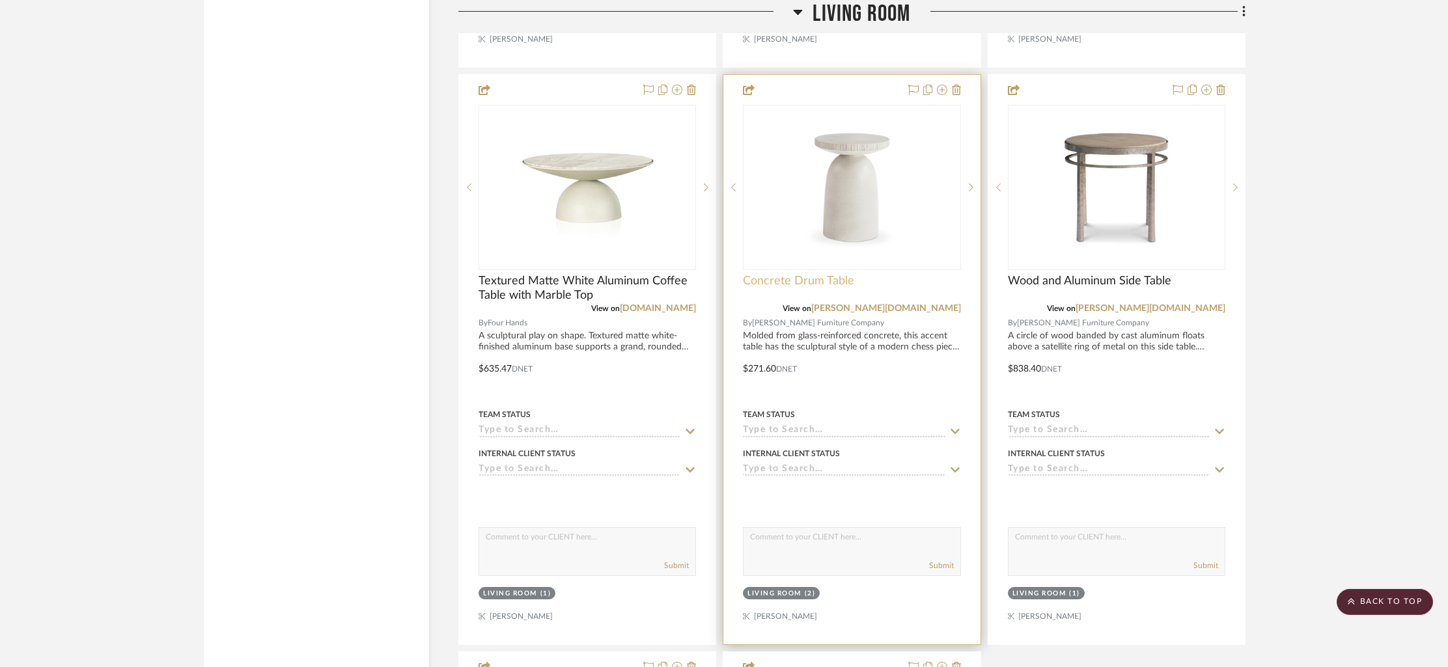
click at [821, 281] on span "Concrete Drum Table" at bounding box center [798, 281] width 111 height 14
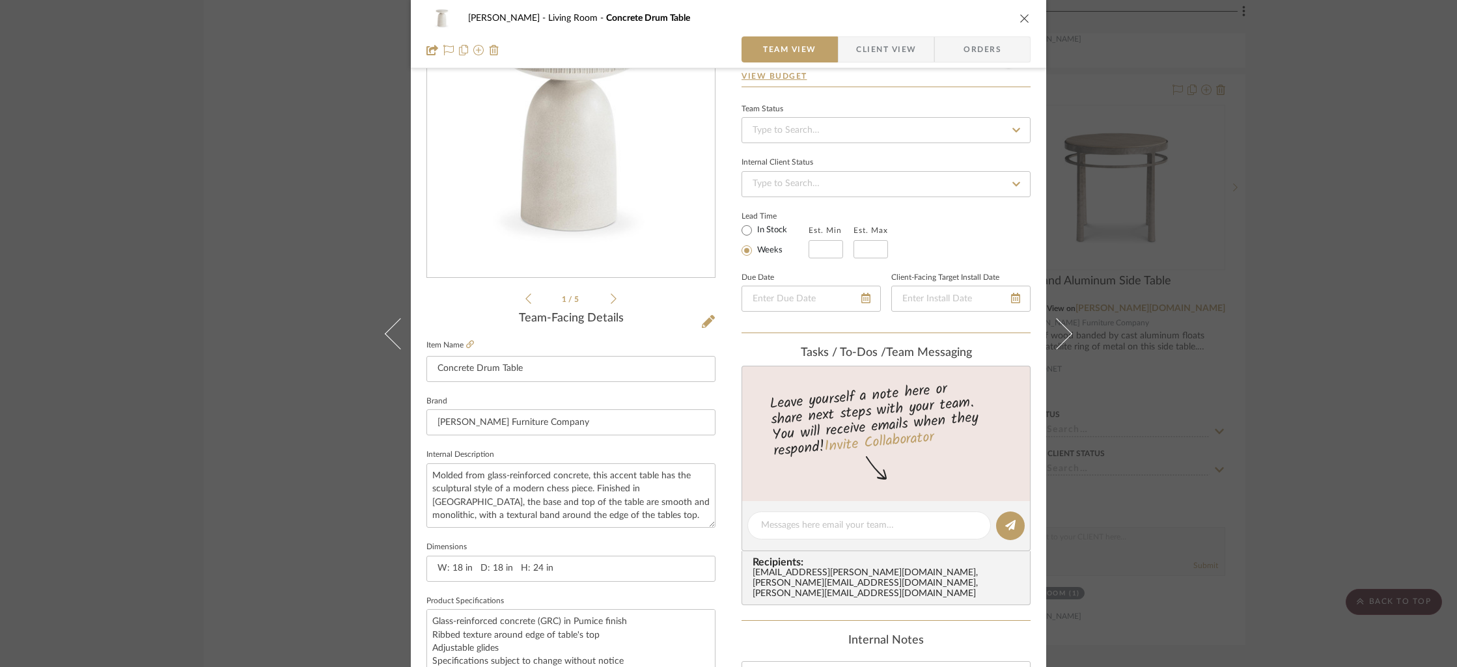
scroll to position [262, 0]
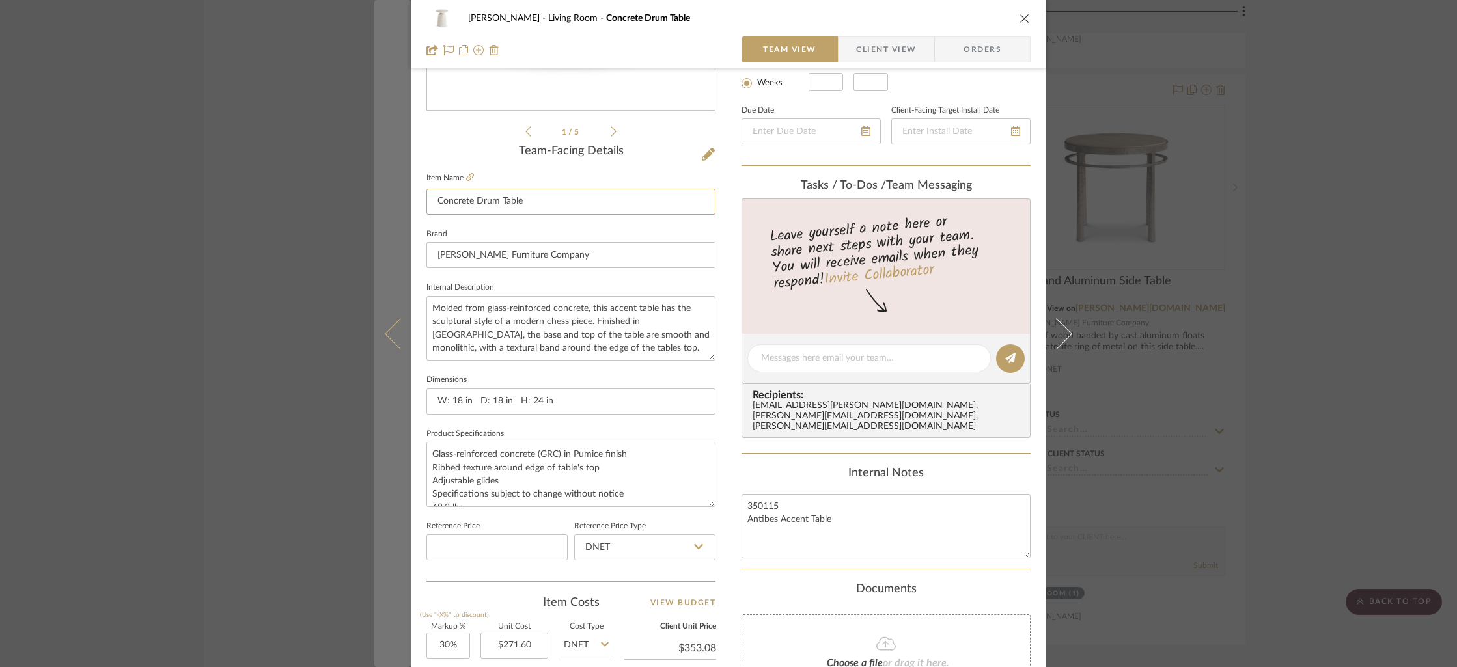
drag, startPoint x: 541, startPoint y: 207, endPoint x: 398, endPoint y: 204, distance: 142.6
click at [398, 204] on mat-dialog-content "[PERSON_NAME] Living Room Concrete Drum Table Team View Client View Orders 1 / …" at bounding box center [728, 349] width 708 height 1202
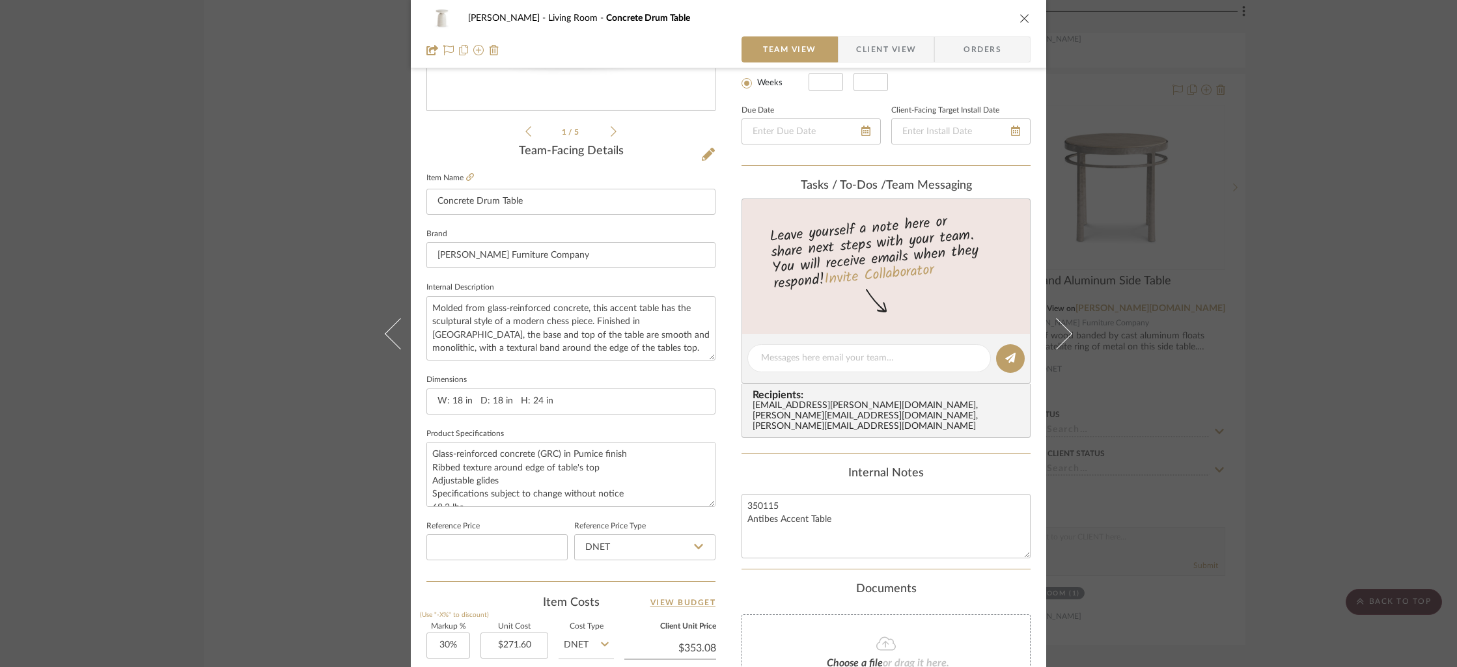
click at [1019, 23] on icon "close" at bounding box center [1024, 18] width 10 height 10
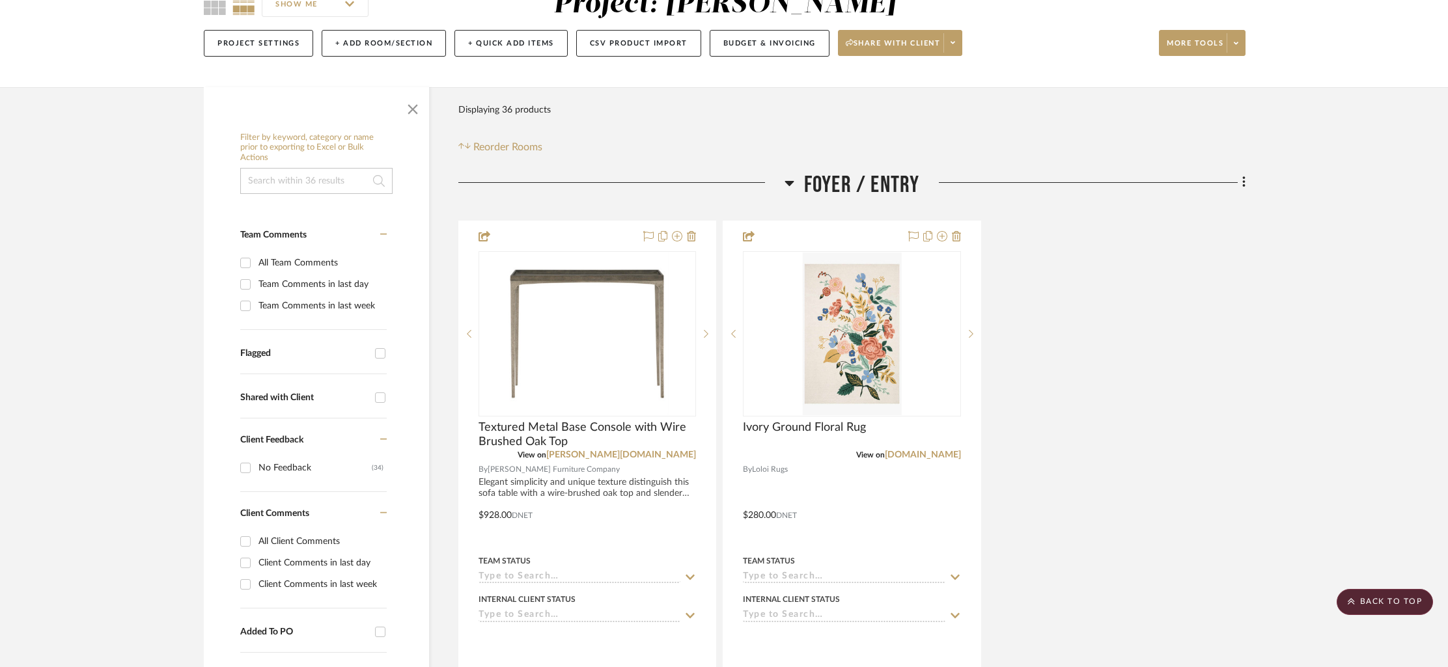
scroll to position [0, 0]
